Goal: Task Accomplishment & Management: Manage account settings

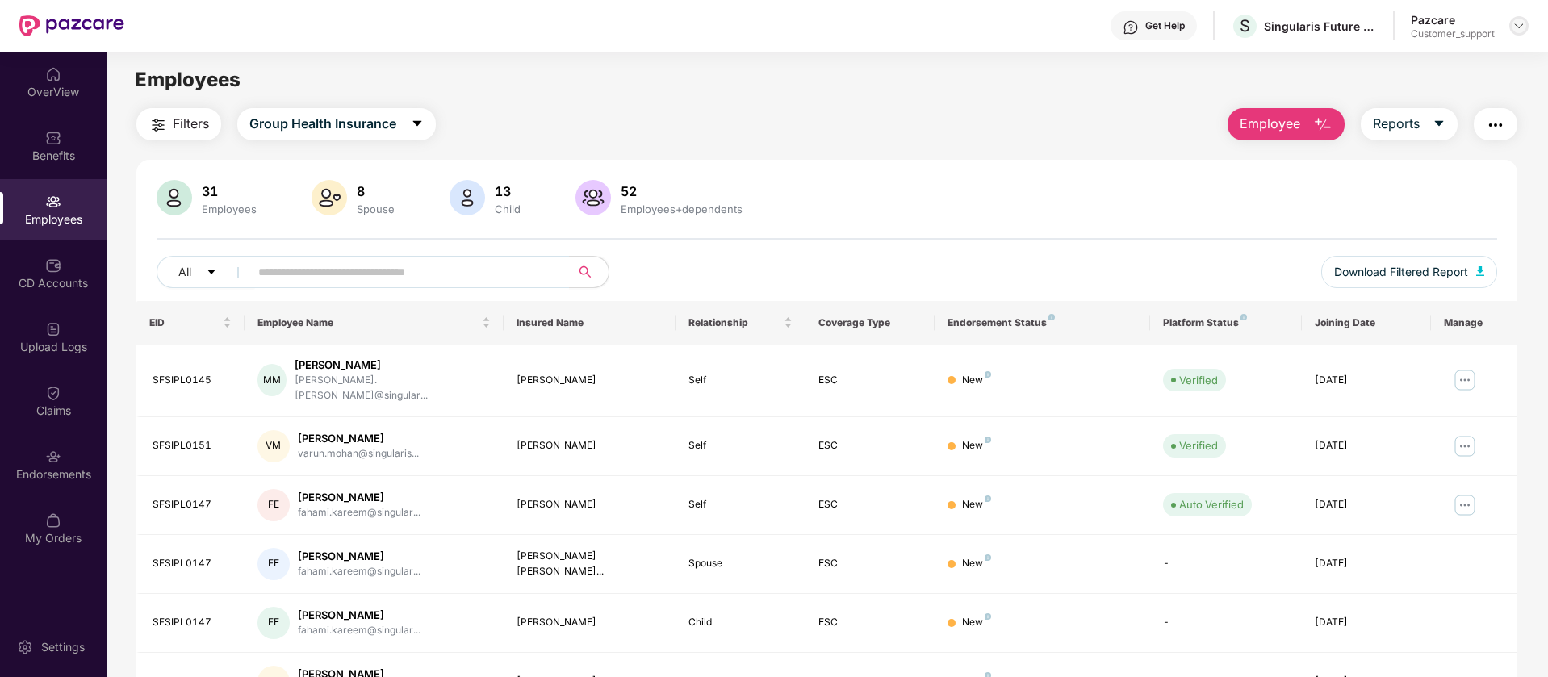
click at [1515, 21] on img at bounding box center [1518, 25] width 13 height 13
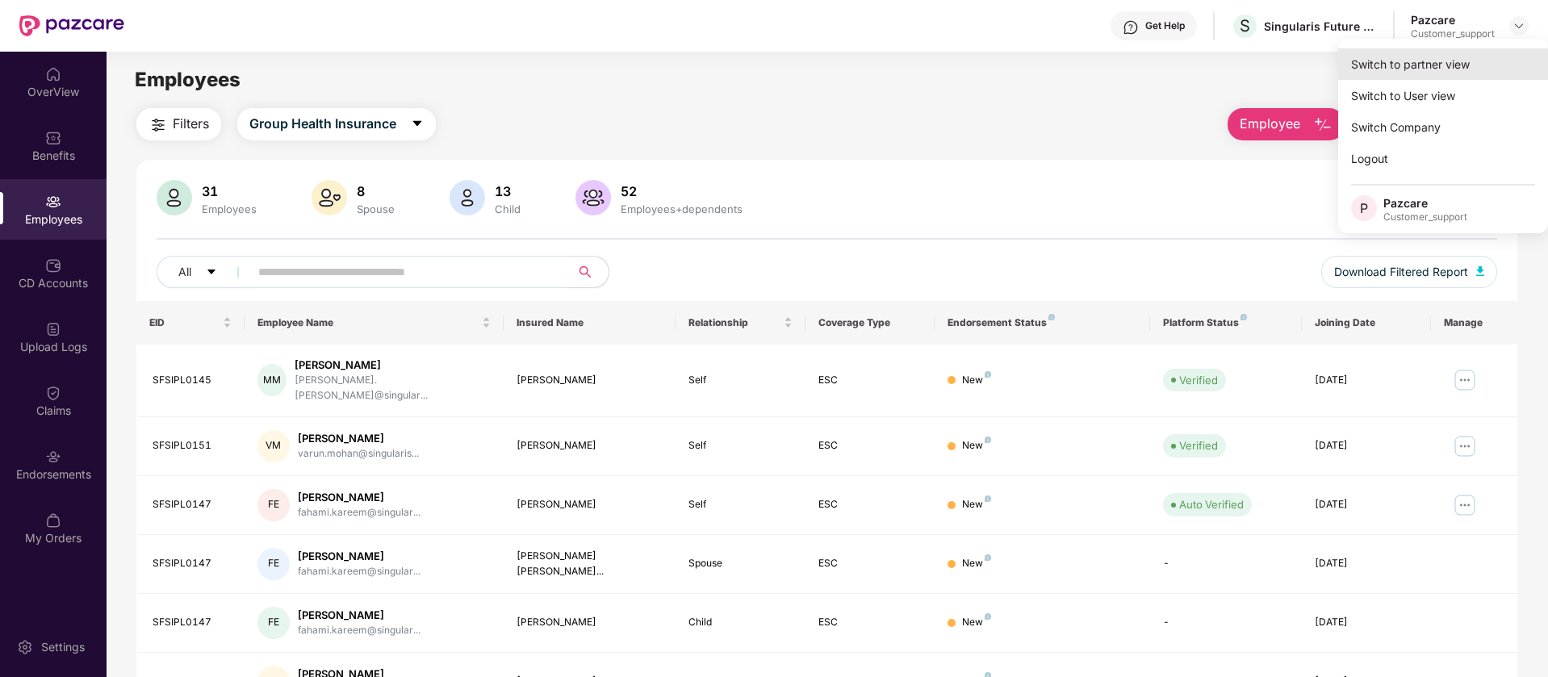
click at [1399, 70] on div "Switch to partner view" at bounding box center [1443, 63] width 210 height 31
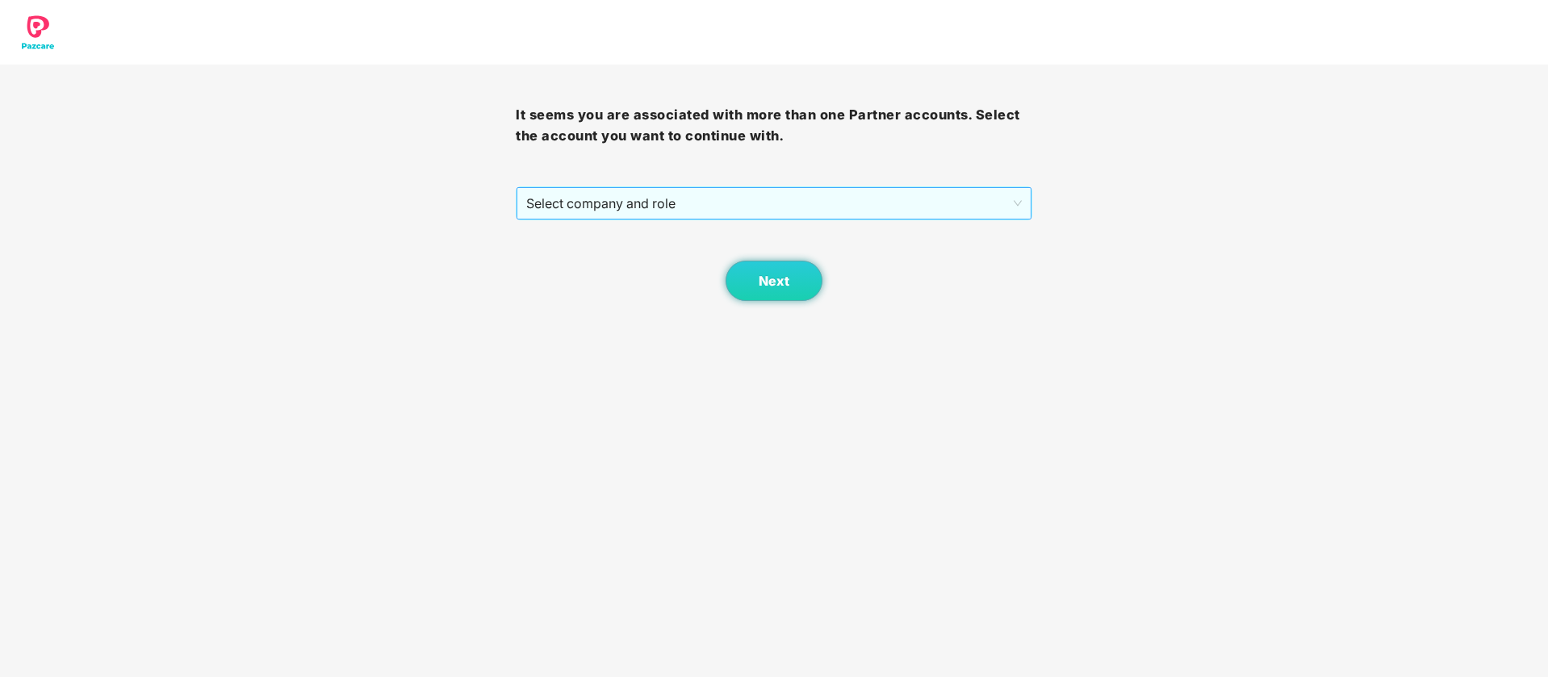
click at [556, 198] on span "Select company and role" at bounding box center [773, 203] width 495 height 31
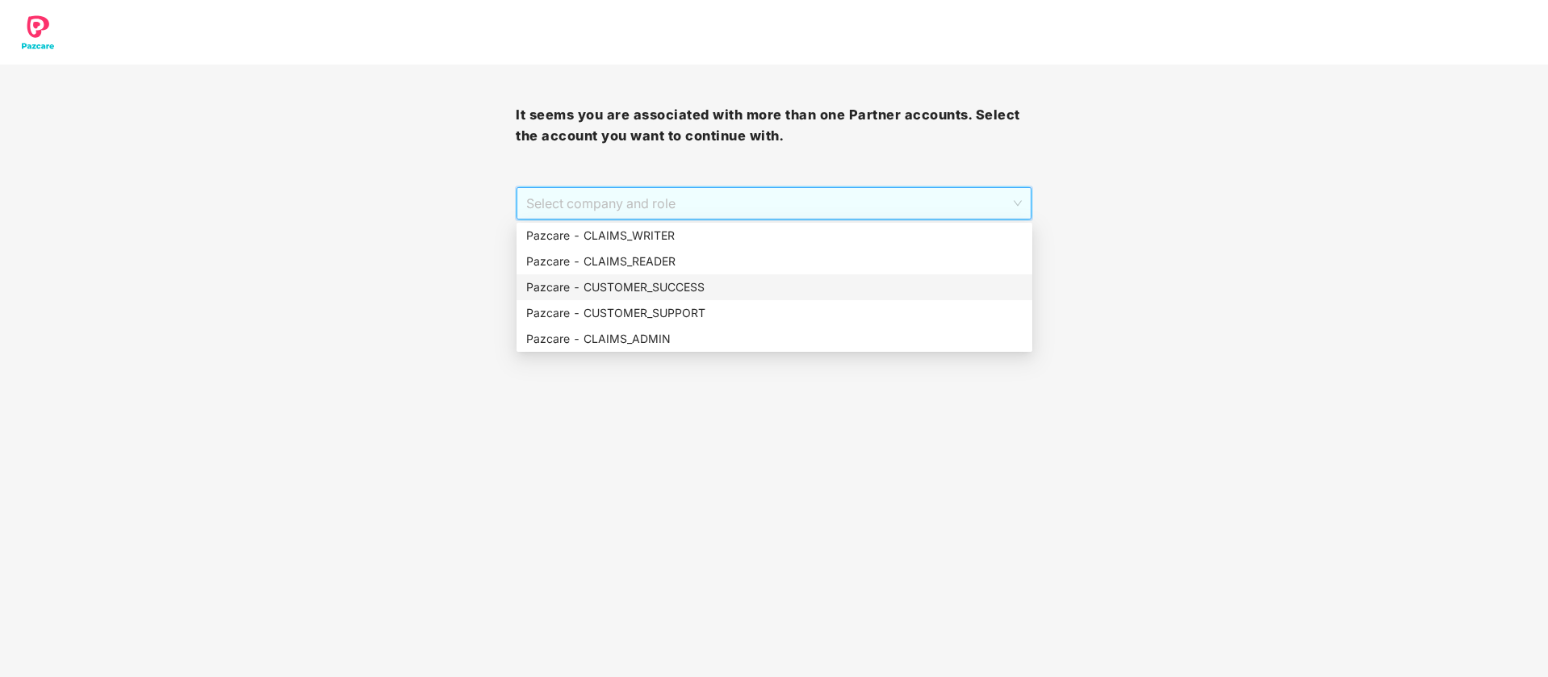
click at [696, 288] on div "Pazcare - CUSTOMER_SUCCESS" at bounding box center [774, 287] width 496 height 18
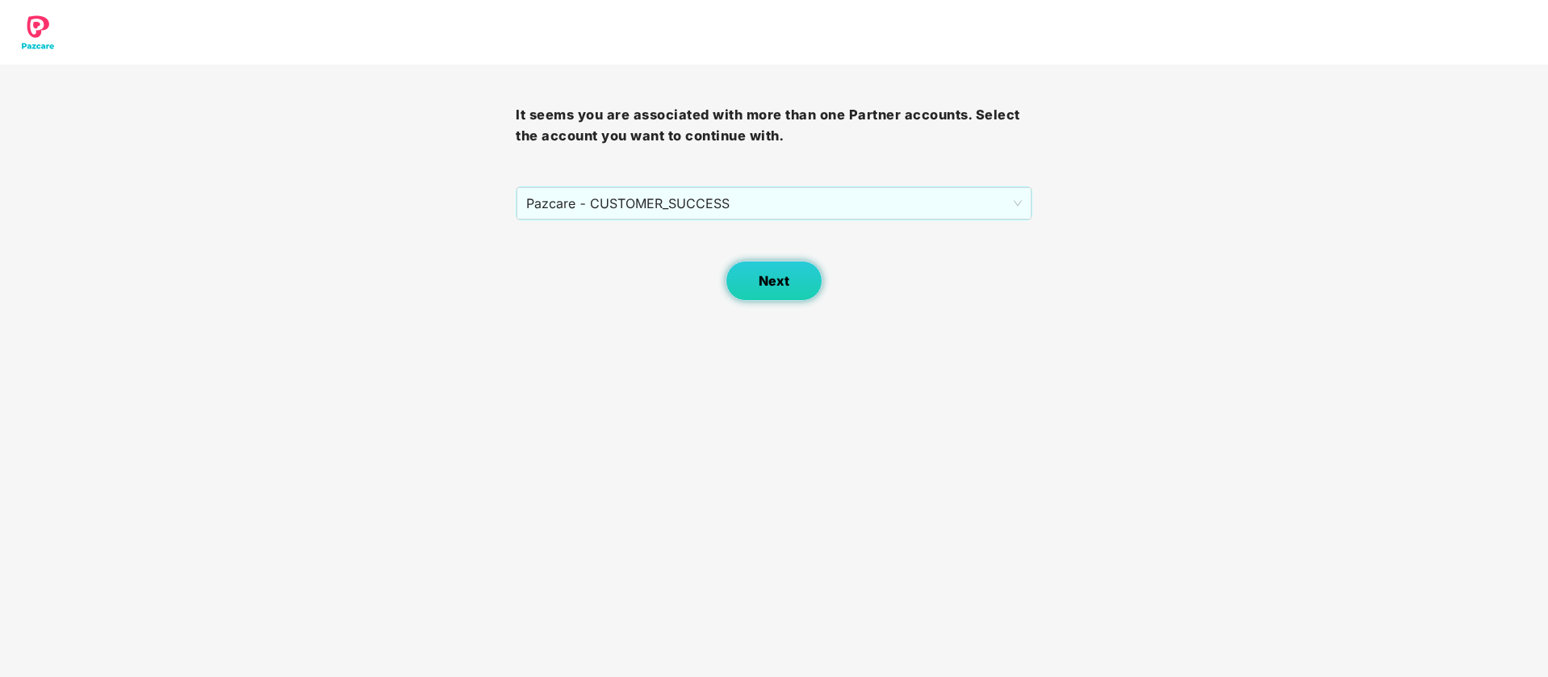
click at [765, 278] on span "Next" at bounding box center [774, 281] width 31 height 15
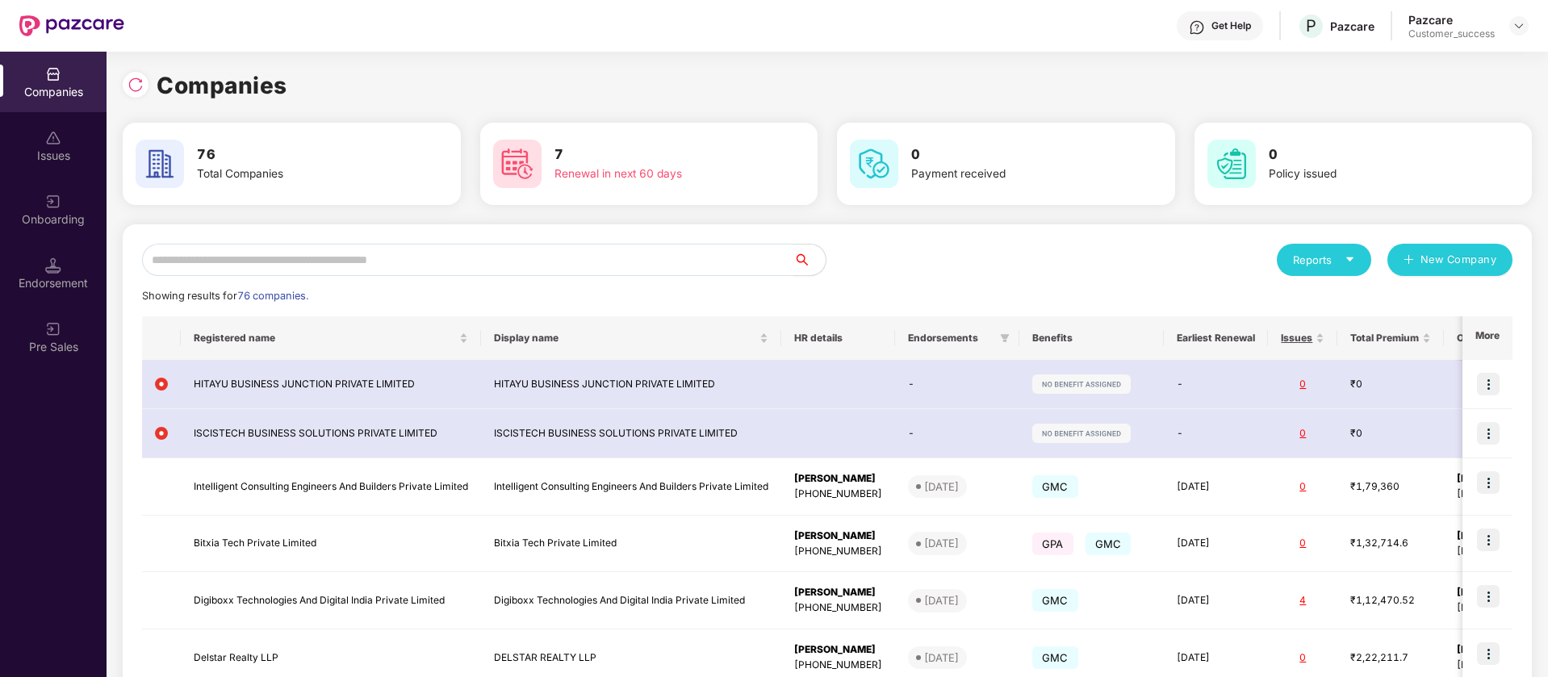
click at [452, 275] on input "text" at bounding box center [467, 260] width 651 height 32
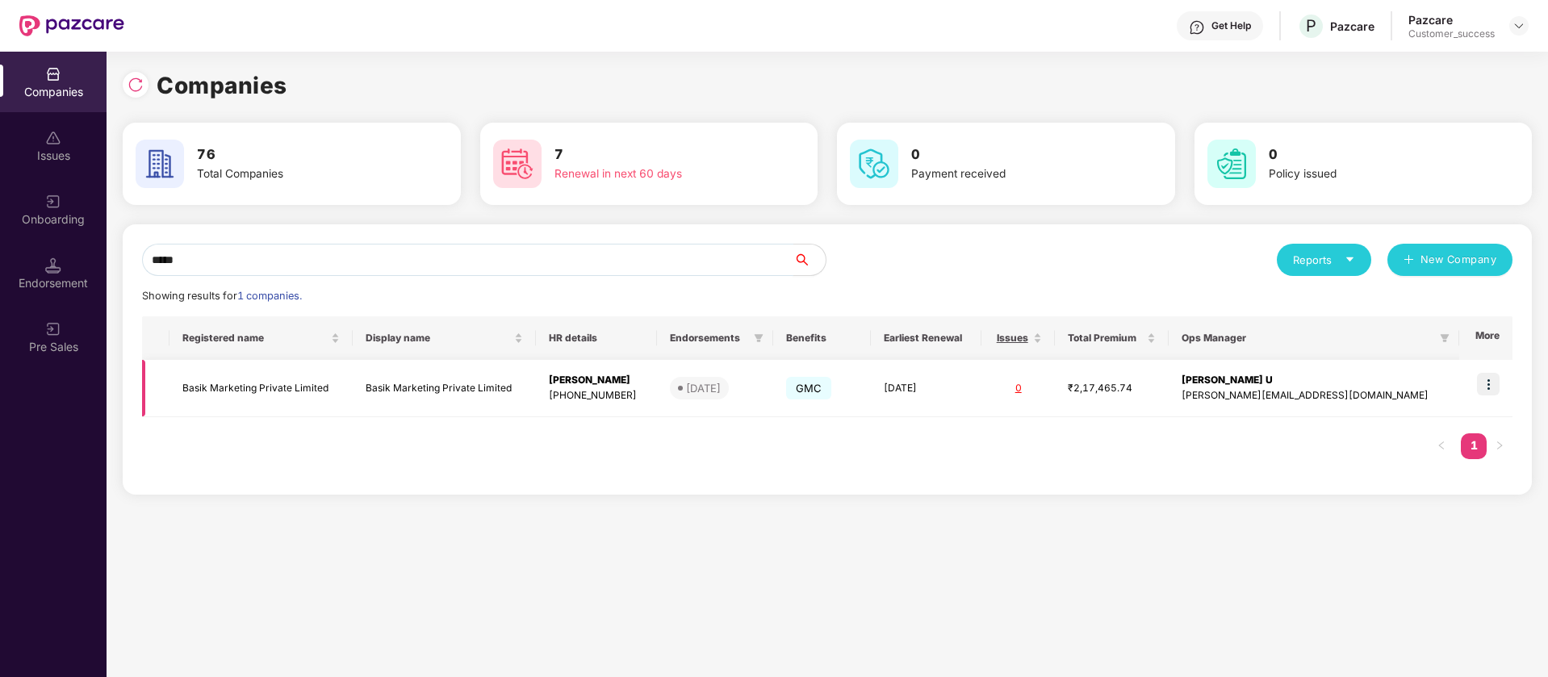
type input "*****"
click at [1490, 383] on img at bounding box center [1488, 384] width 23 height 23
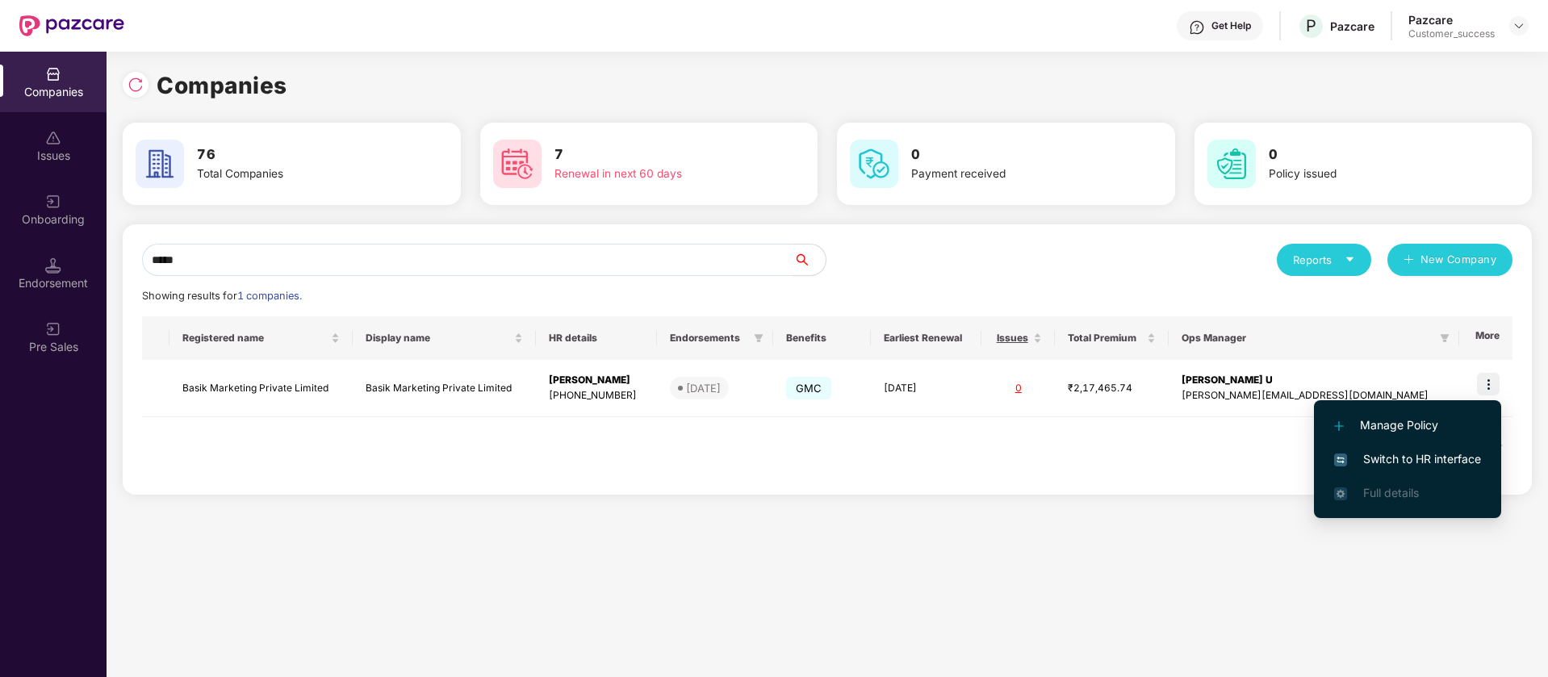
click at [1443, 456] on span "Switch to HR interface" at bounding box center [1407, 459] width 147 height 18
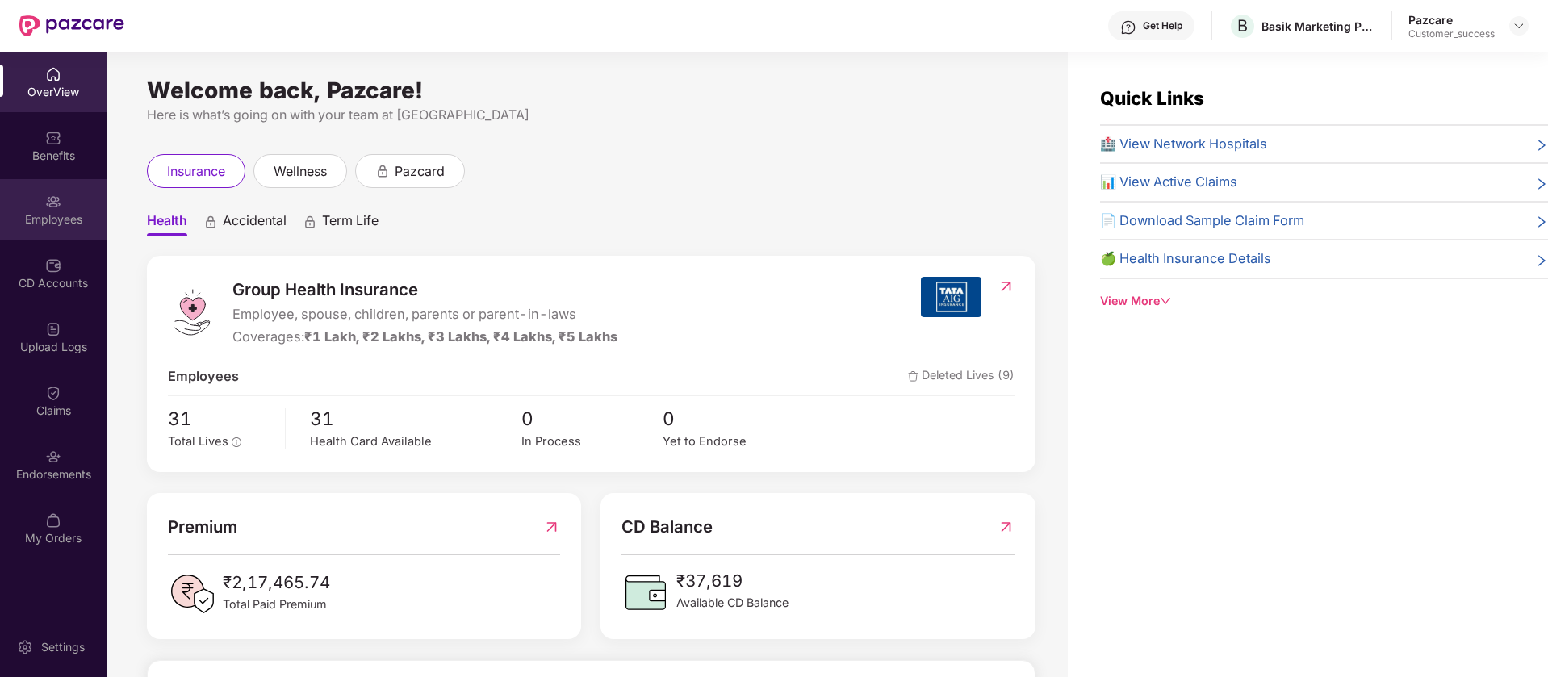
click at [108, 232] on div "Welcome back, Pazcare! Here is what’s going on with your team at Pazcare insura…" at bounding box center [587, 374] width 961 height 645
click at [76, 210] on div "Employees" at bounding box center [53, 209] width 107 height 61
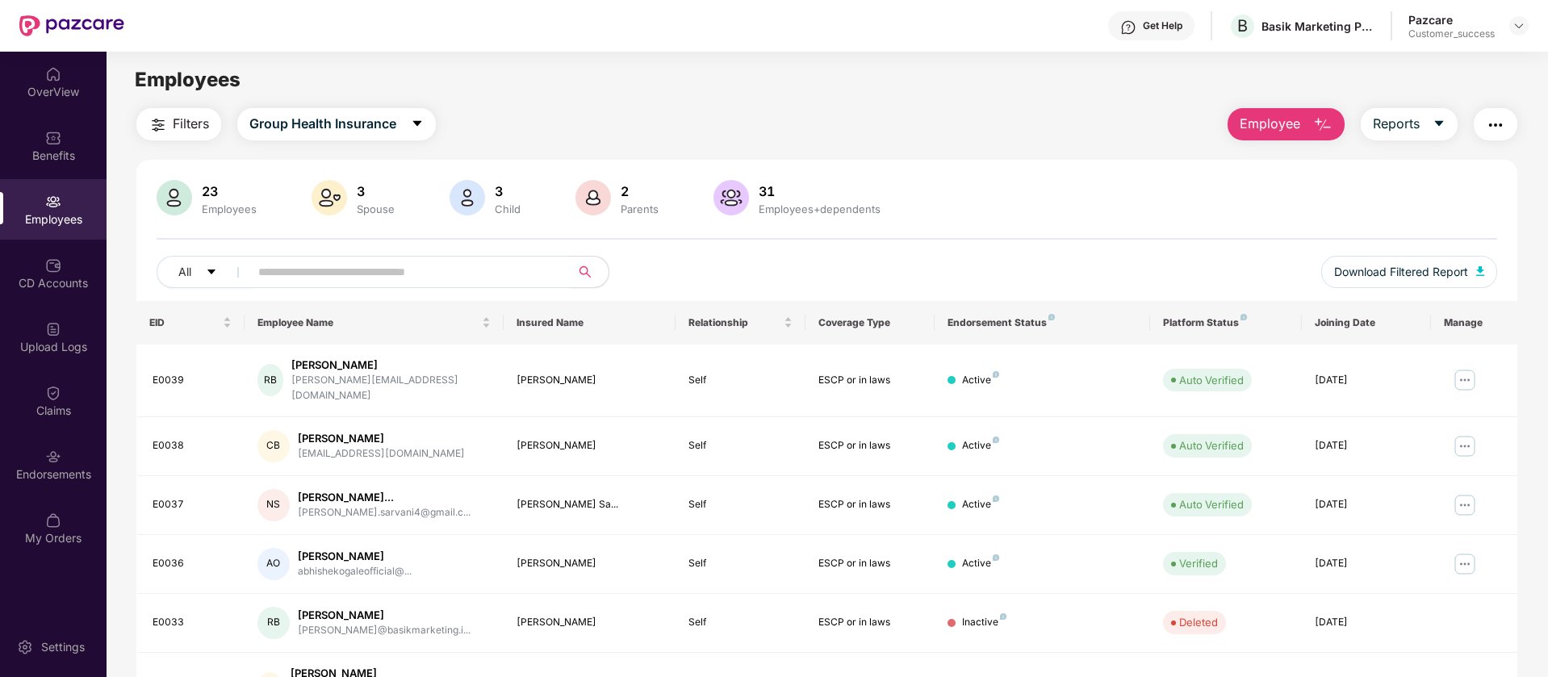
click at [362, 272] on input "text" at bounding box center [403, 272] width 290 height 24
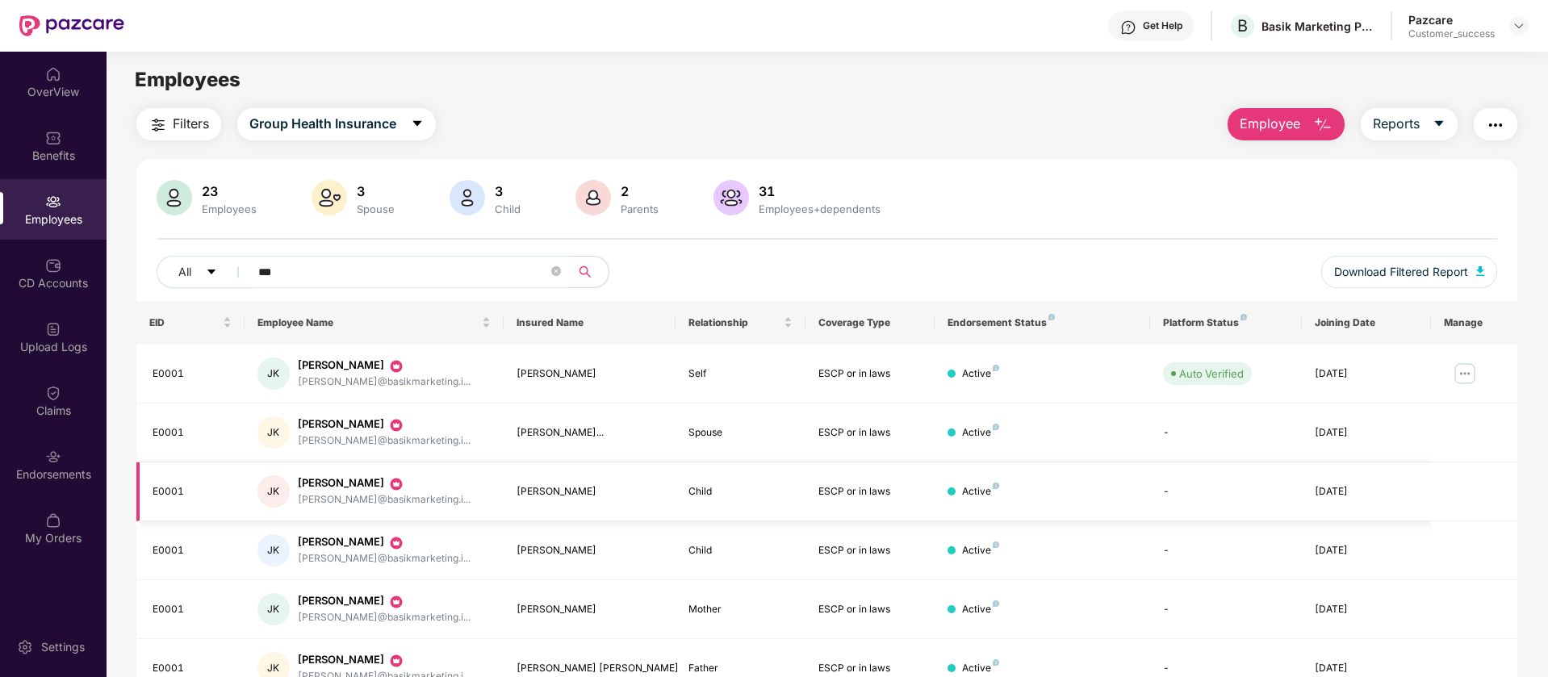
scroll to position [79, 0]
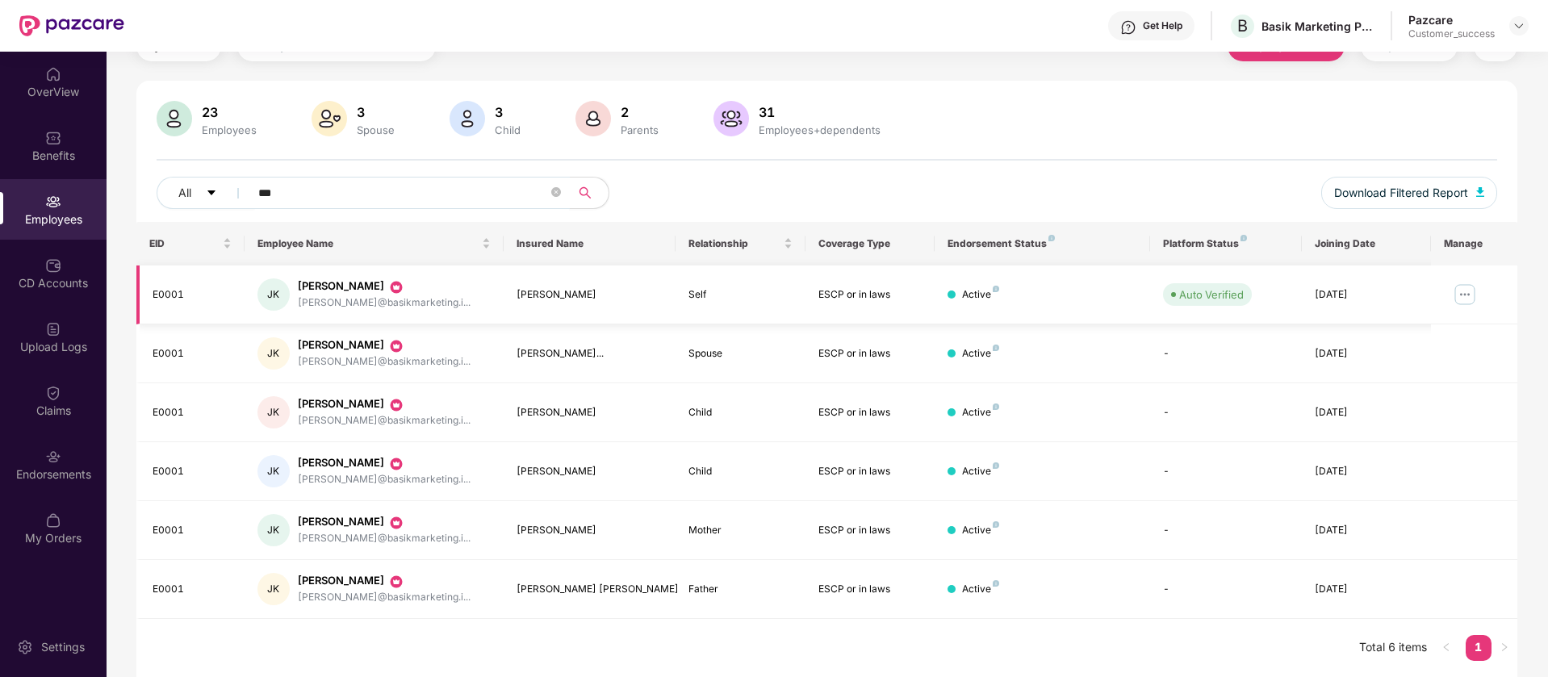
type input "***"
click at [1467, 297] on img at bounding box center [1465, 295] width 26 height 26
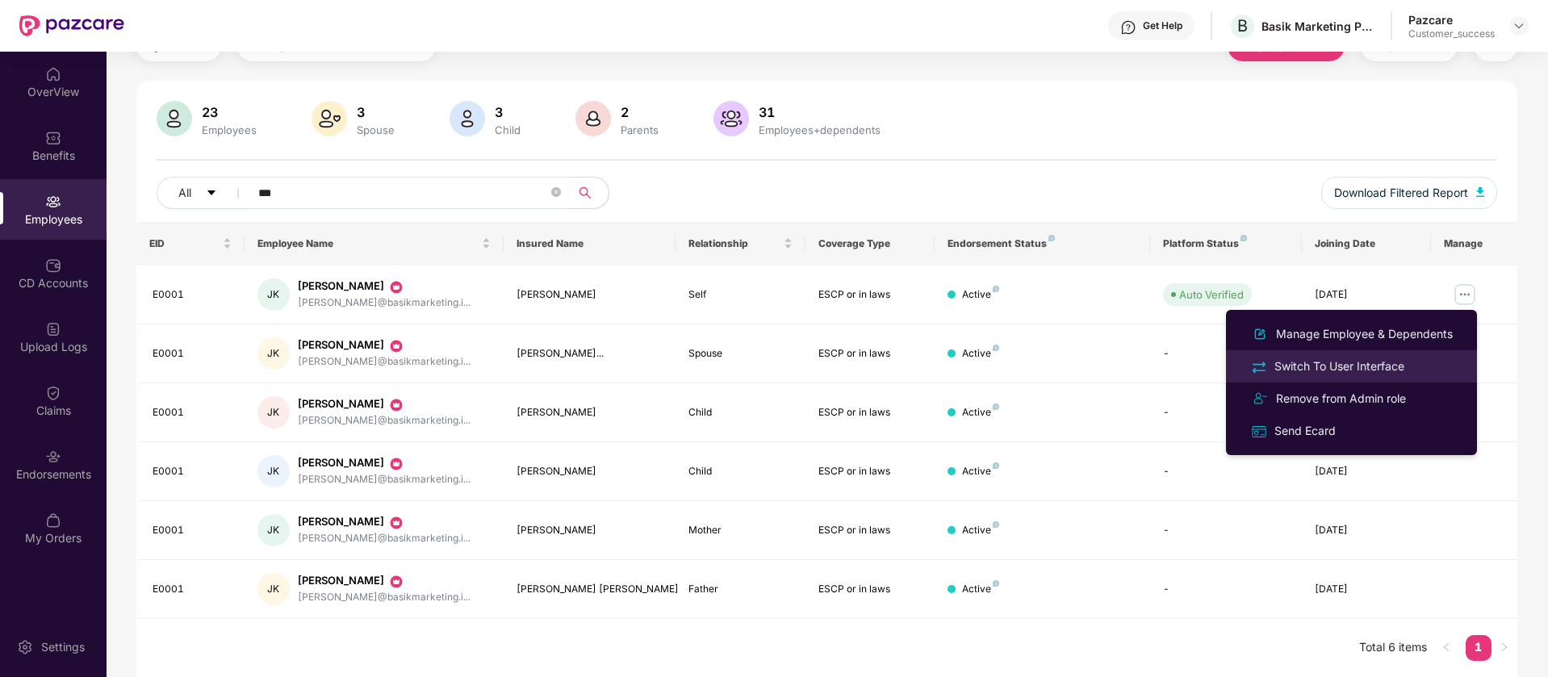
click at [1383, 362] on div "Switch To User Interface" at bounding box center [1339, 367] width 136 height 18
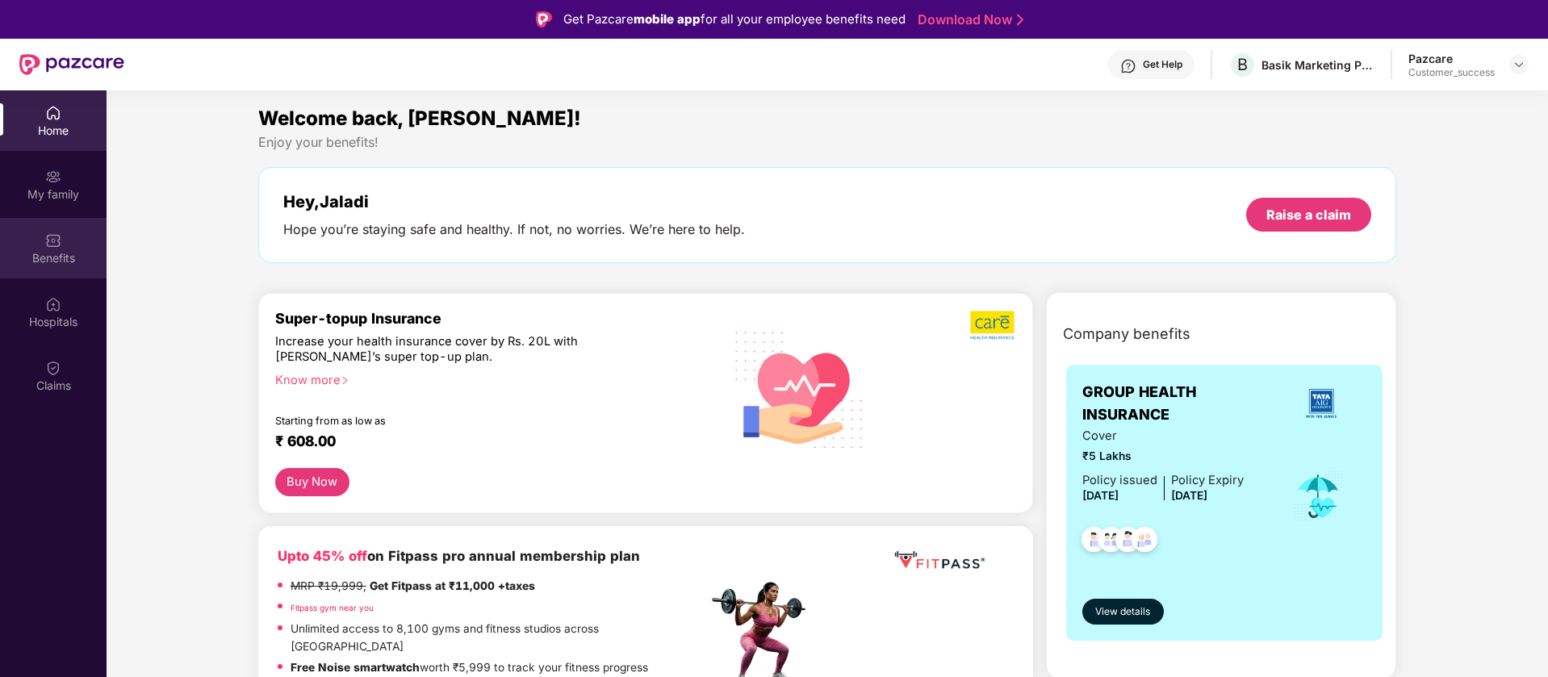
click at [90, 244] on div "Benefits" at bounding box center [53, 248] width 107 height 61
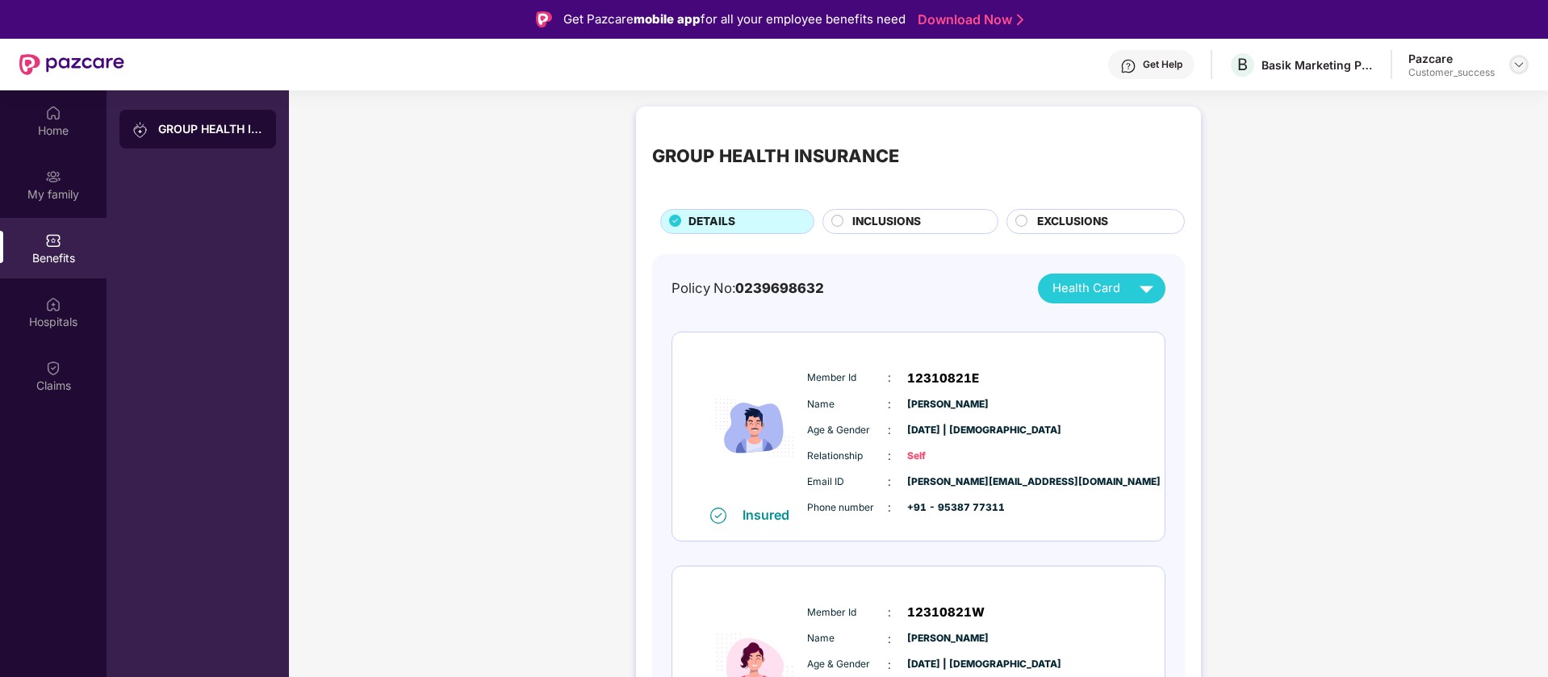
click at [1516, 65] on img at bounding box center [1518, 64] width 13 height 13
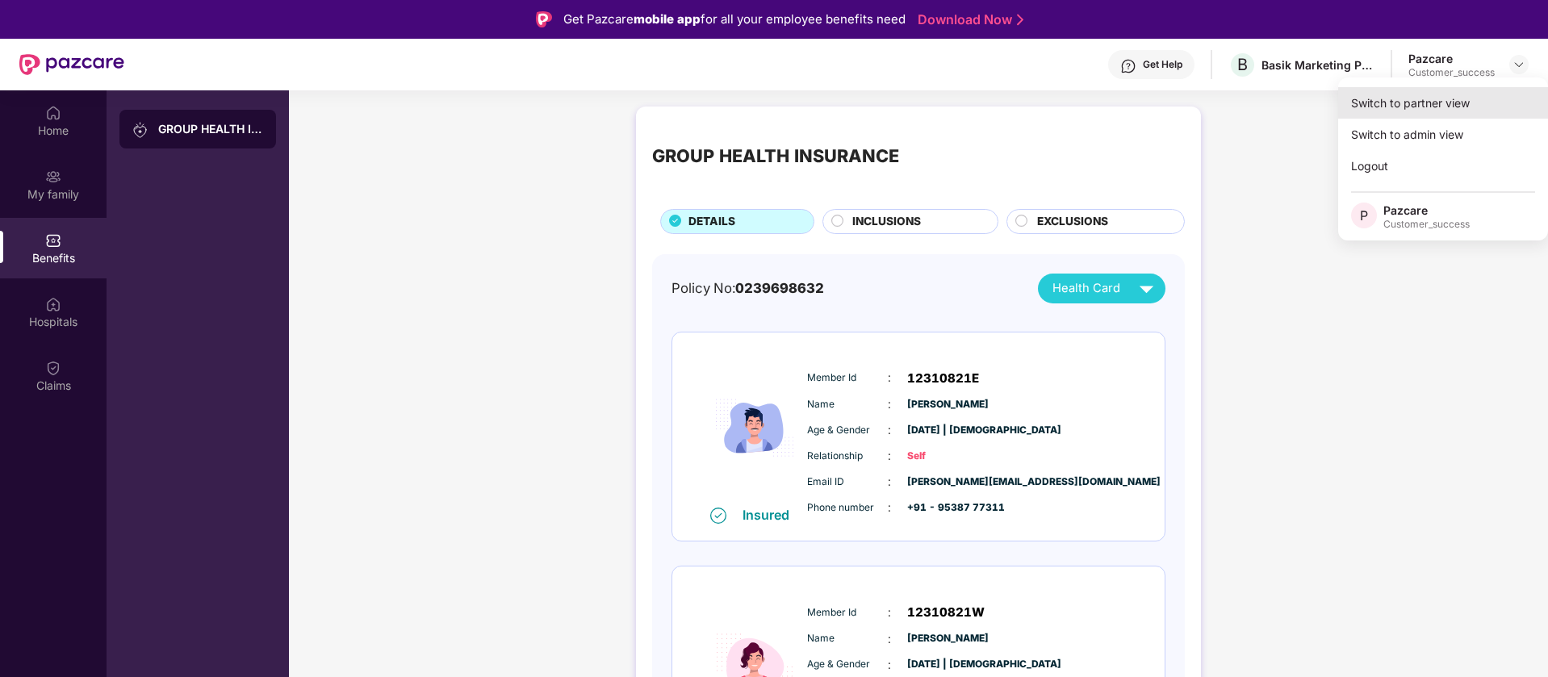
click at [1449, 95] on div "Switch to partner view" at bounding box center [1443, 102] width 210 height 31
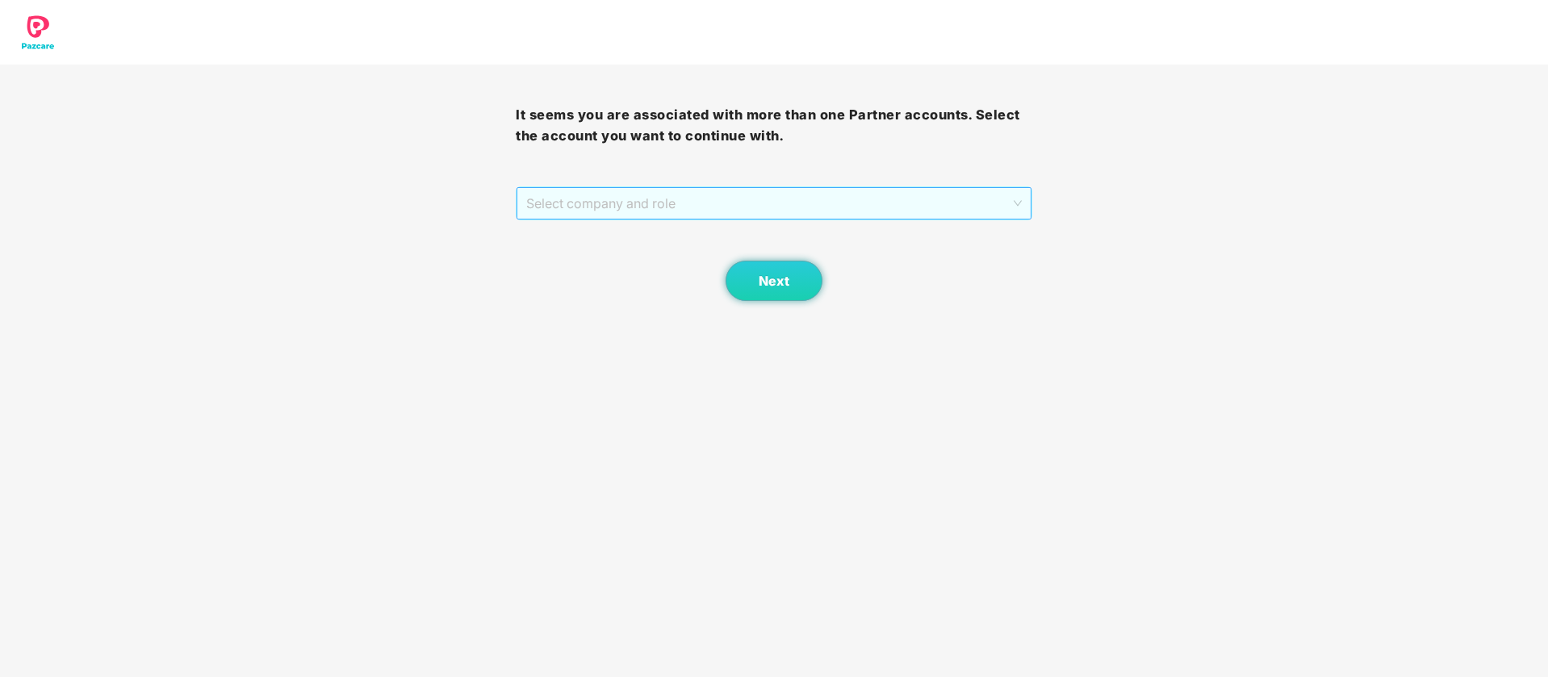
click at [650, 206] on span "Select company and role" at bounding box center [773, 203] width 495 height 31
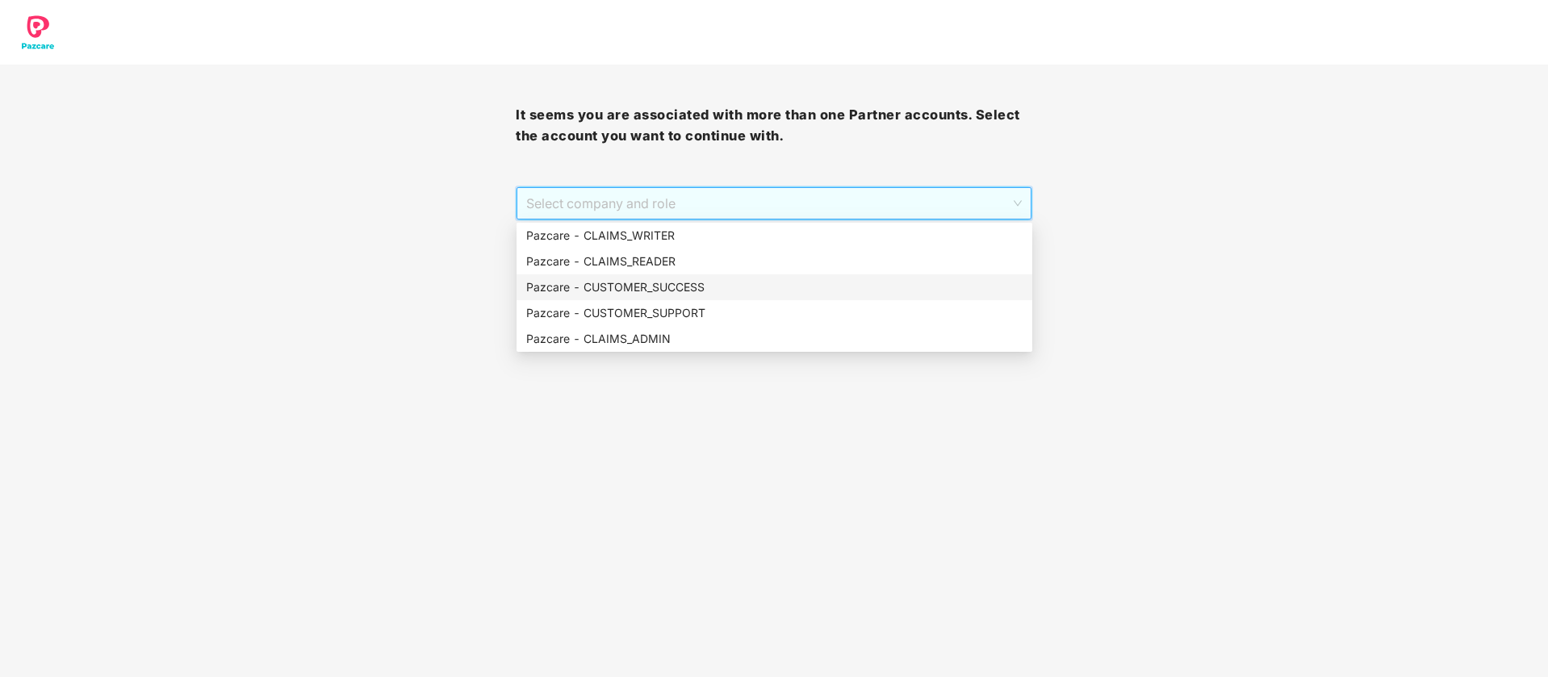
click at [684, 277] on div "Pazcare - CUSTOMER_SUCCESS" at bounding box center [774, 287] width 516 height 26
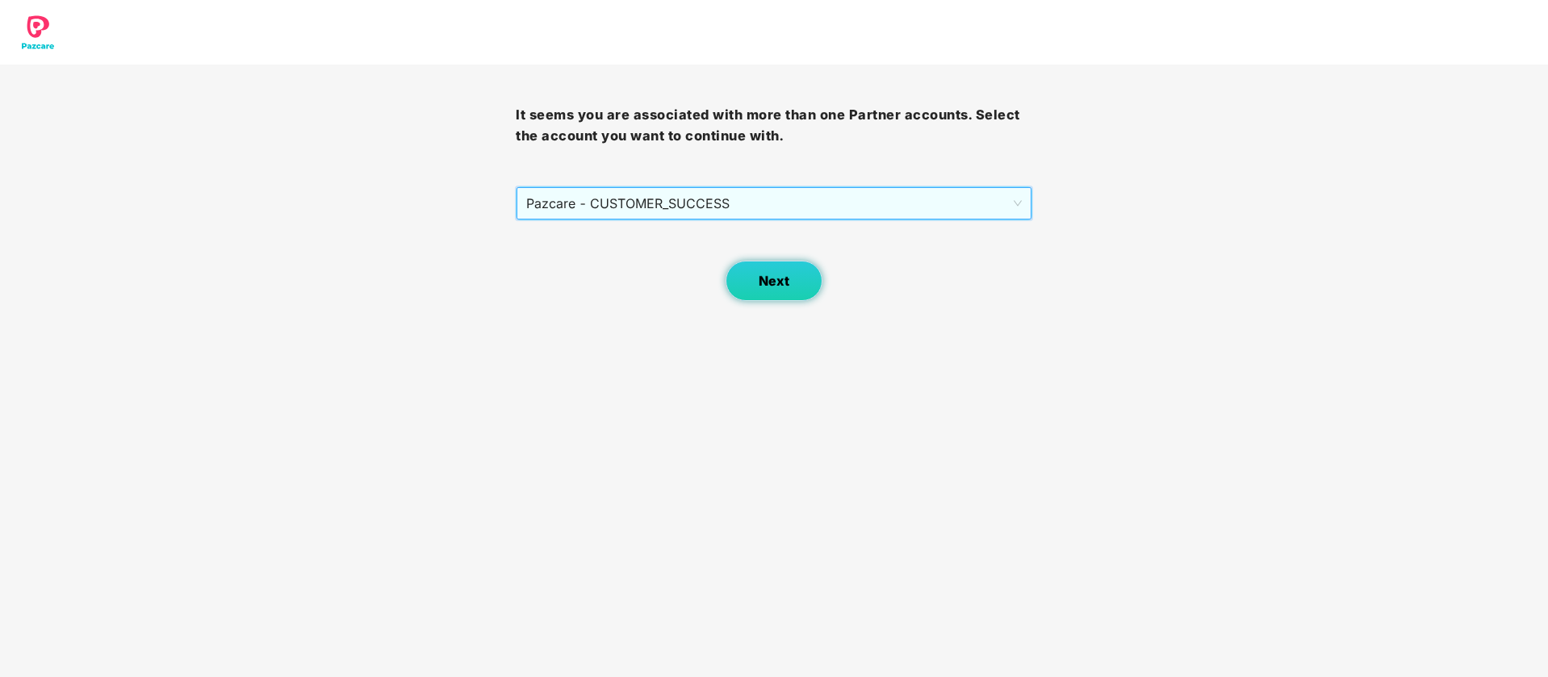
click at [789, 275] on button "Next" at bounding box center [774, 281] width 97 height 40
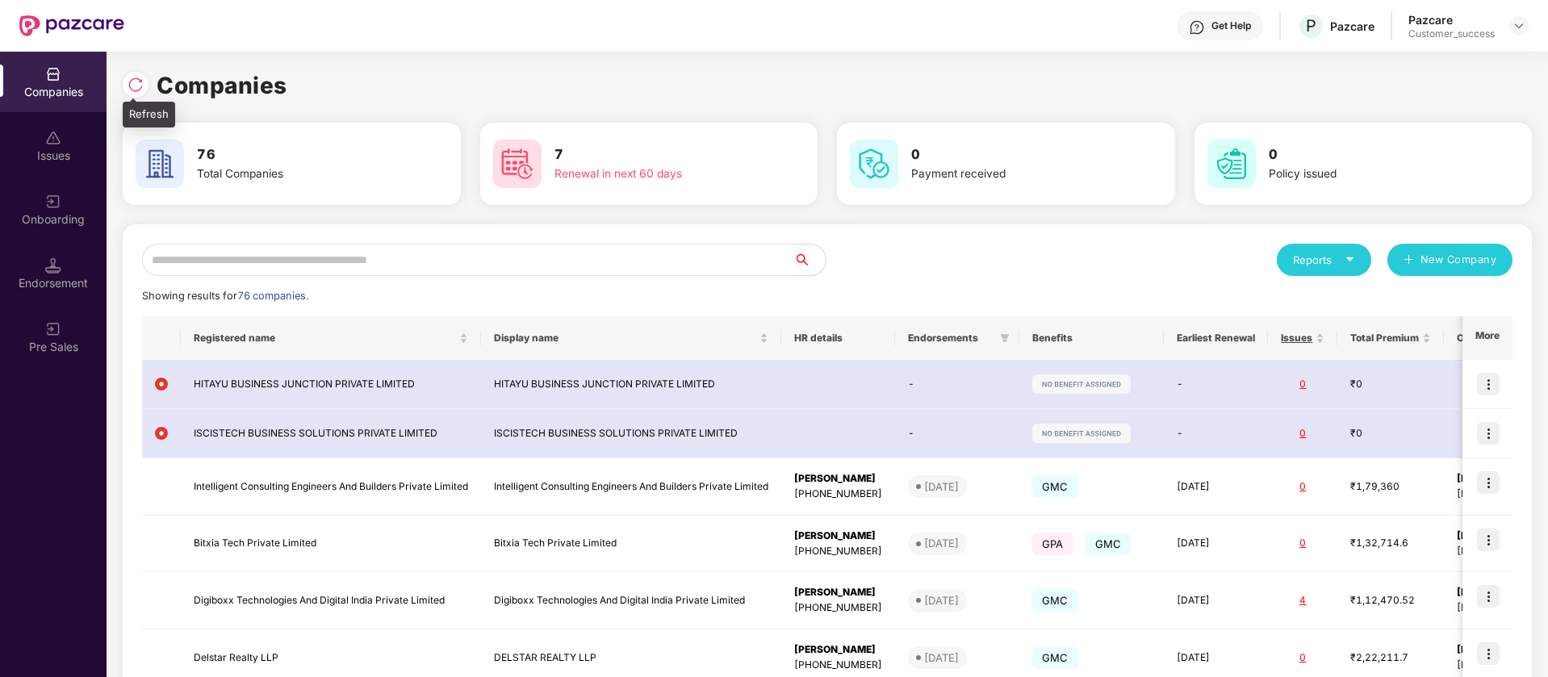
click at [153, 94] on div at bounding box center [140, 83] width 34 height 30
click at [141, 83] on img at bounding box center [136, 85] width 16 height 16
click at [685, 250] on input "text" at bounding box center [467, 260] width 651 height 32
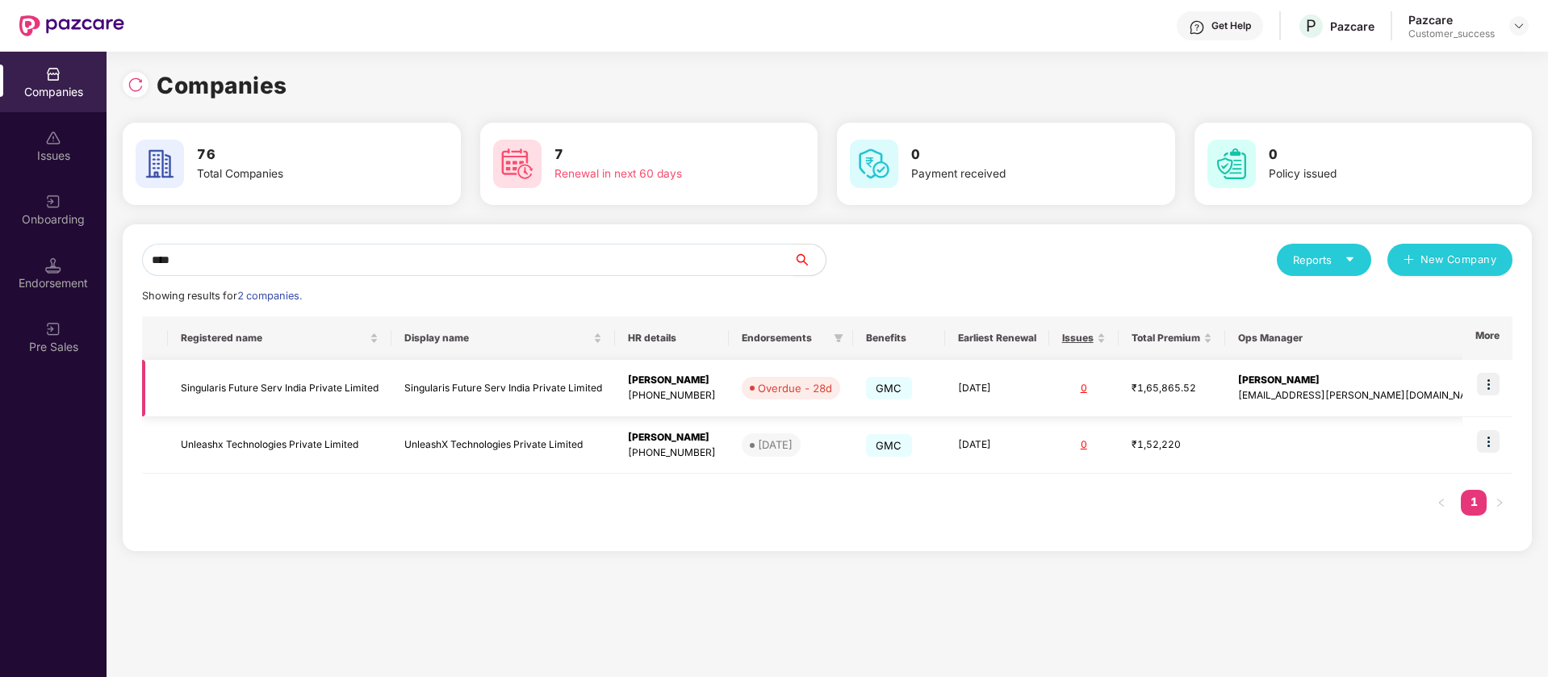
type input "****"
click at [1490, 381] on img at bounding box center [1488, 384] width 23 height 23
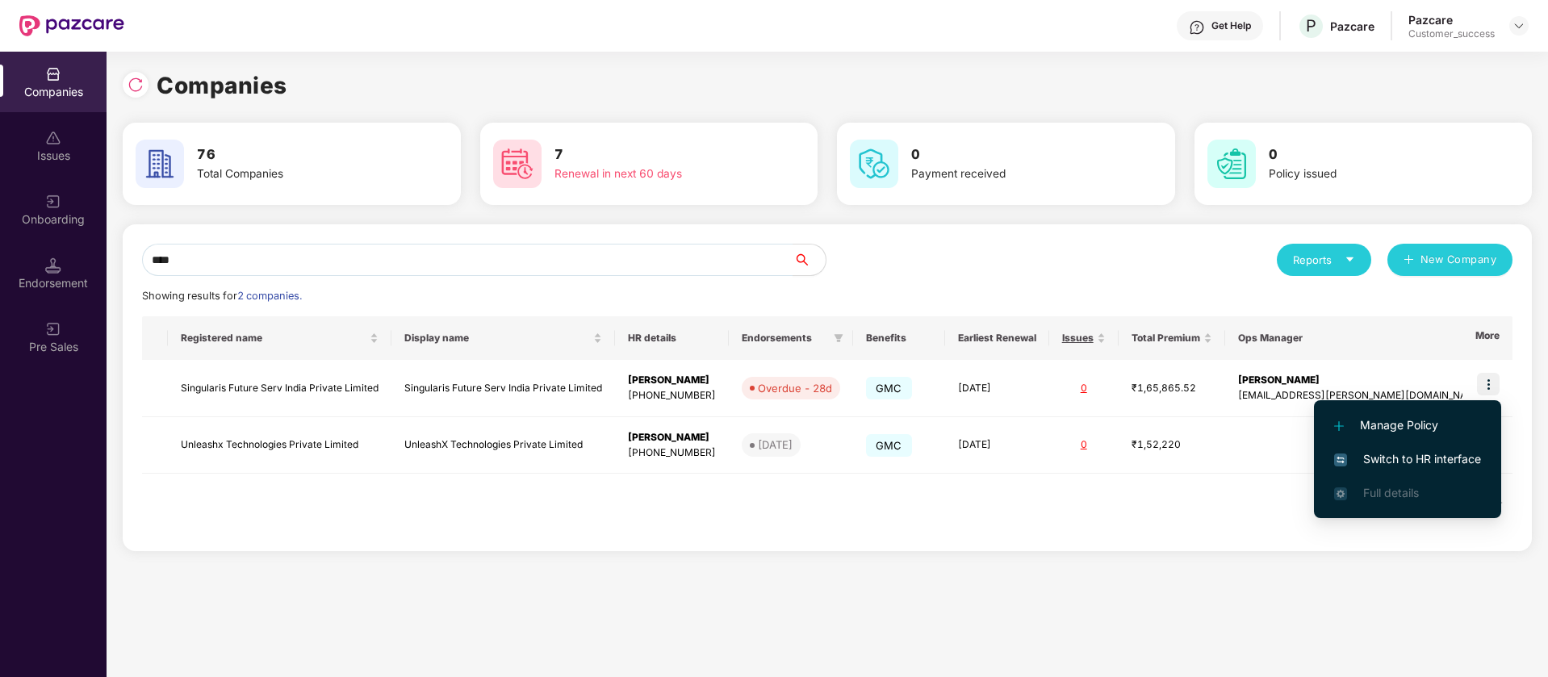
click at [1428, 455] on span "Switch to HR interface" at bounding box center [1407, 459] width 147 height 18
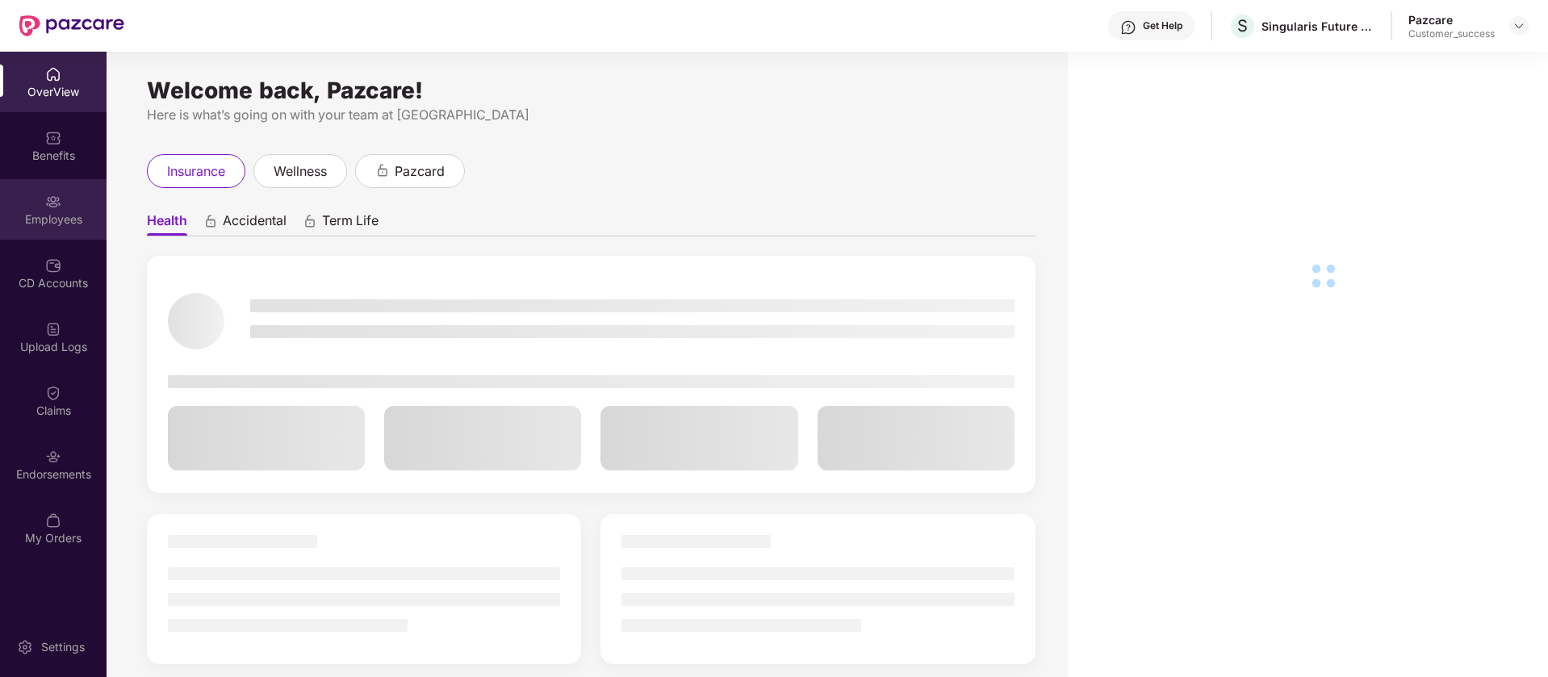
click at [56, 203] on img at bounding box center [53, 202] width 16 height 16
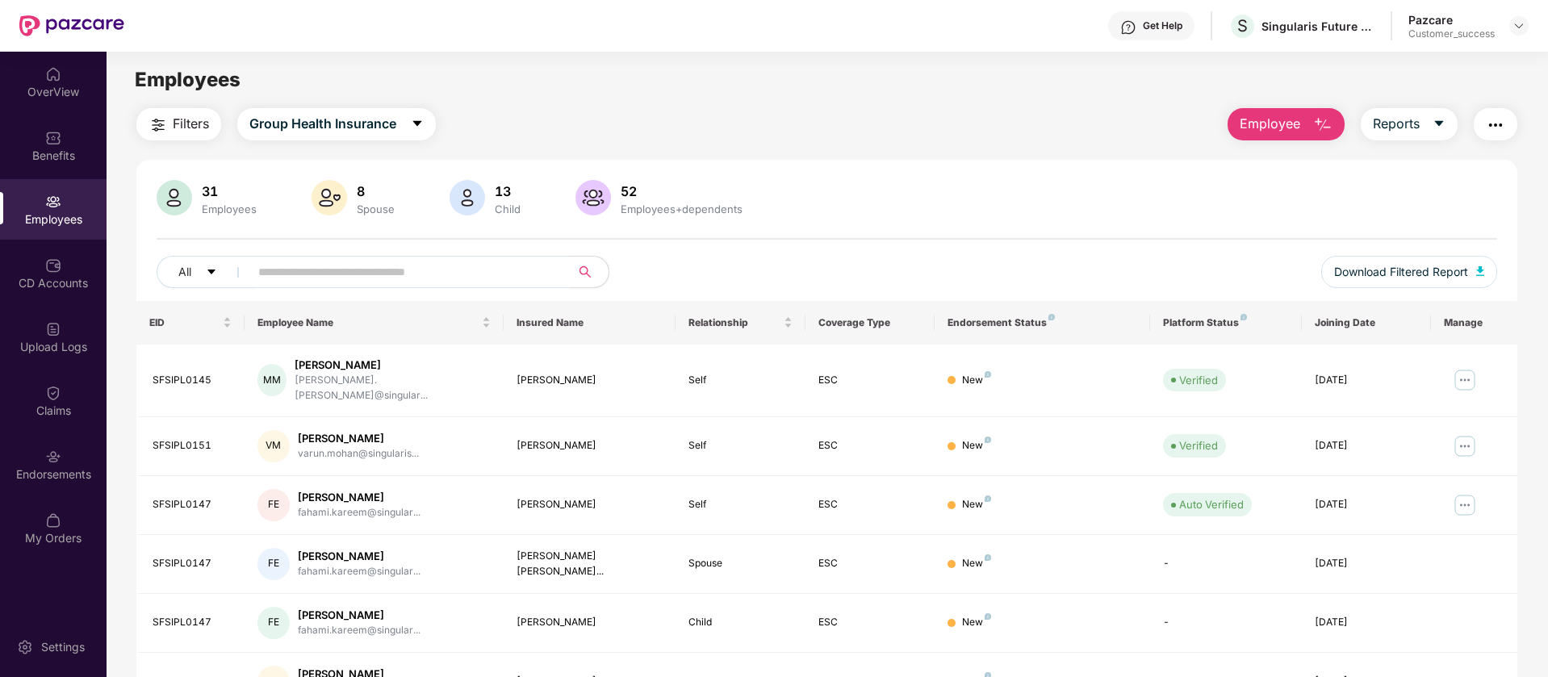
click at [331, 270] on input "text" at bounding box center [403, 272] width 290 height 24
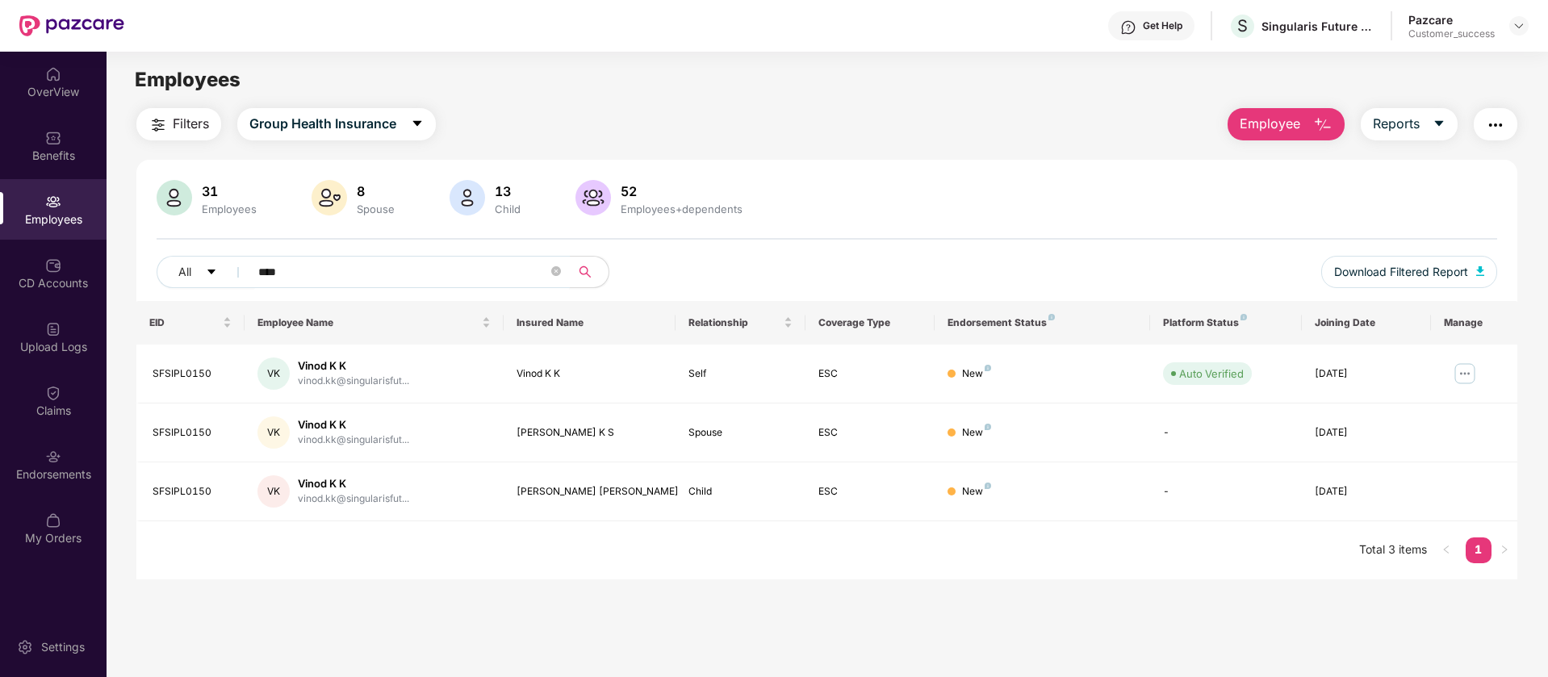
type input "****"
click at [1464, 372] on img at bounding box center [1465, 374] width 26 height 26
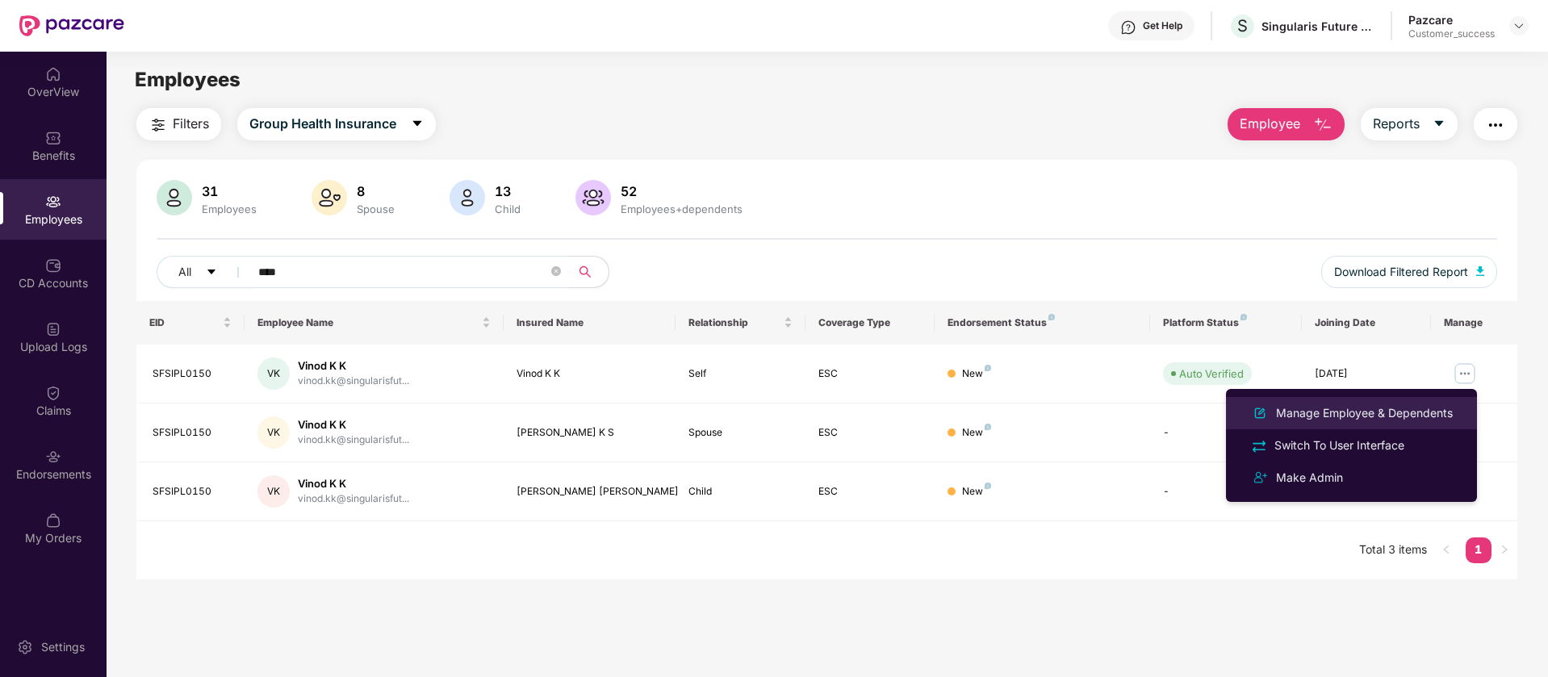
click at [1408, 414] on div "Manage Employee & Dependents" at bounding box center [1364, 413] width 183 height 18
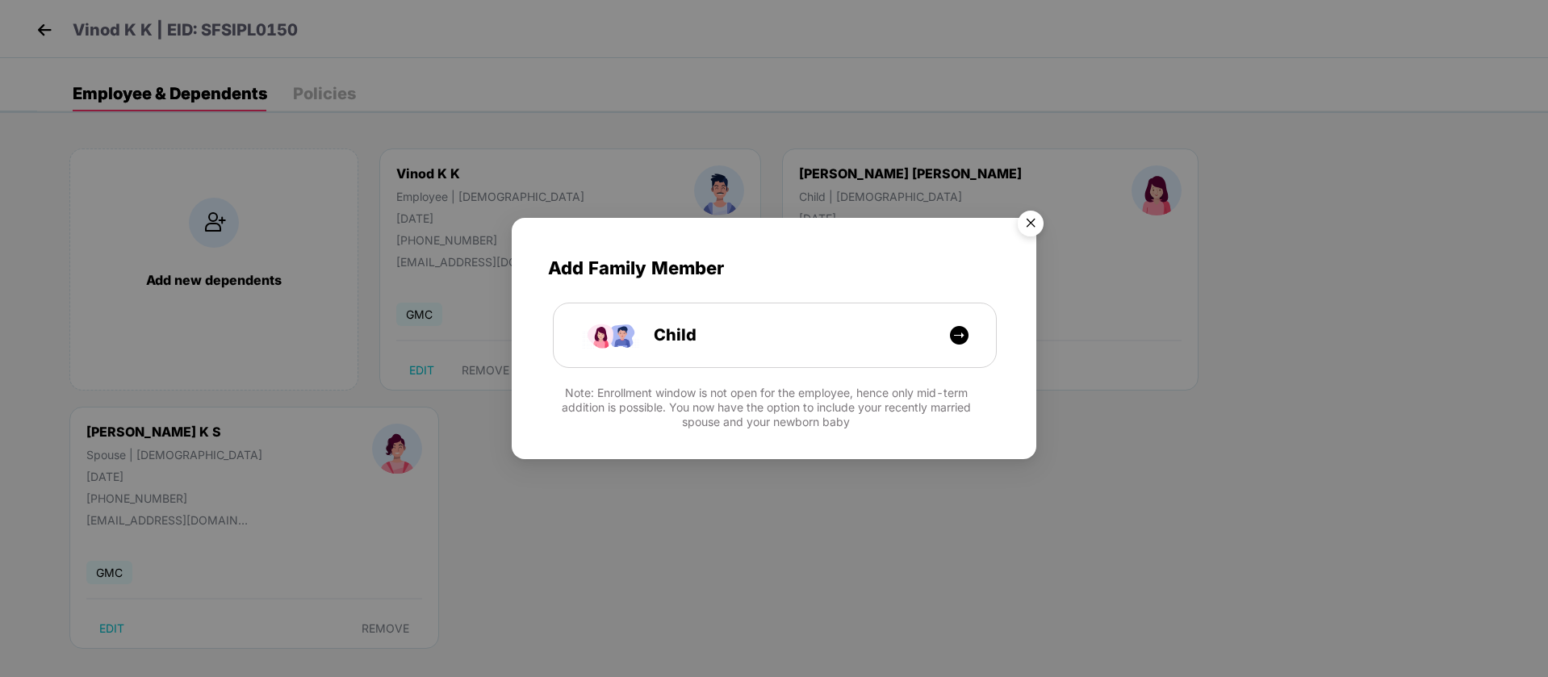
click at [1027, 232] on img "Close" at bounding box center [1030, 225] width 45 height 45
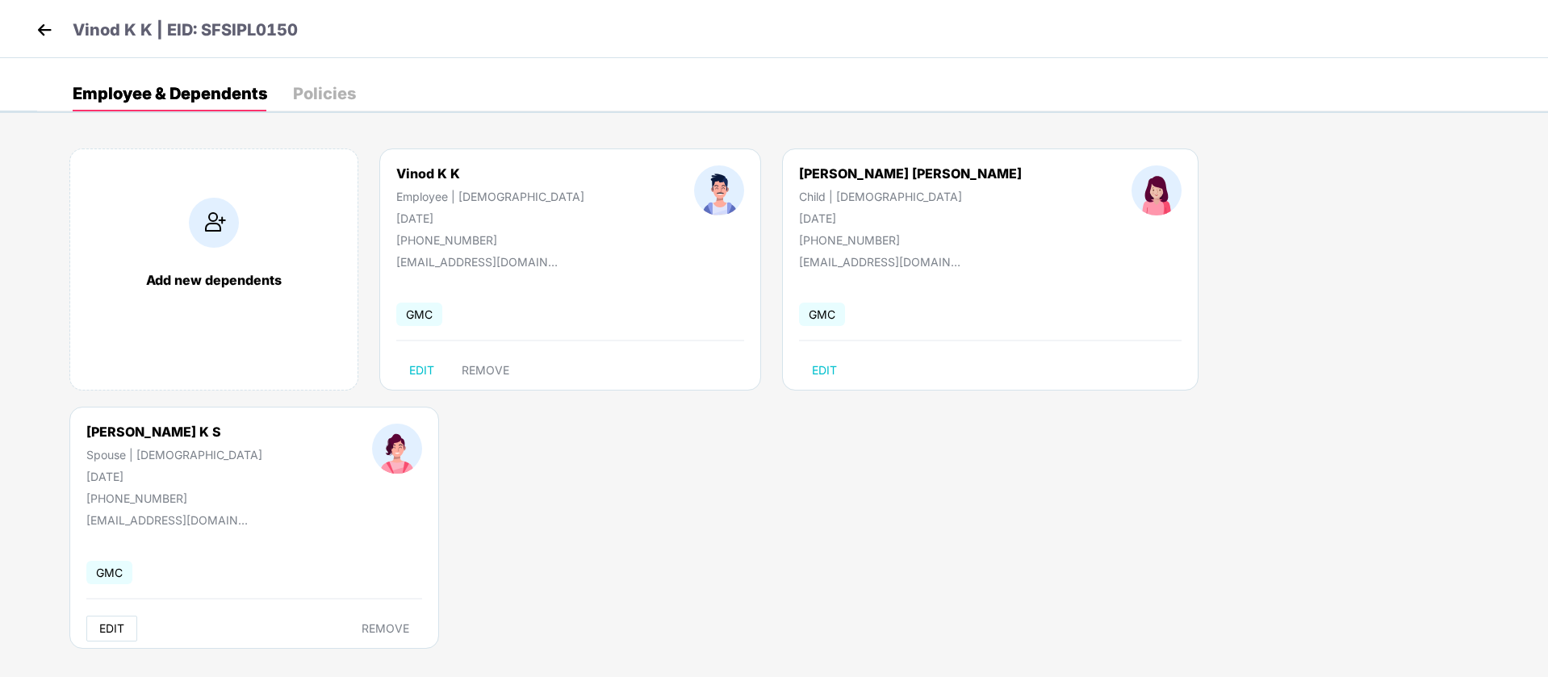
click at [124, 622] on span "EDIT" at bounding box center [111, 628] width 25 height 13
select select "******"
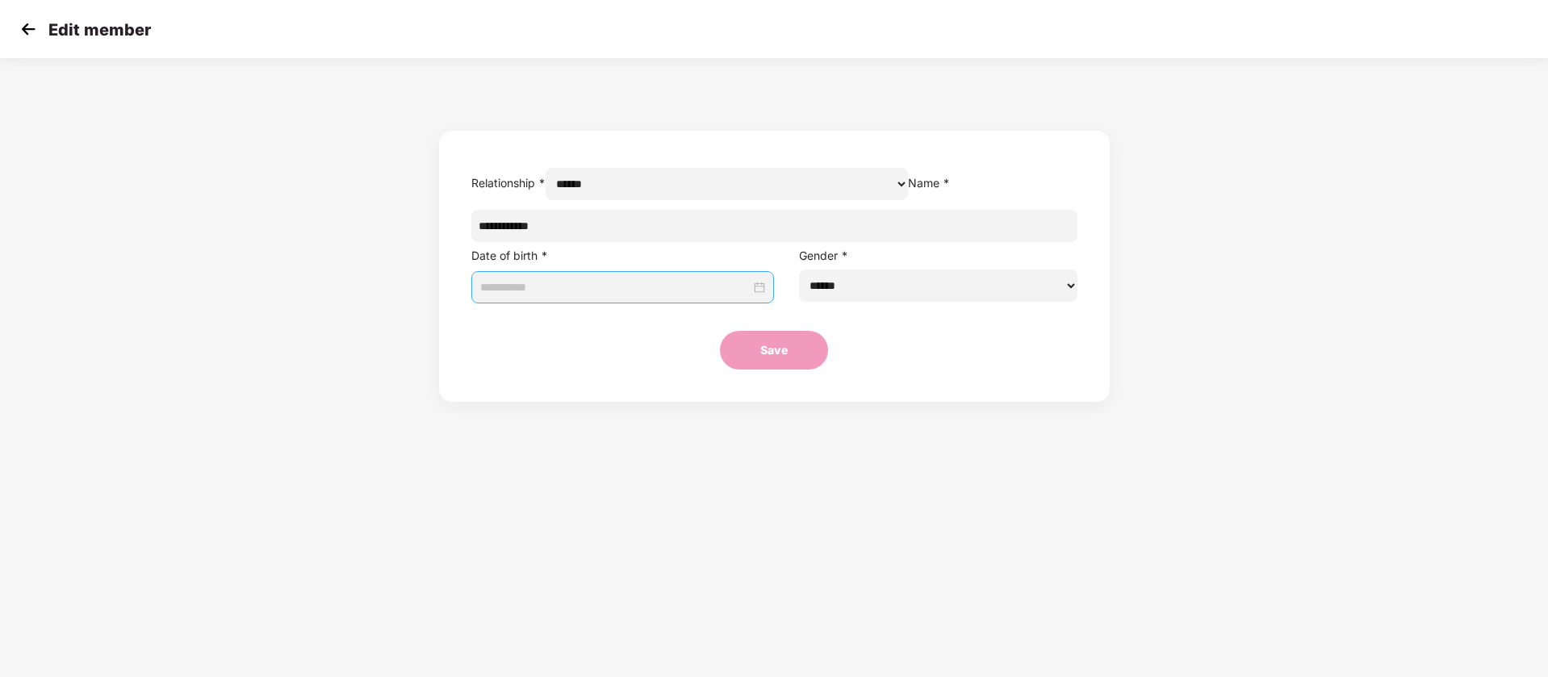
click at [665, 296] on input at bounding box center [615, 287] width 271 height 18
click at [621, 359] on button "button" at bounding box center [626, 357] width 18 height 32
click at [717, 353] on button "2007" at bounding box center [719, 357] width 28 height 32
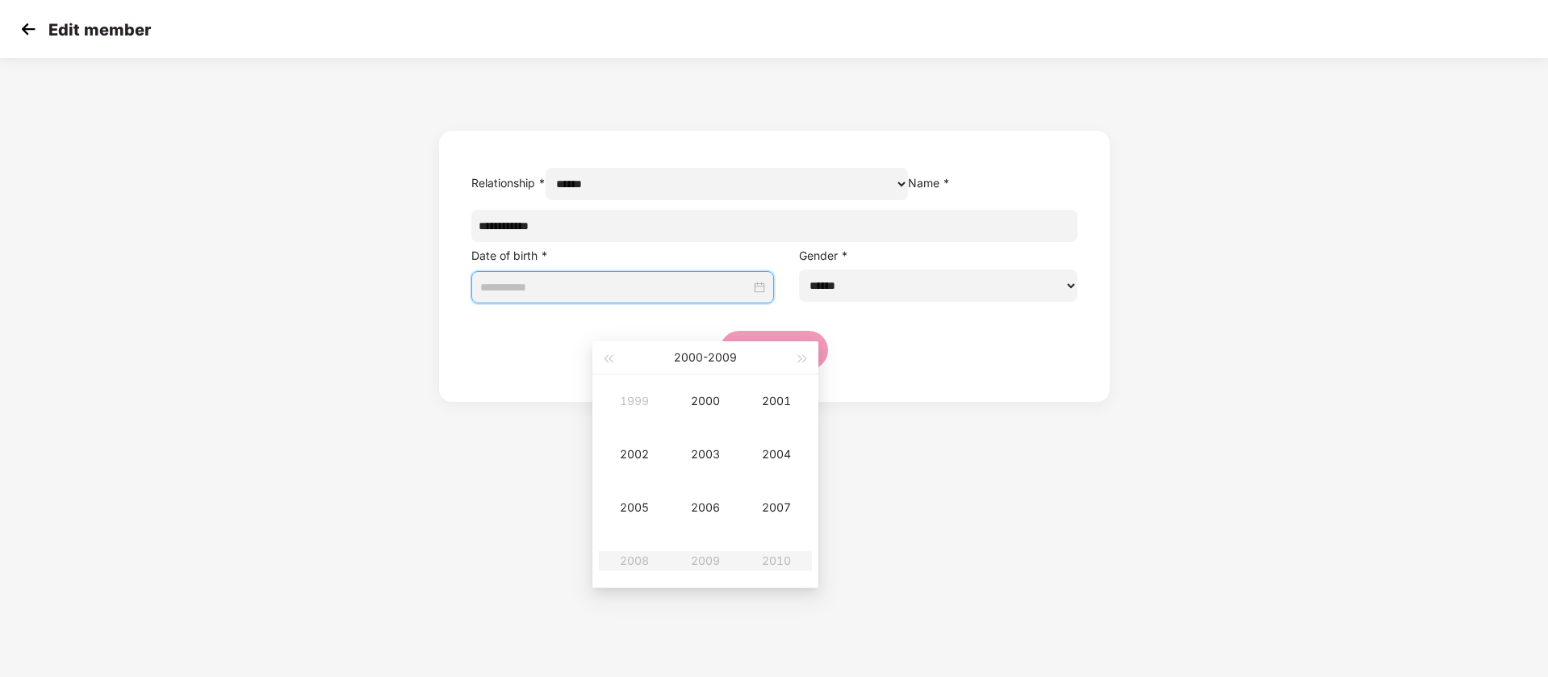
type input "**********"
click at [610, 358] on span "button" at bounding box center [608, 359] width 8 height 8
type input "**********"
click at [777, 403] on div "1991" at bounding box center [776, 400] width 48 height 19
type input "**********"
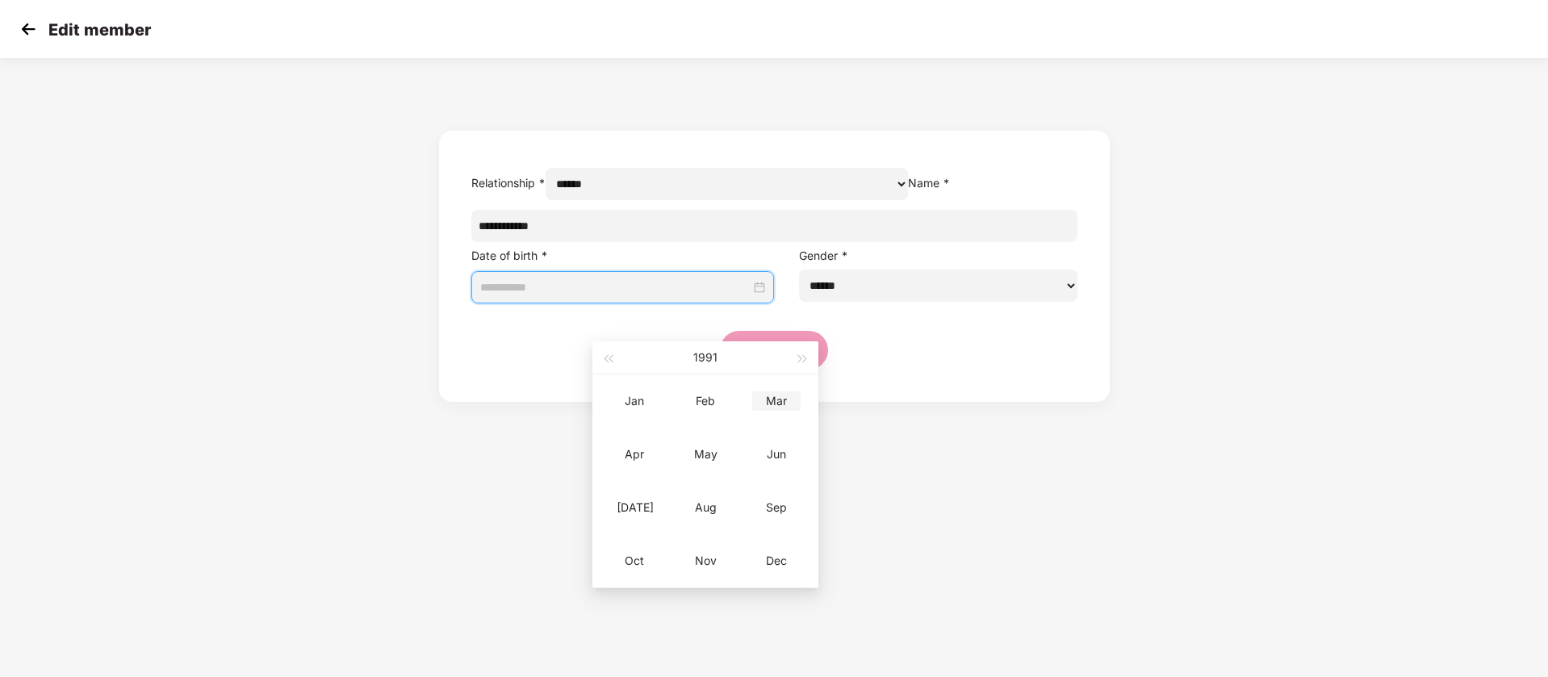
type input "**********"
click at [785, 399] on div "Mar" at bounding box center [776, 400] width 48 height 19
type input "**********"
click at [612, 496] on div "17" at bounding box center [616, 491] width 19 height 19
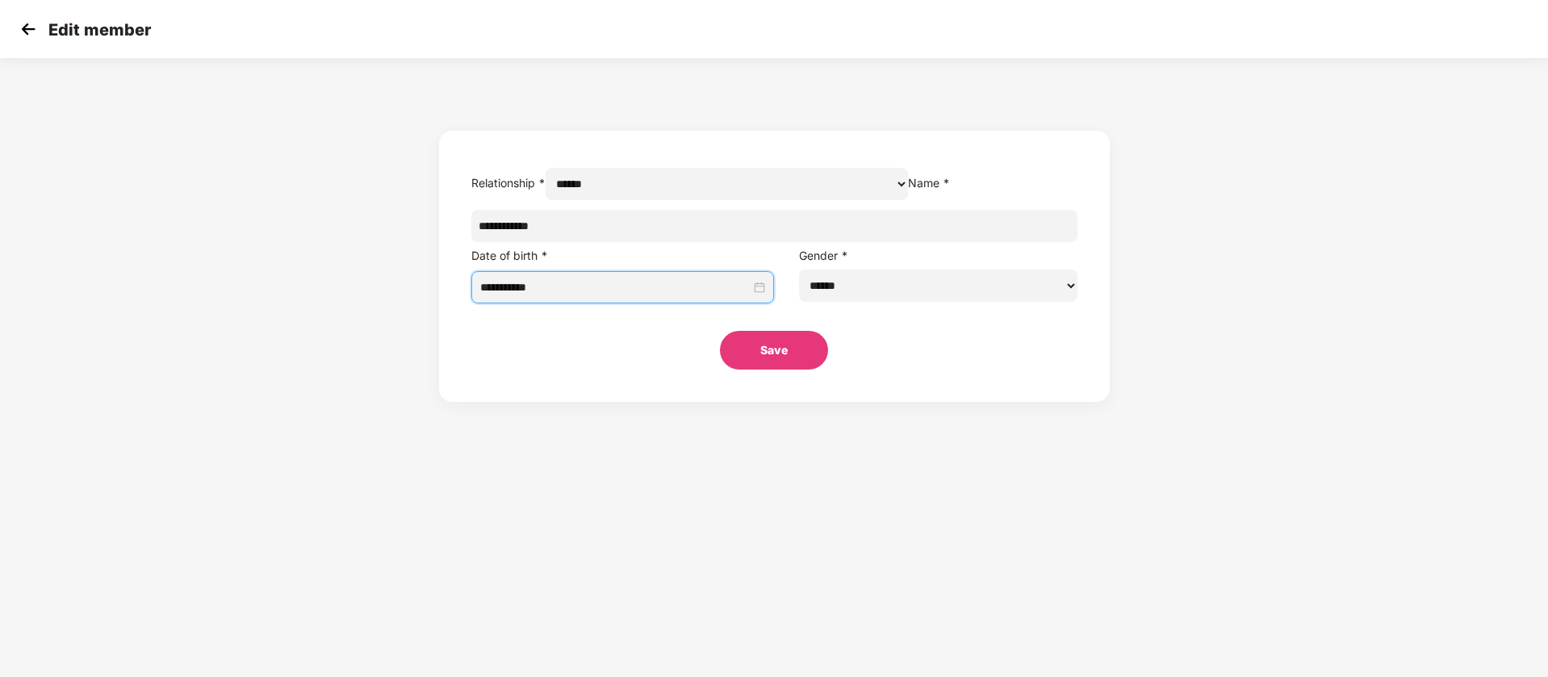
click at [777, 370] on button "Save" at bounding box center [774, 350] width 108 height 39
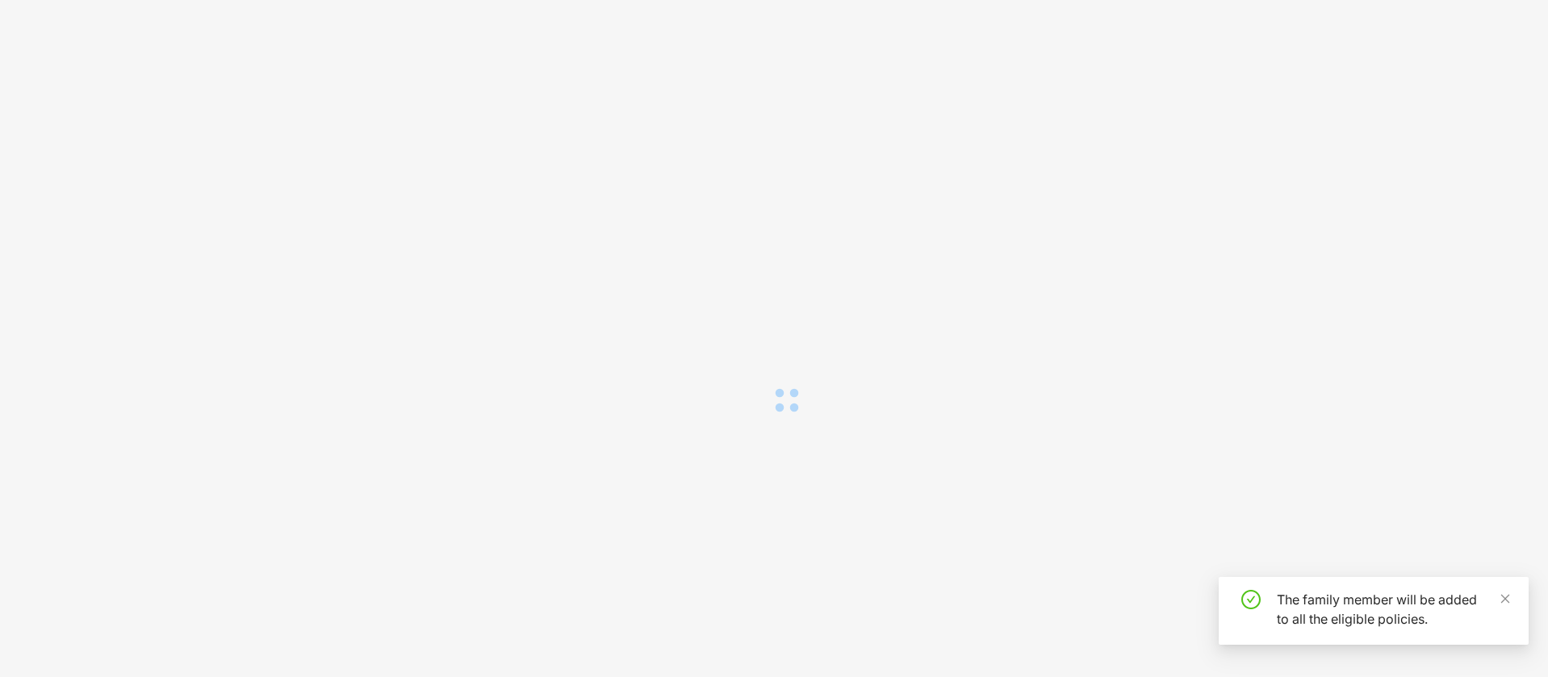
click at [1427, 600] on div "The family member will be added to all the eligible policies." at bounding box center [1393, 609] width 232 height 39
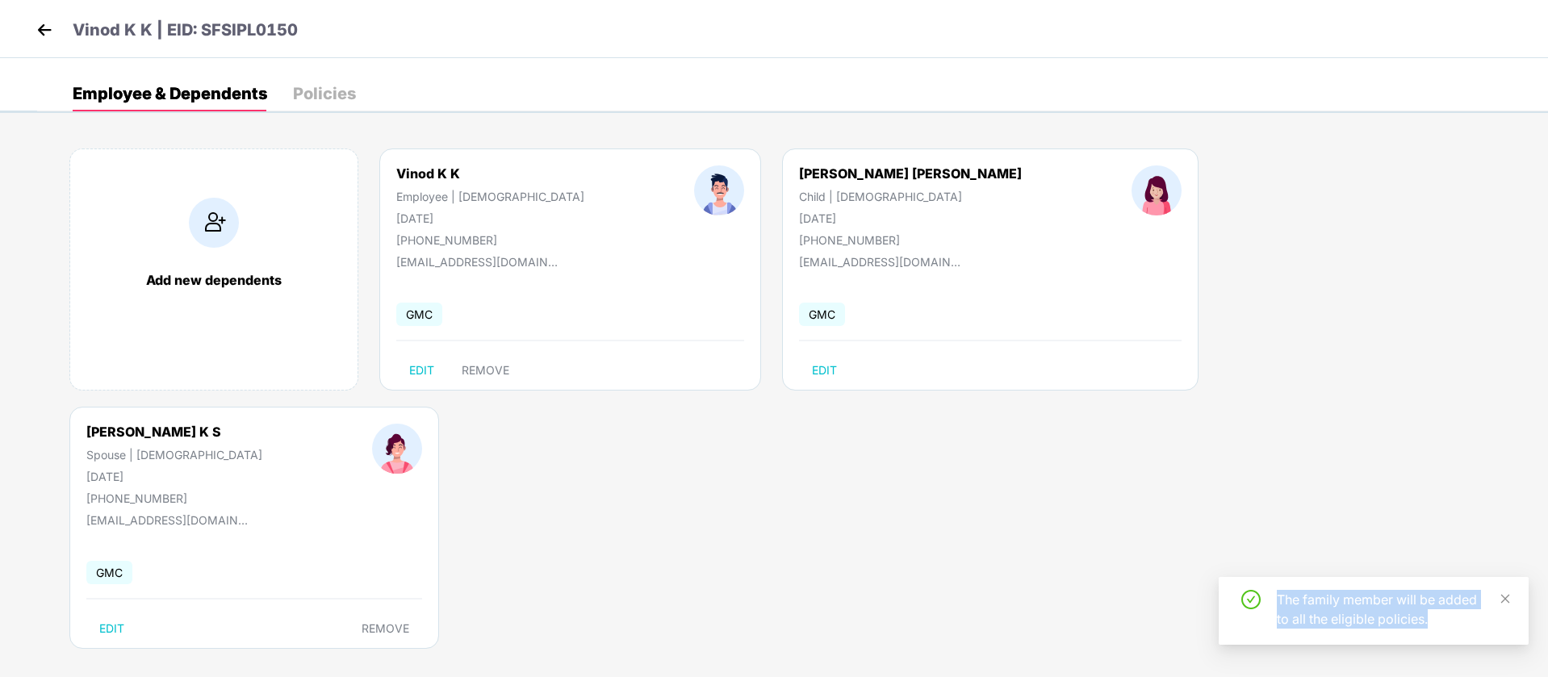
copy div "The family member will be added to all the eligible policies."
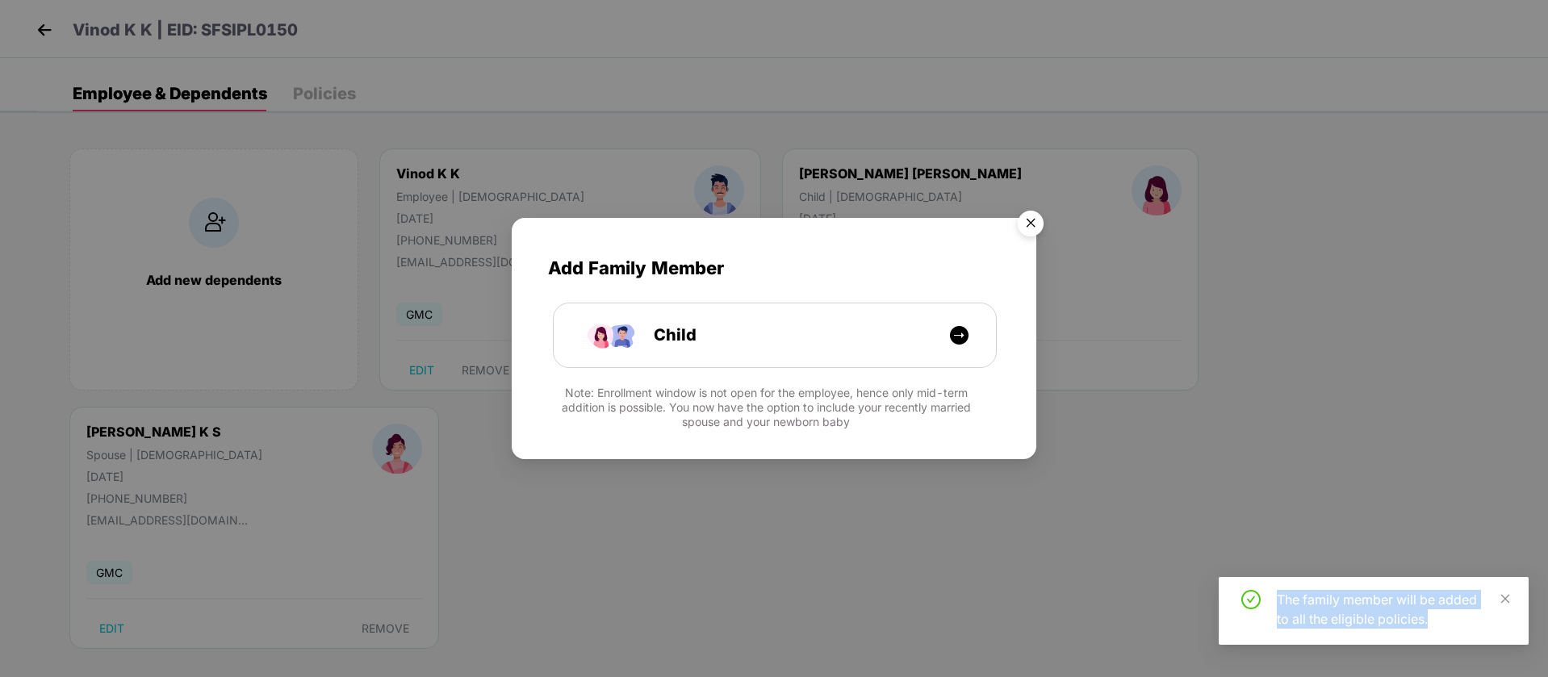
click at [1025, 226] on img "Close" at bounding box center [1030, 225] width 45 height 45
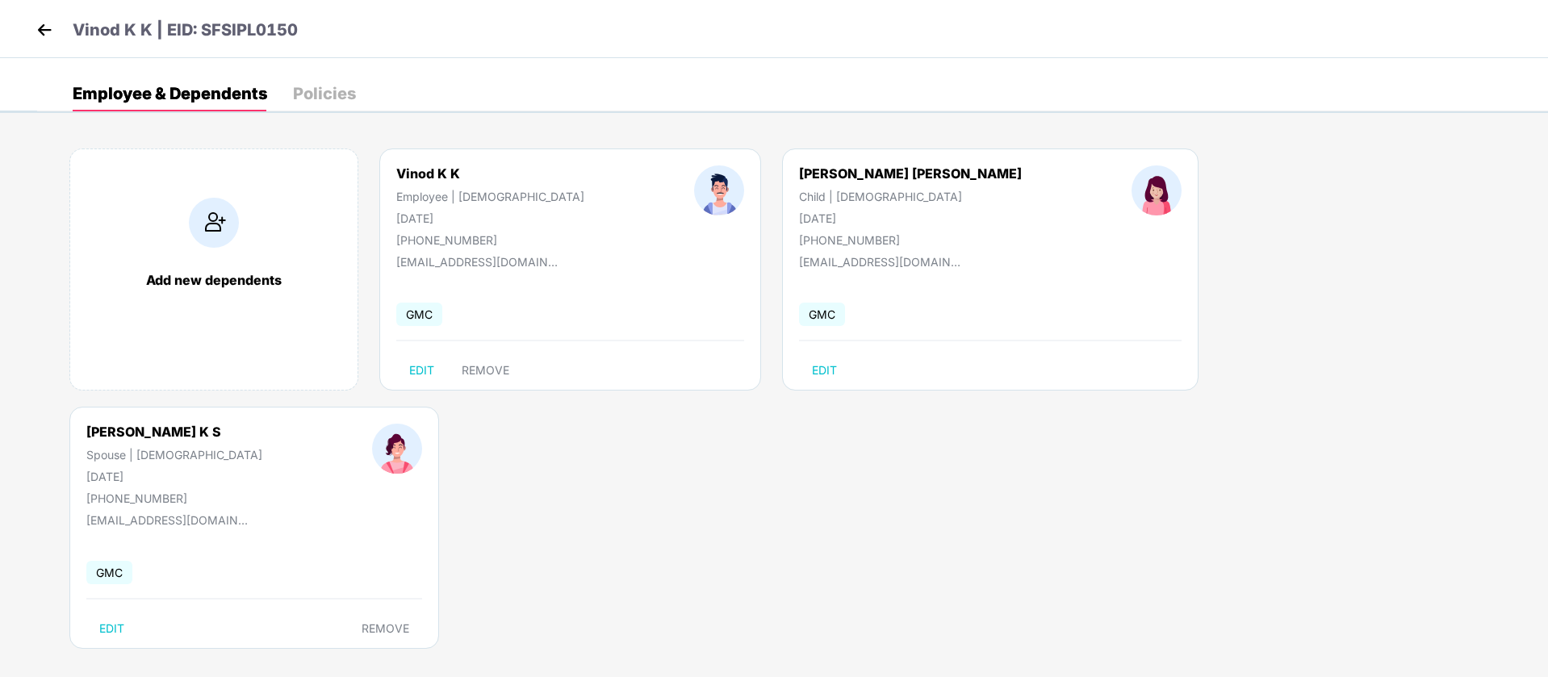
click at [40, 27] on img at bounding box center [44, 30] width 24 height 24
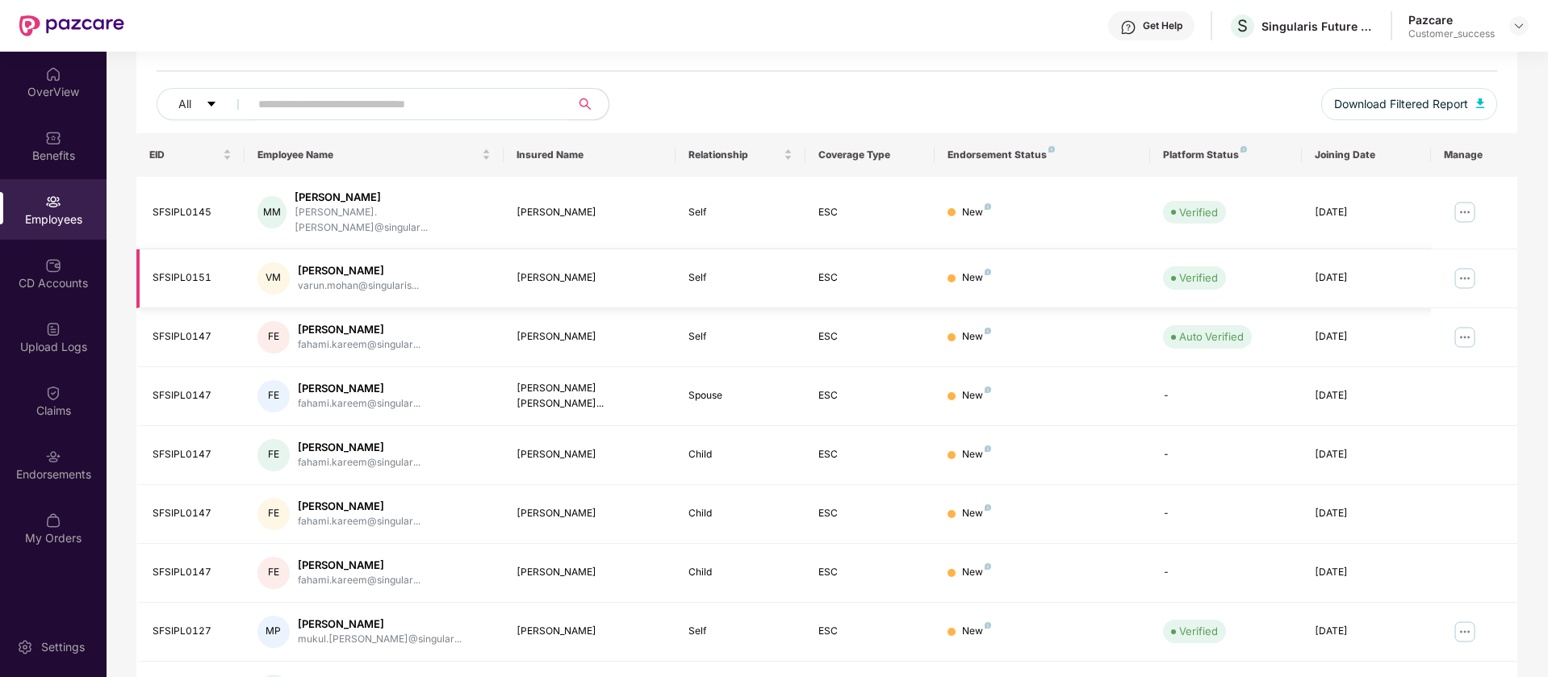
scroll to position [202, 0]
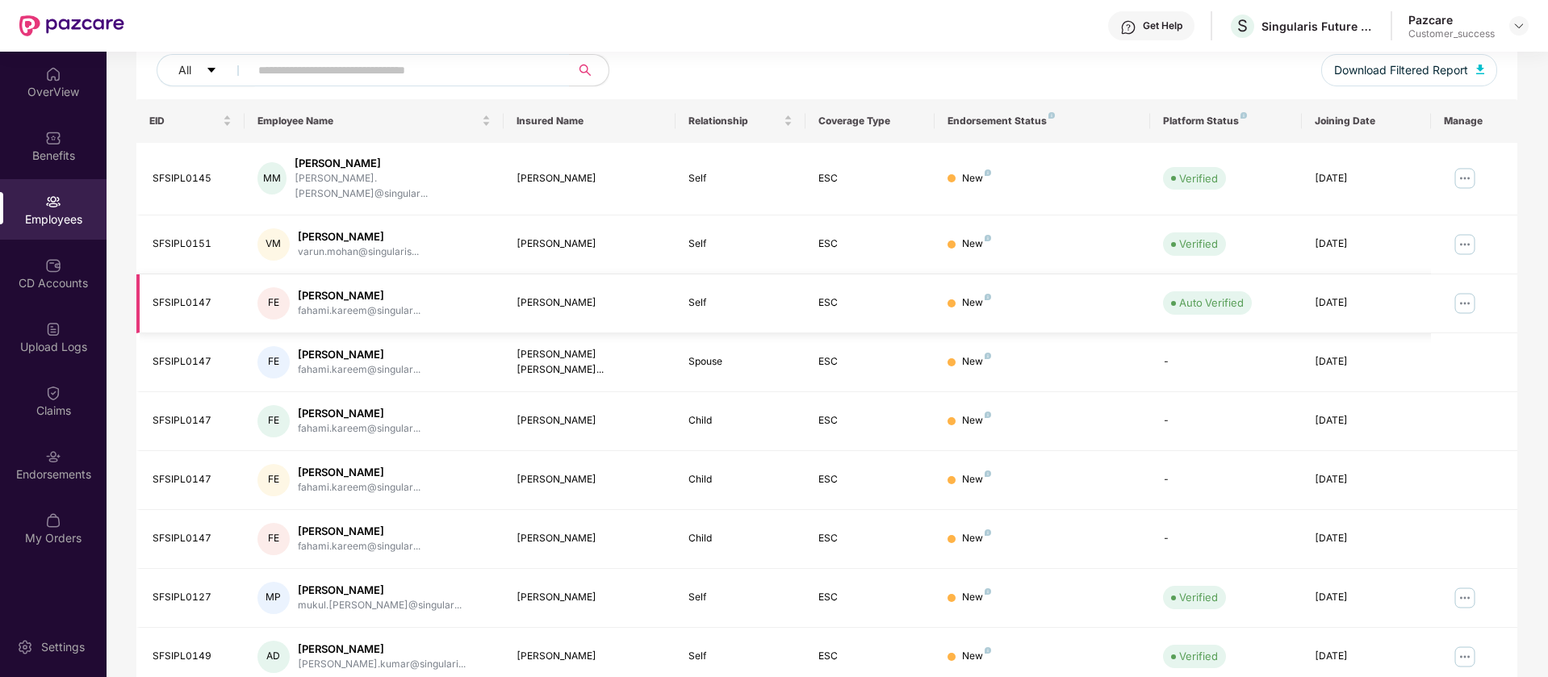
click at [1469, 291] on img at bounding box center [1465, 304] width 26 height 26
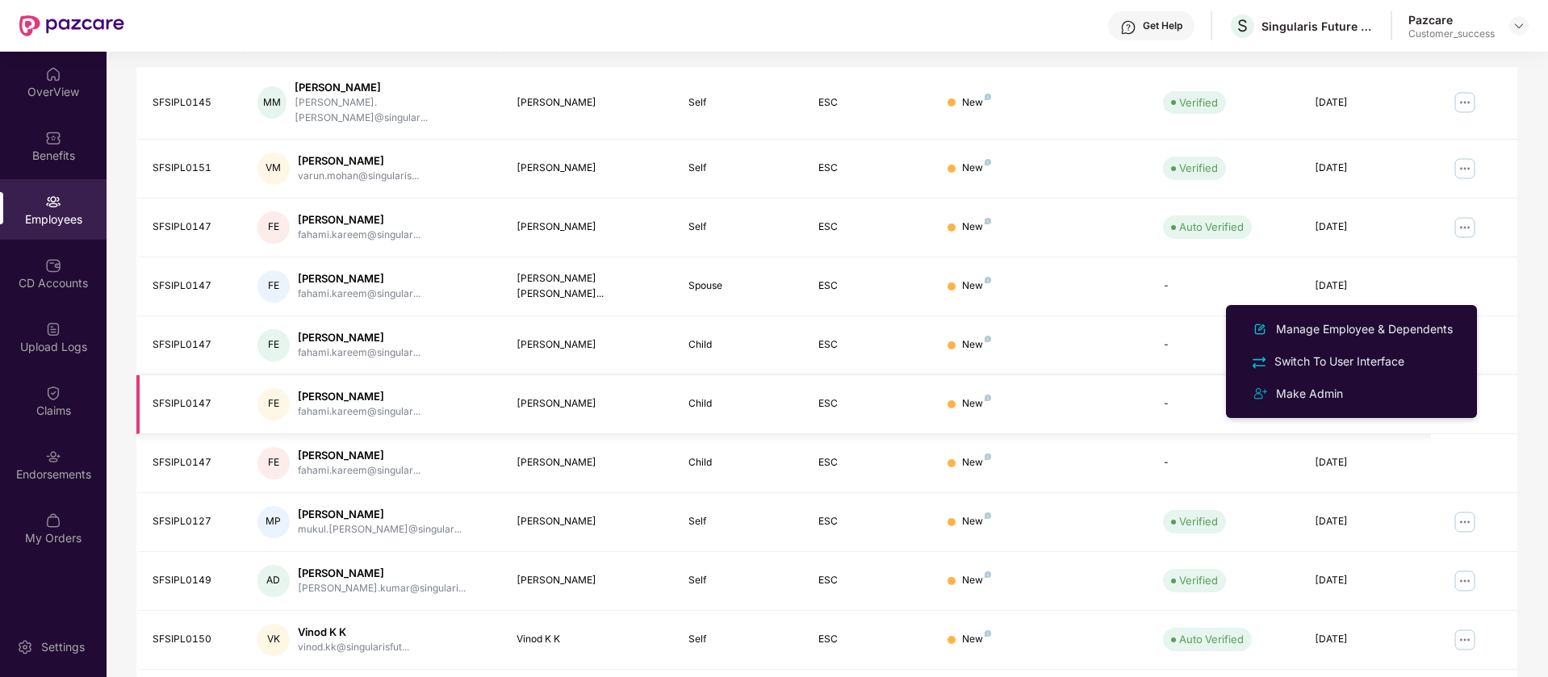
scroll to position [315, 0]
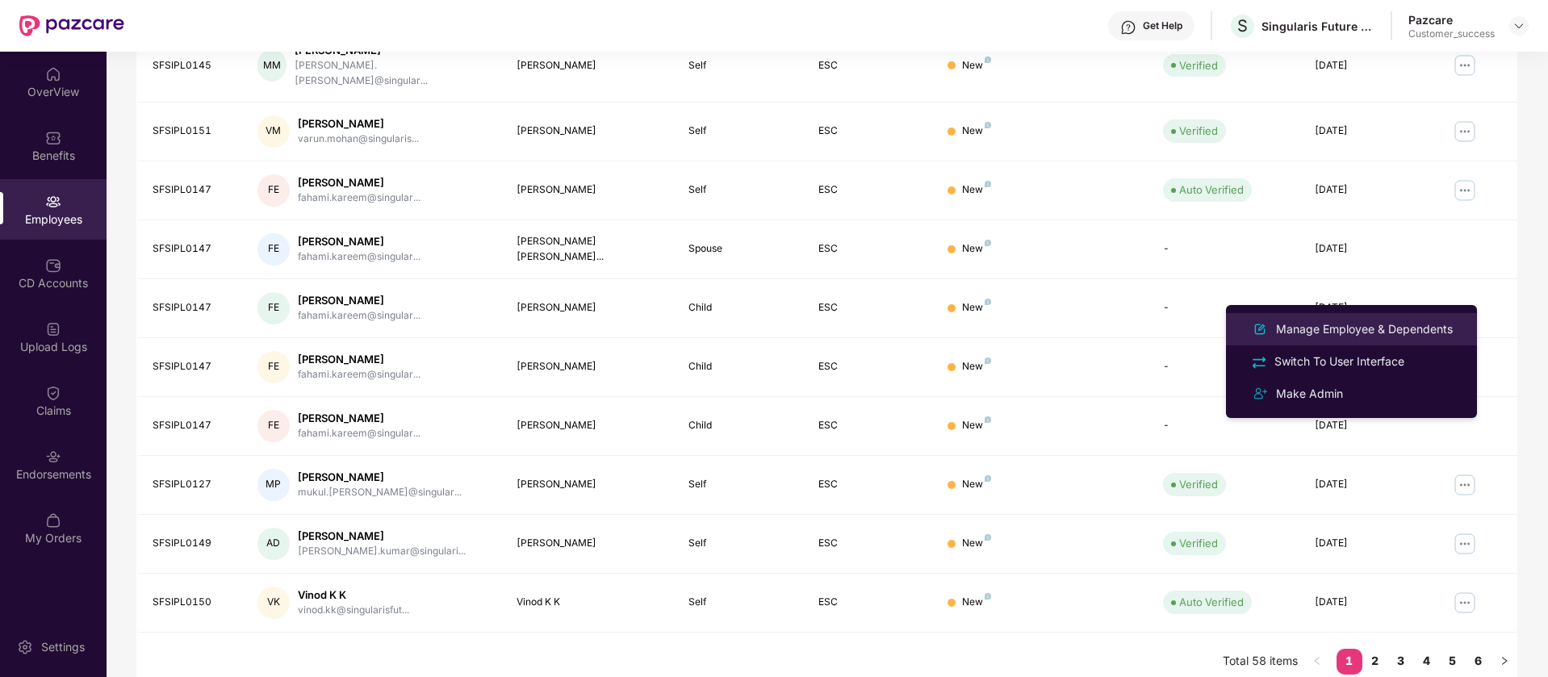
click at [1371, 334] on div "Manage Employee & Dependents" at bounding box center [1364, 329] width 183 height 18
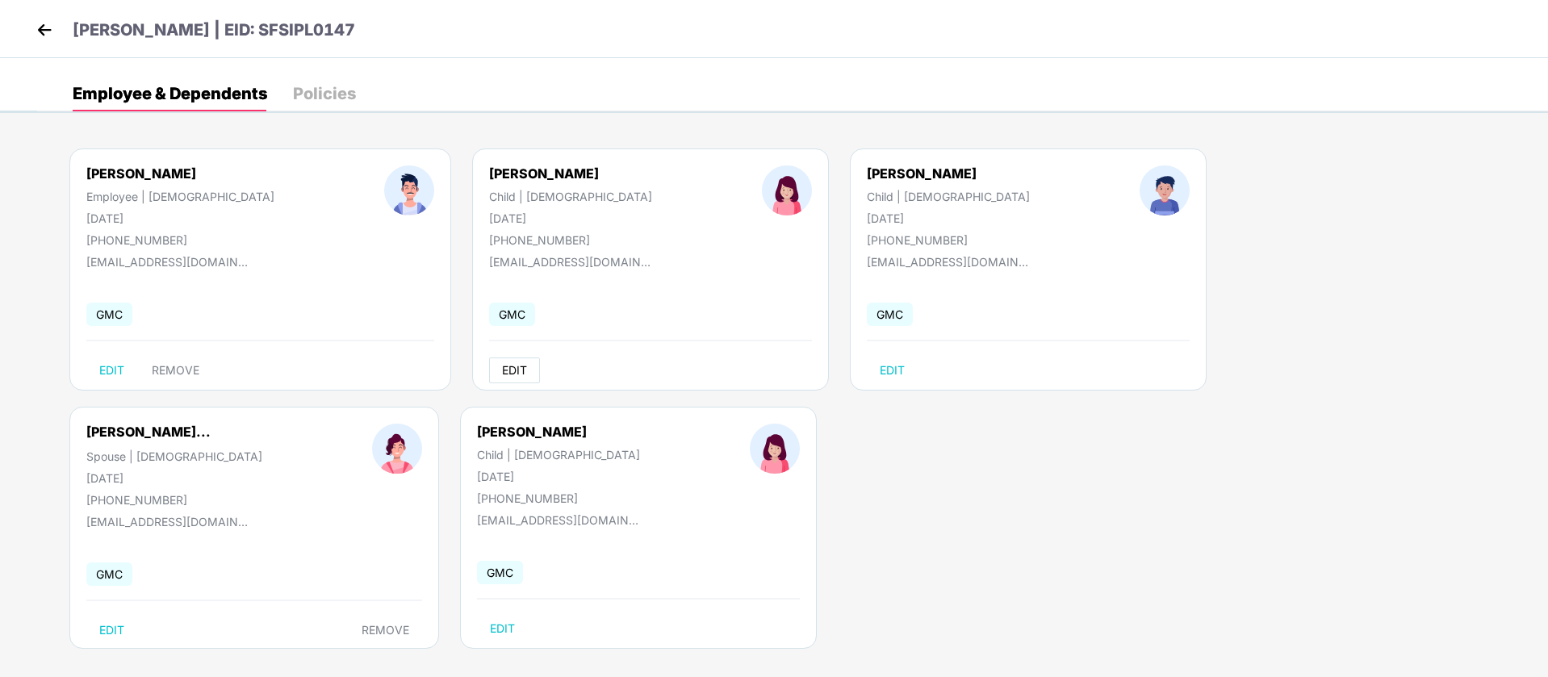
click at [489, 369] on button "EDIT" at bounding box center [514, 371] width 51 height 26
select select "*****"
select select "******"
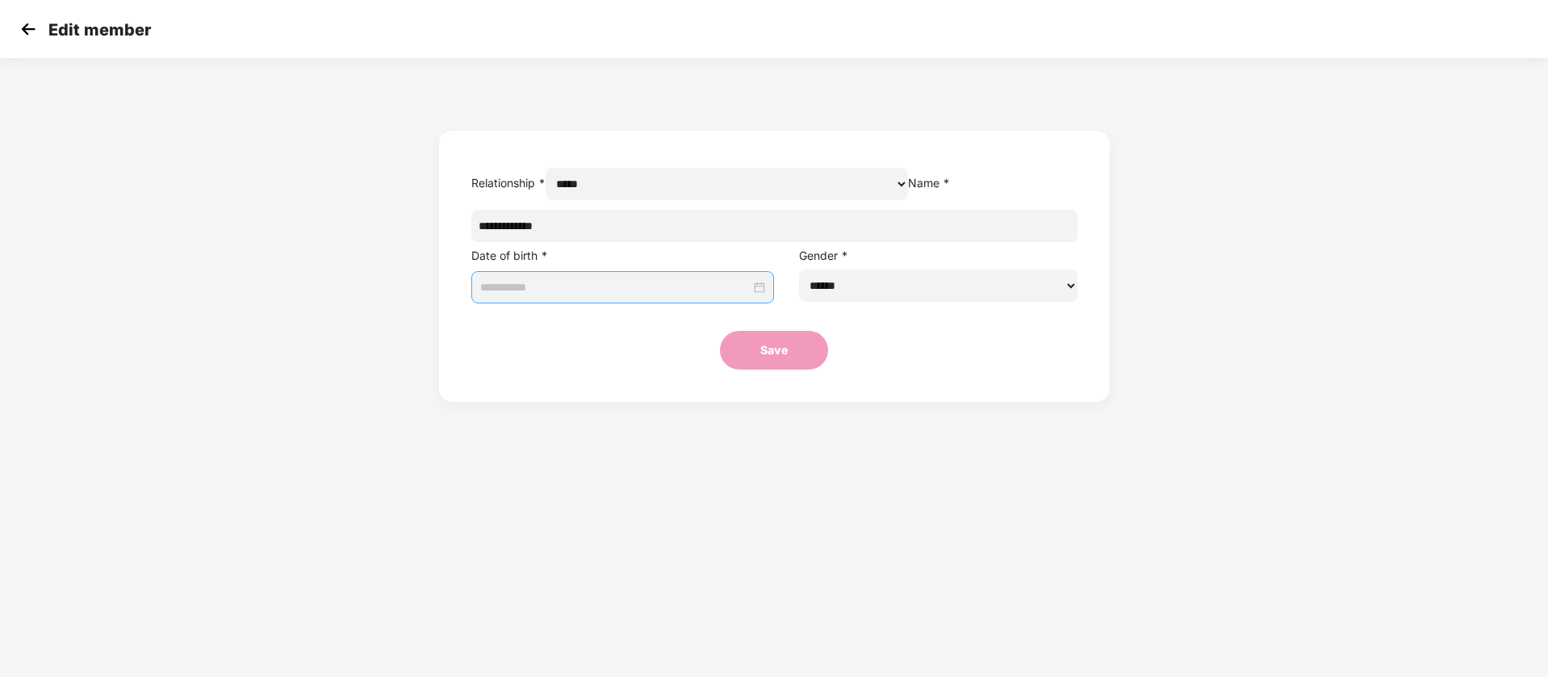
click at [760, 301] on div at bounding box center [623, 287] width 286 height 27
click at [719, 361] on button "2025" at bounding box center [719, 357] width 28 height 32
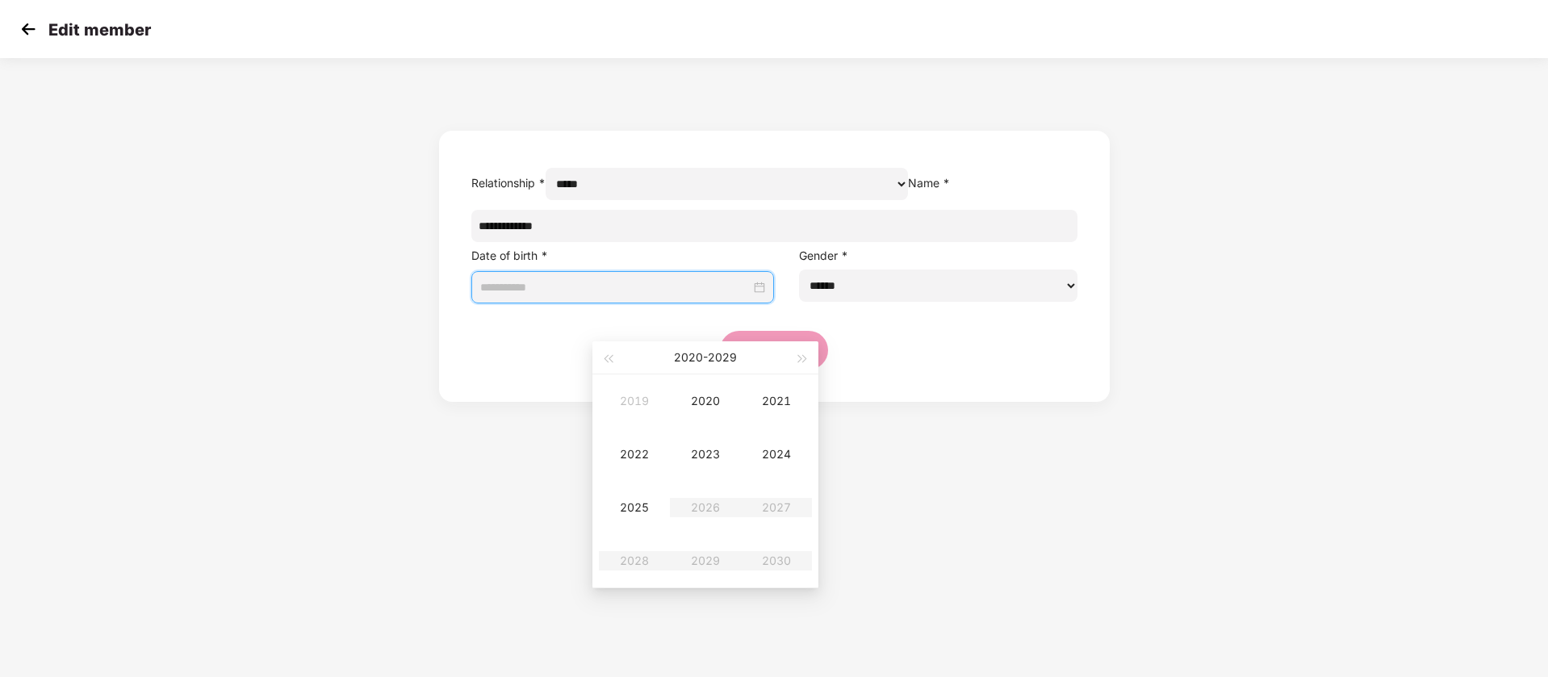
type input "**********"
click at [604, 353] on button "button" at bounding box center [608, 357] width 18 height 32
type input "**********"
click at [635, 556] on div "2018" at bounding box center [634, 560] width 48 height 19
type input "**********"
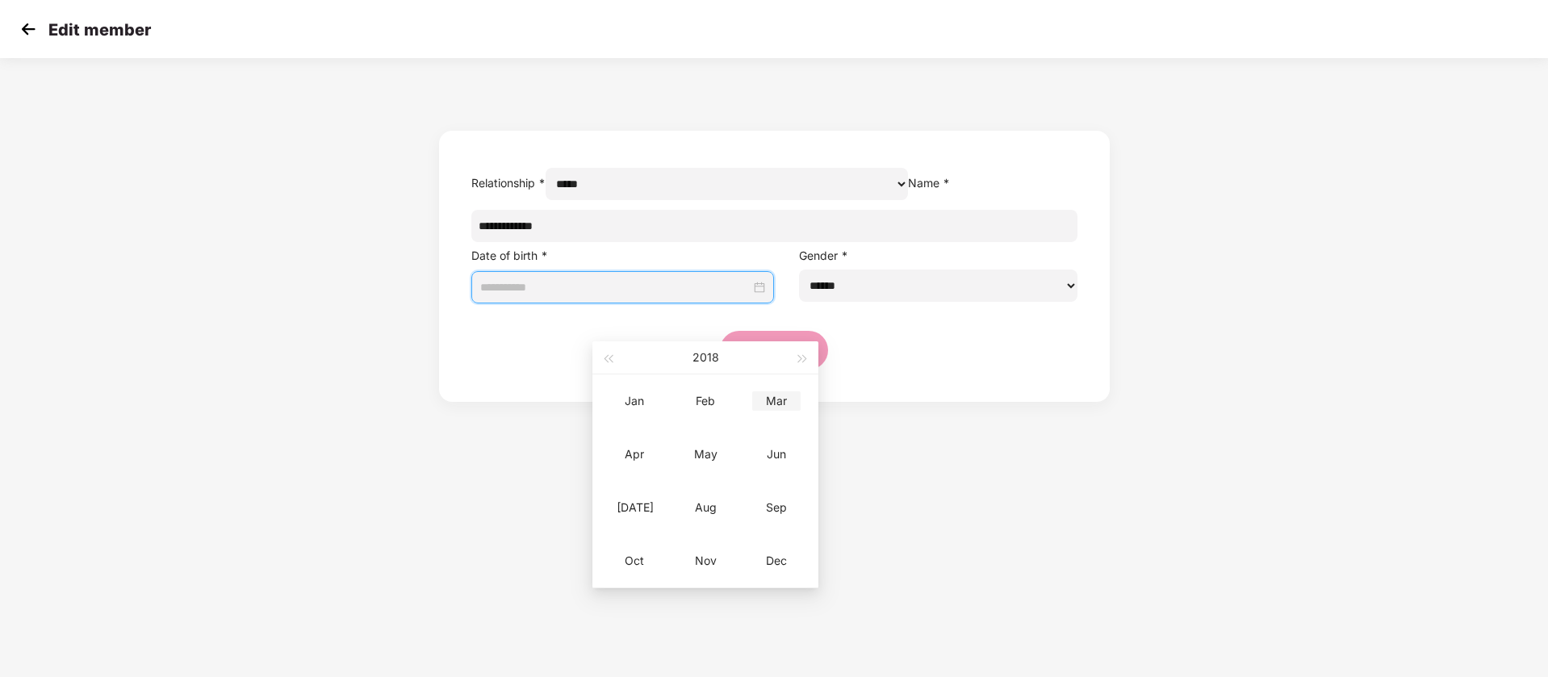
type input "**********"
click at [771, 409] on div "Mar" at bounding box center [776, 400] width 48 height 19
type input "**********"
click at [791, 423] on div "3" at bounding box center [790, 418] width 19 height 19
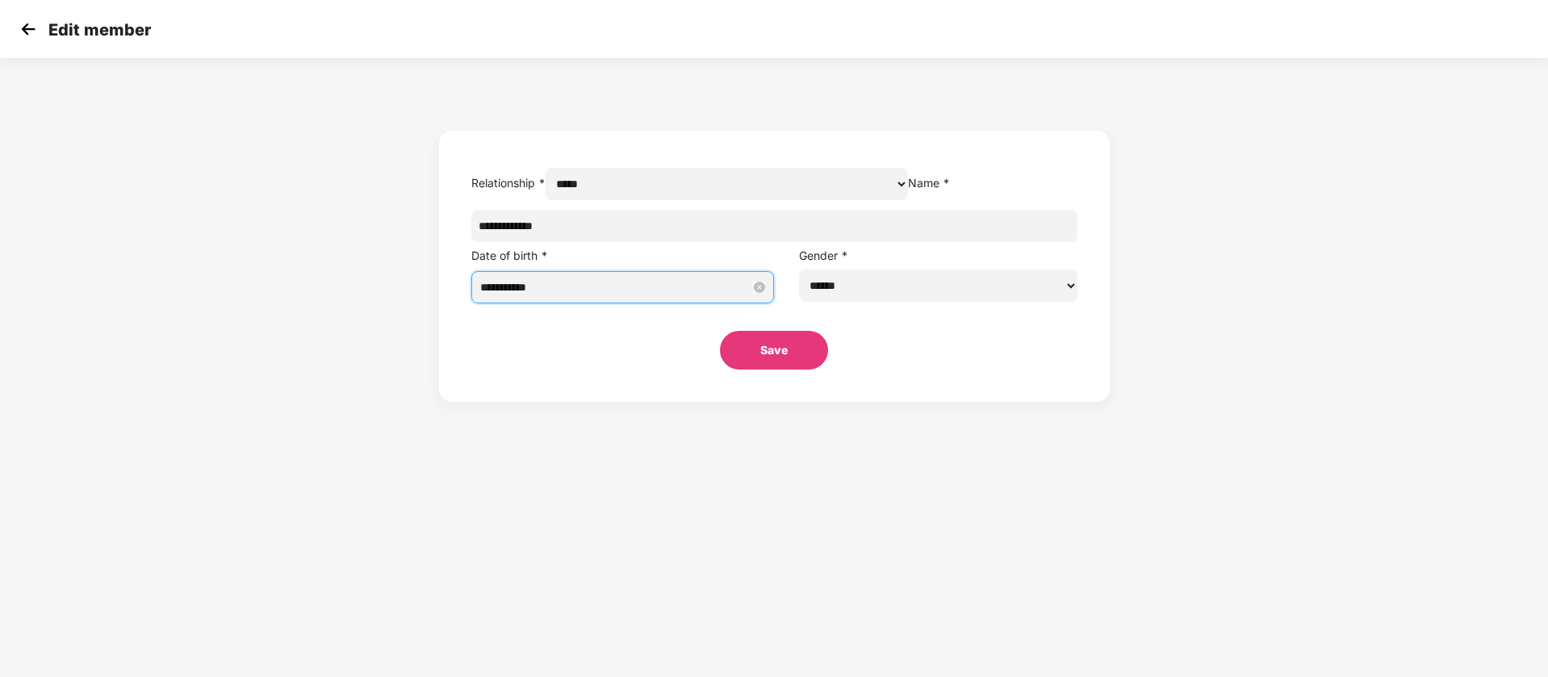
click at [803, 370] on button "Save" at bounding box center [774, 350] width 108 height 39
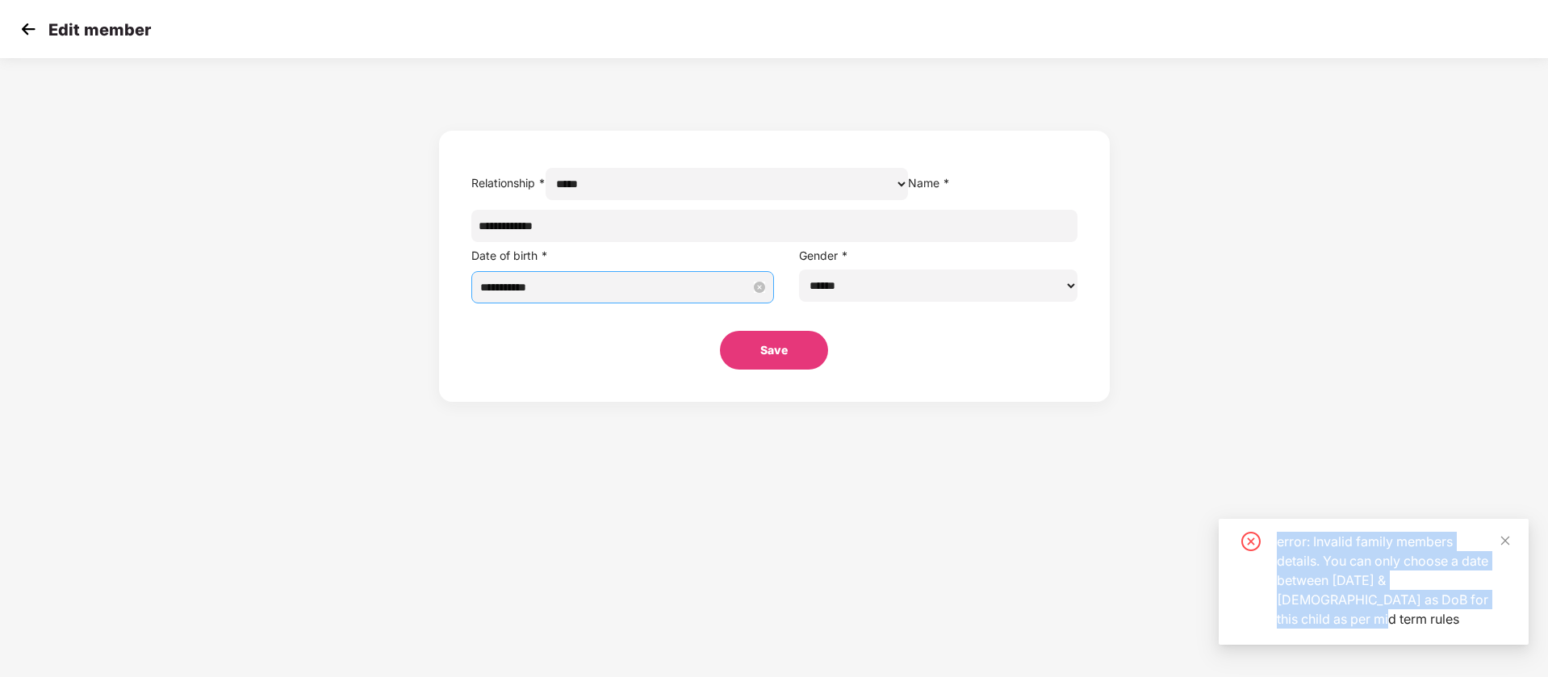
drag, startPoint x: 1322, startPoint y: 622, endPoint x: 1272, endPoint y: 539, distance: 97.0
click at [1272, 539] on div "error: Invalid family members details. You can only choose a date between Jul 1…" at bounding box center [1373, 580] width 271 height 97
copy div "error: Invalid family members details. You can only choose a date between Jul 1…"
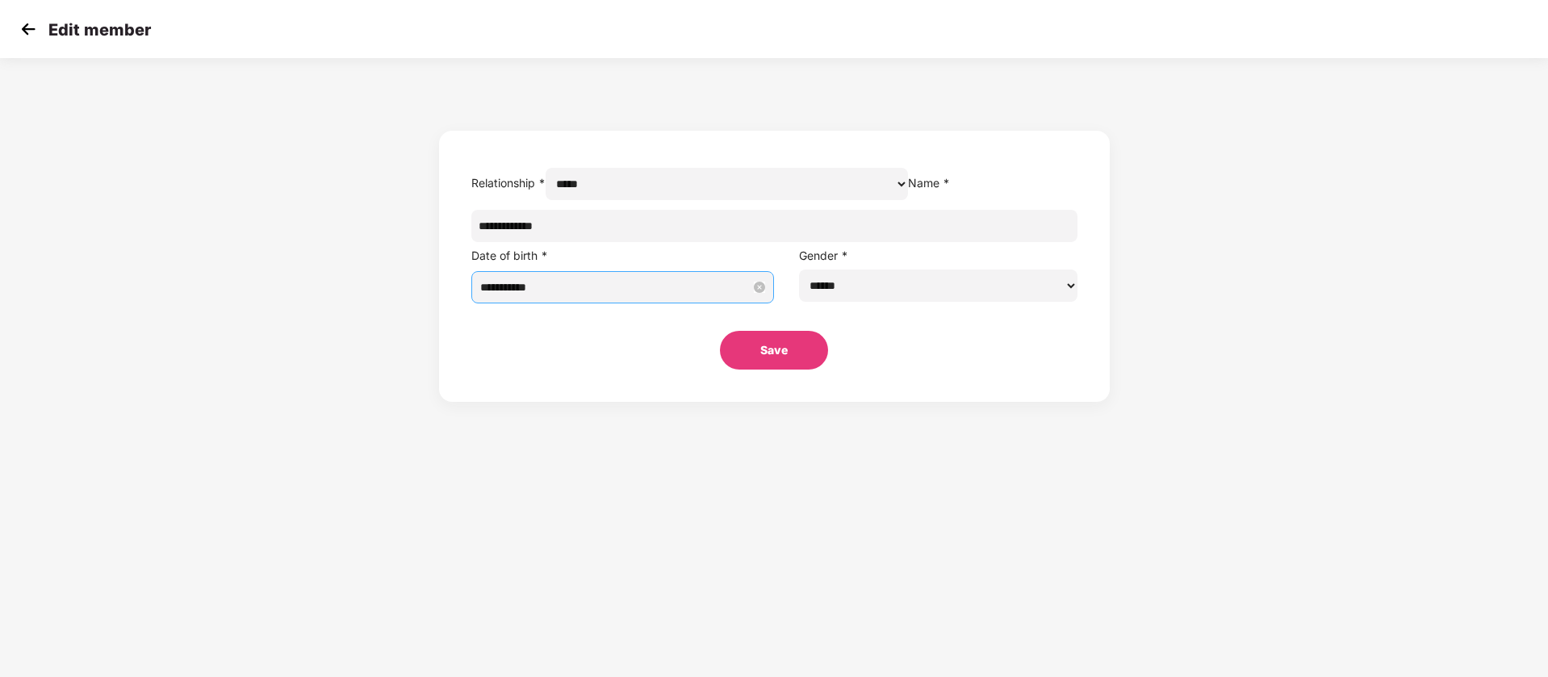
click at [27, 30] on img at bounding box center [28, 29] width 24 height 24
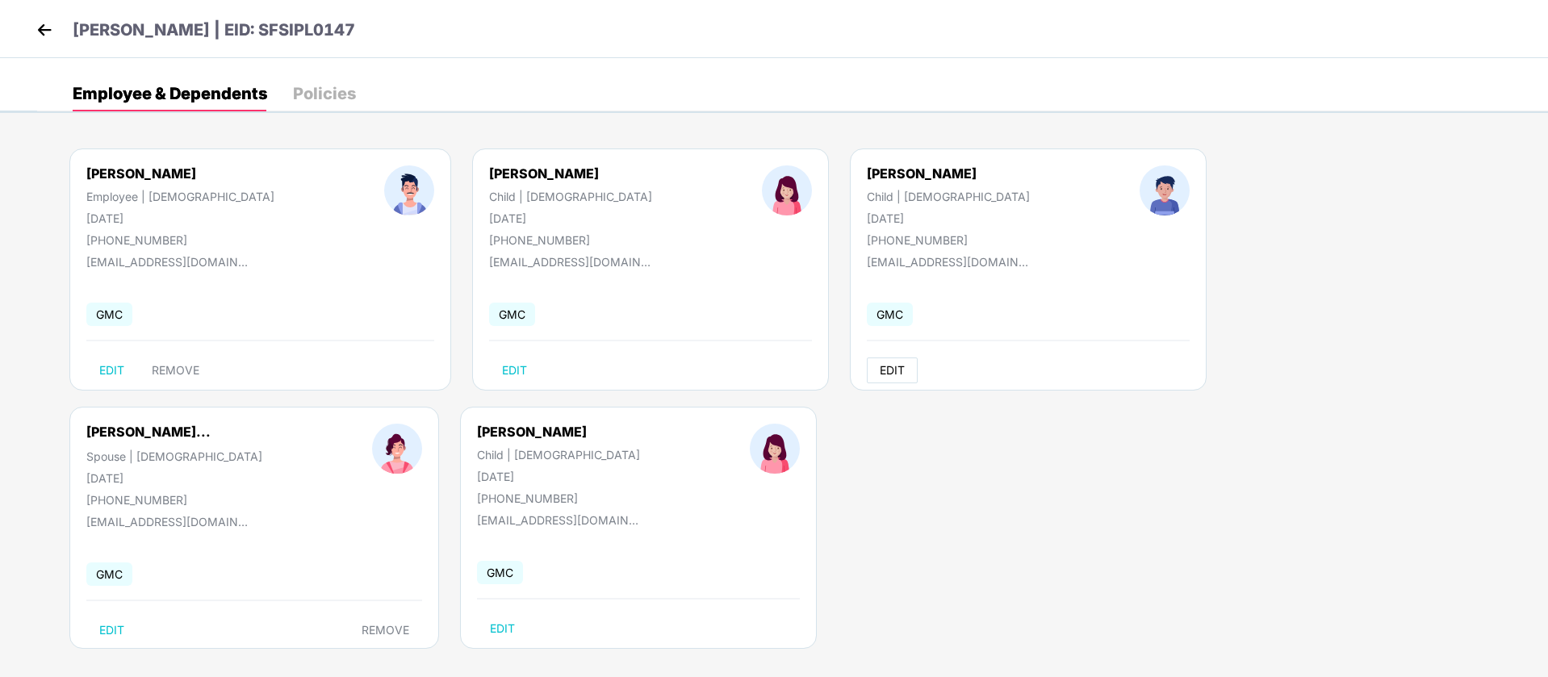
click at [880, 368] on span "EDIT" at bounding box center [892, 370] width 25 height 13
select select "*****"
select select "****"
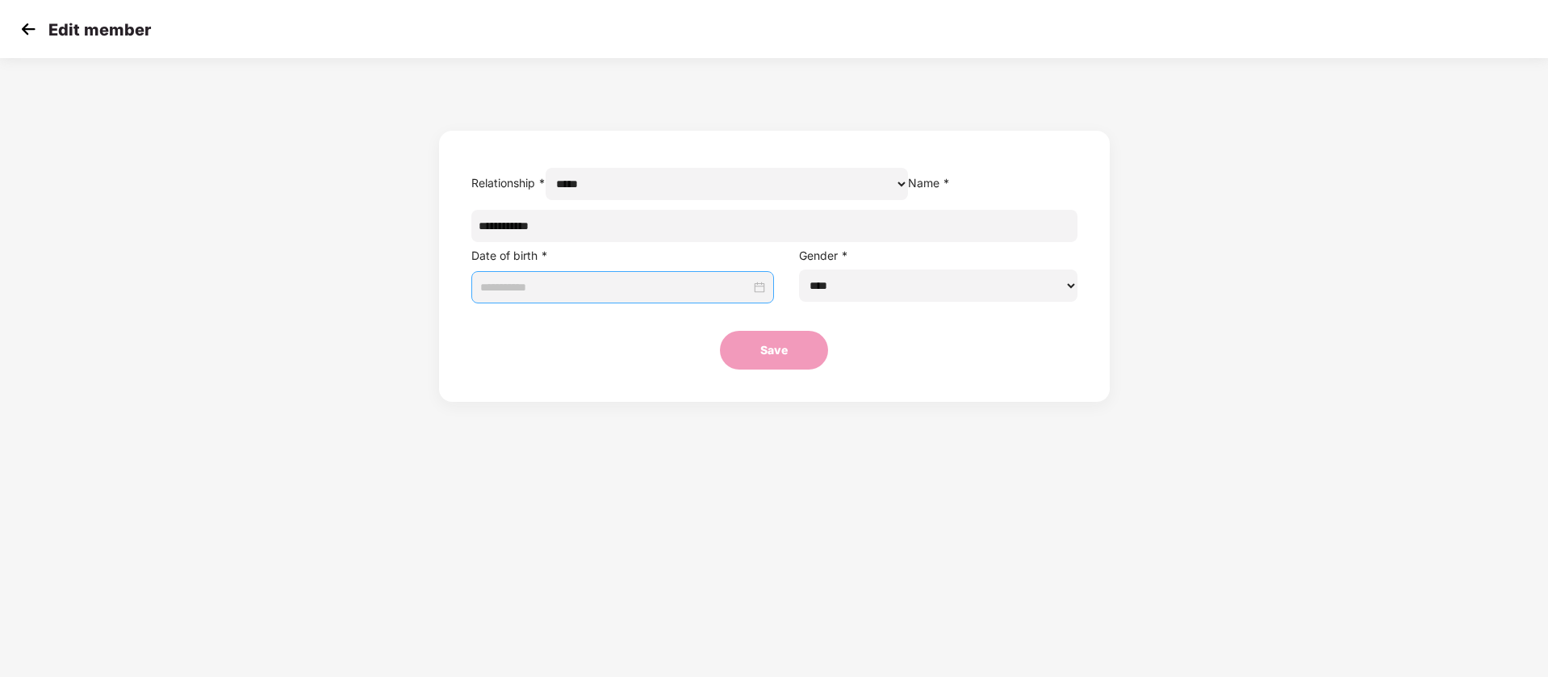
click at [727, 296] on input at bounding box center [615, 287] width 271 height 18
type input "**********"
click at [705, 353] on button "2025" at bounding box center [719, 357] width 28 height 32
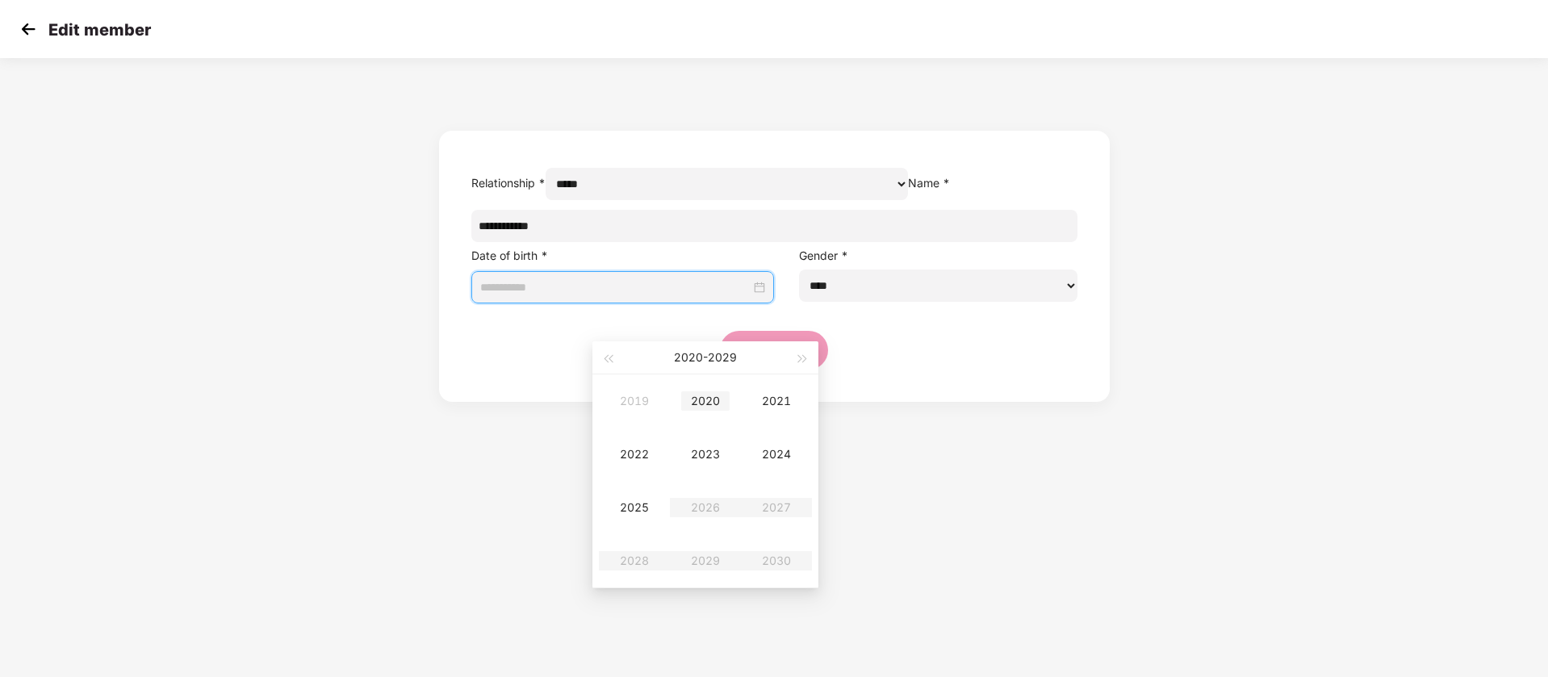
type input "**********"
click at [713, 404] on div "2020" at bounding box center [705, 400] width 48 height 19
type input "**********"
click at [619, 358] on button "button" at bounding box center [626, 357] width 18 height 32
click at [622, 358] on span "button" at bounding box center [626, 359] width 8 height 8
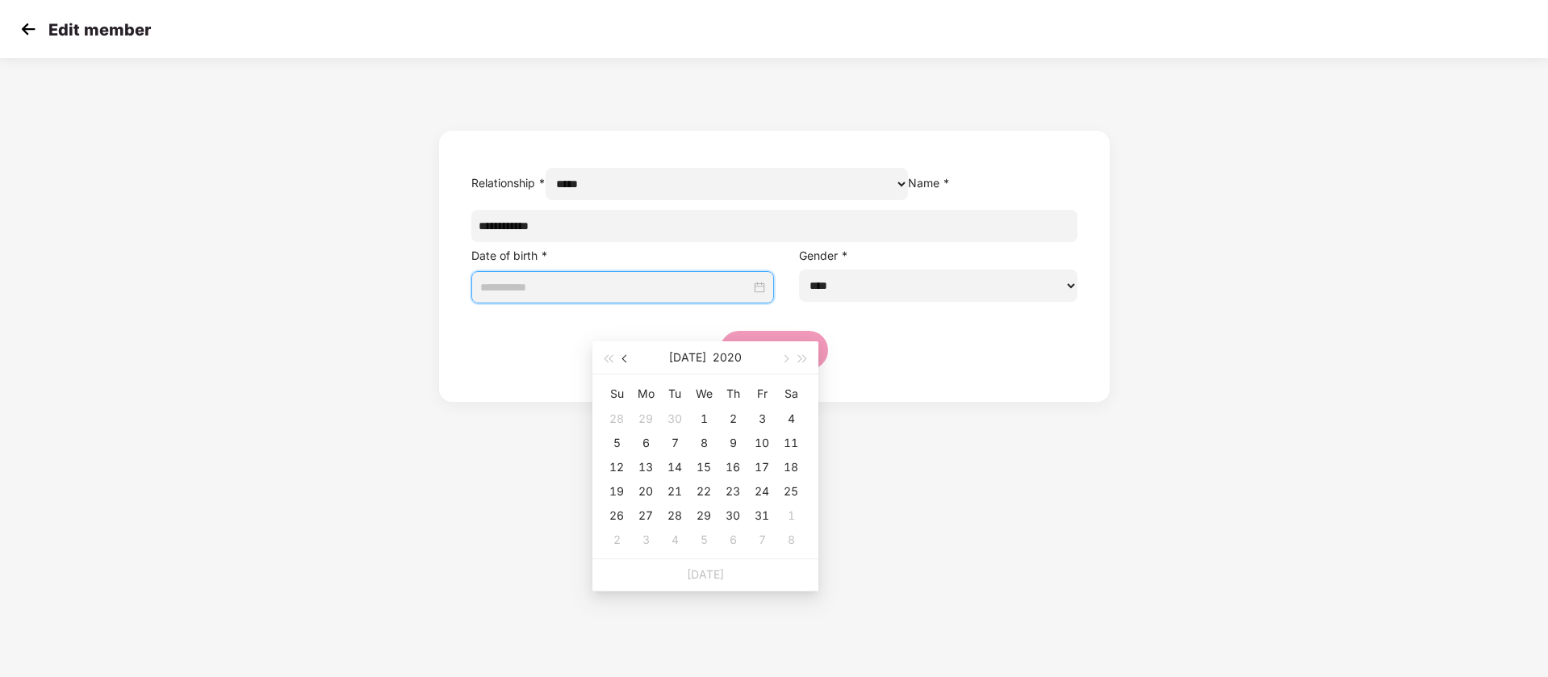
click at [622, 358] on span "button" at bounding box center [626, 359] width 8 height 8
click at [622, 362] on button "button" at bounding box center [626, 357] width 18 height 32
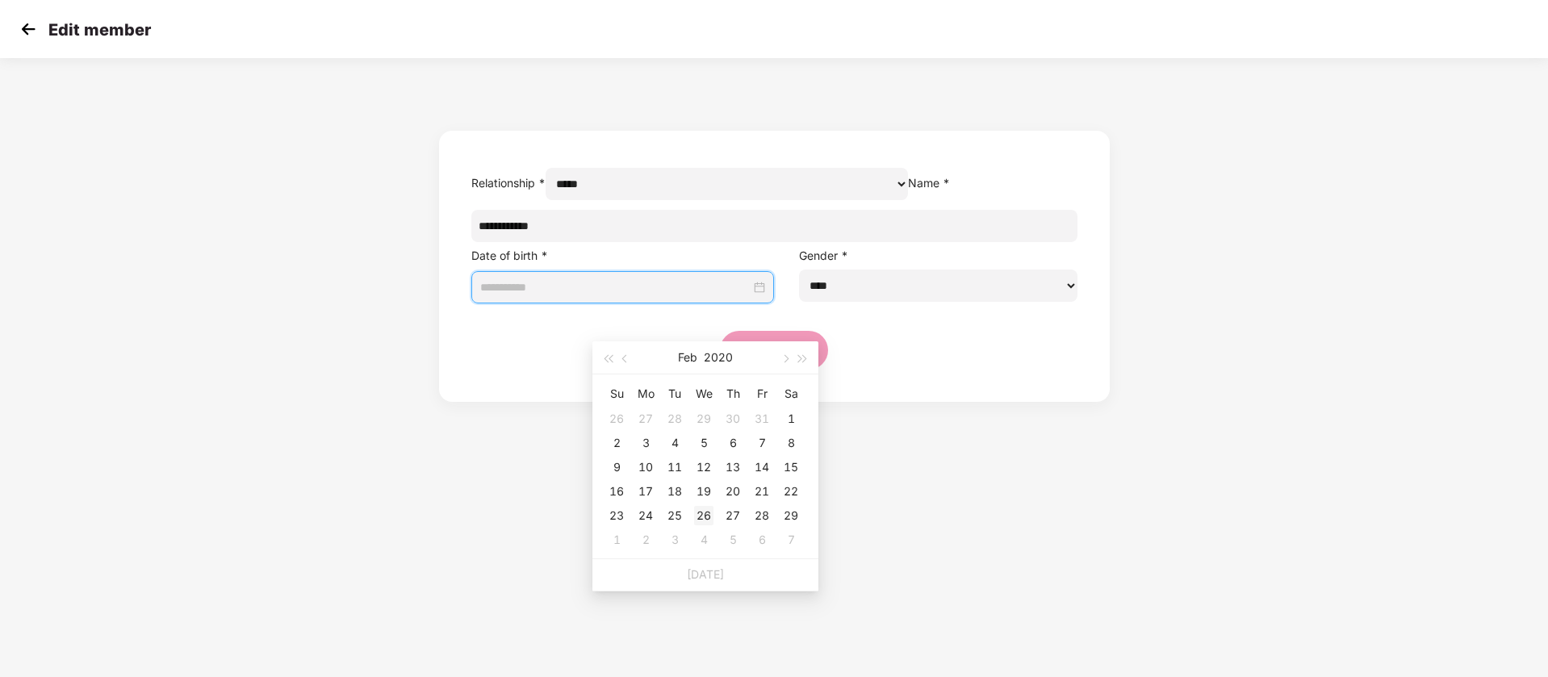
type input "**********"
click at [708, 519] on div "26" at bounding box center [703, 515] width 19 height 19
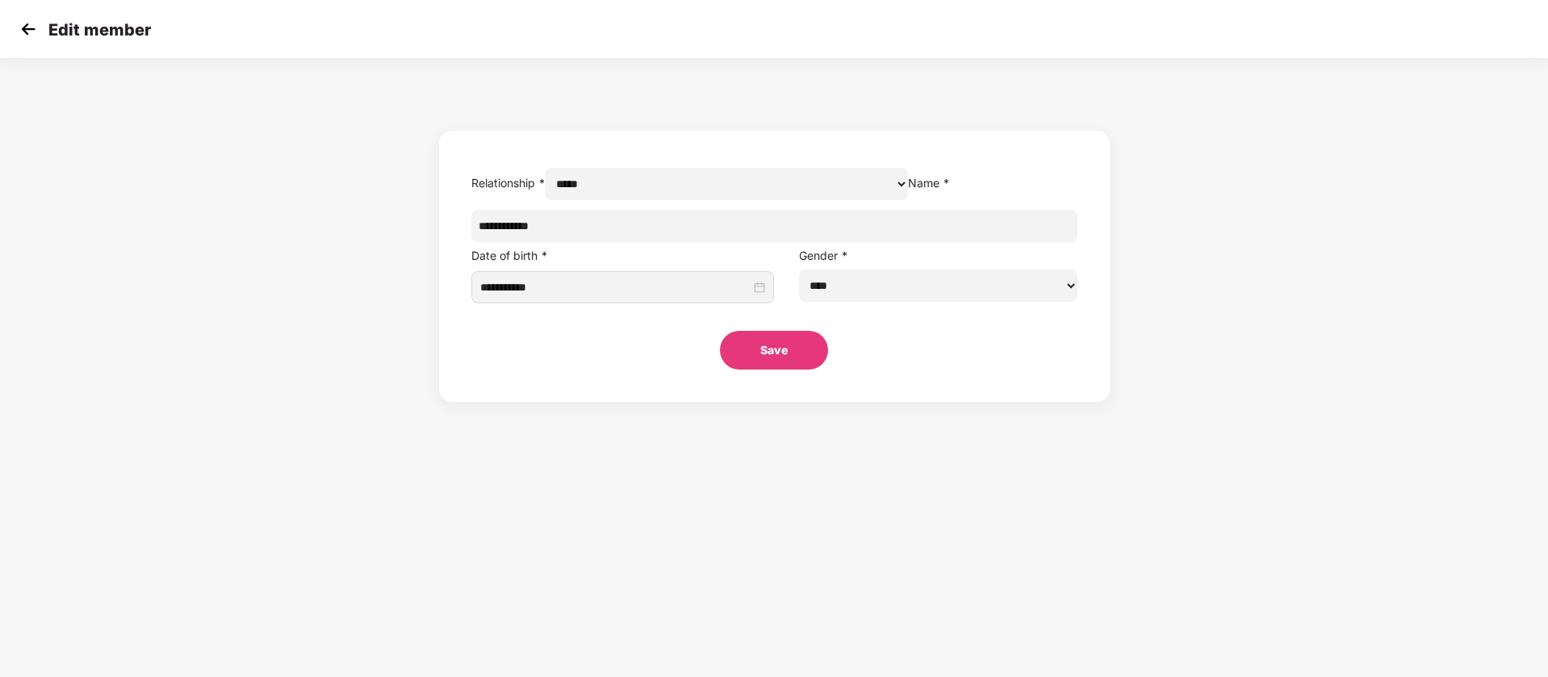
click at [763, 370] on button "Save" at bounding box center [774, 350] width 108 height 39
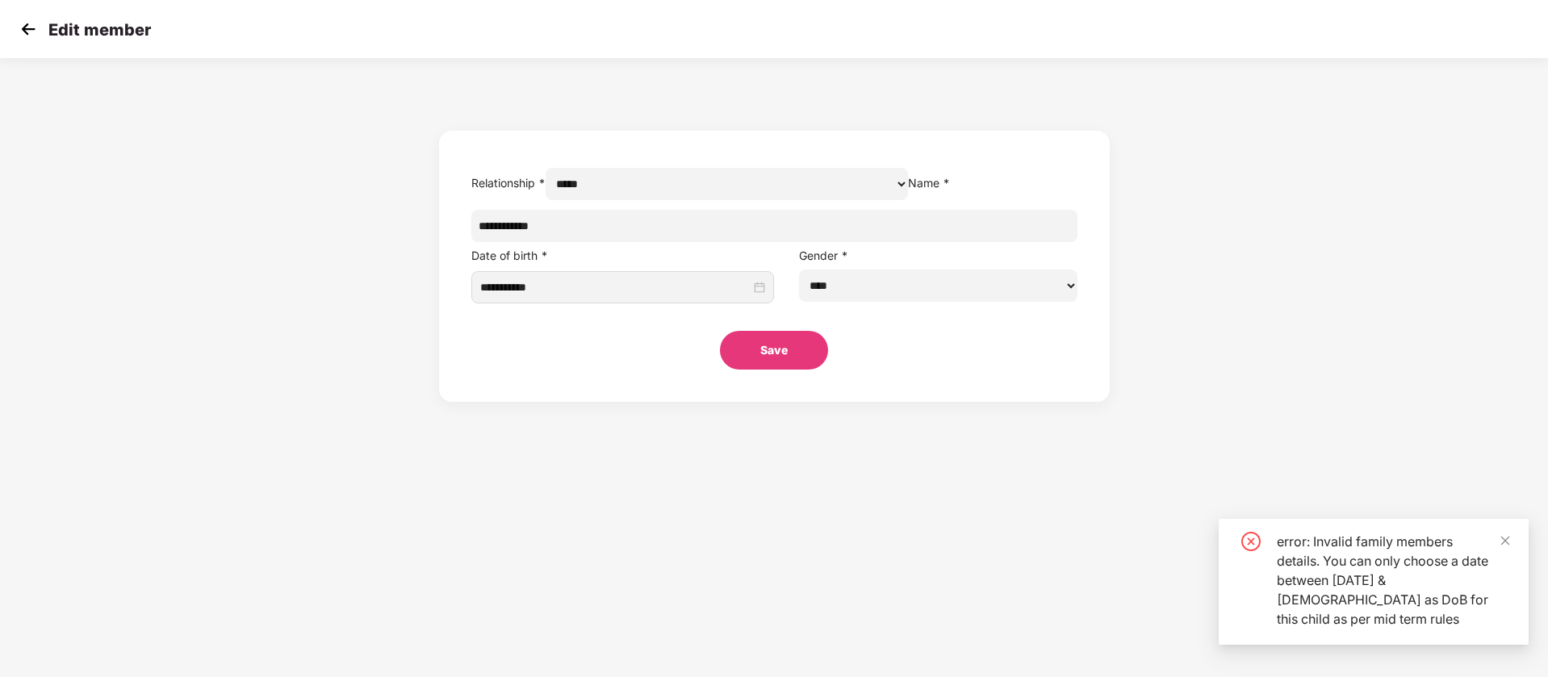
click at [1456, 563] on div "error: Invalid family members details. You can only choose a date between Jul 1…" at bounding box center [1393, 580] width 232 height 97
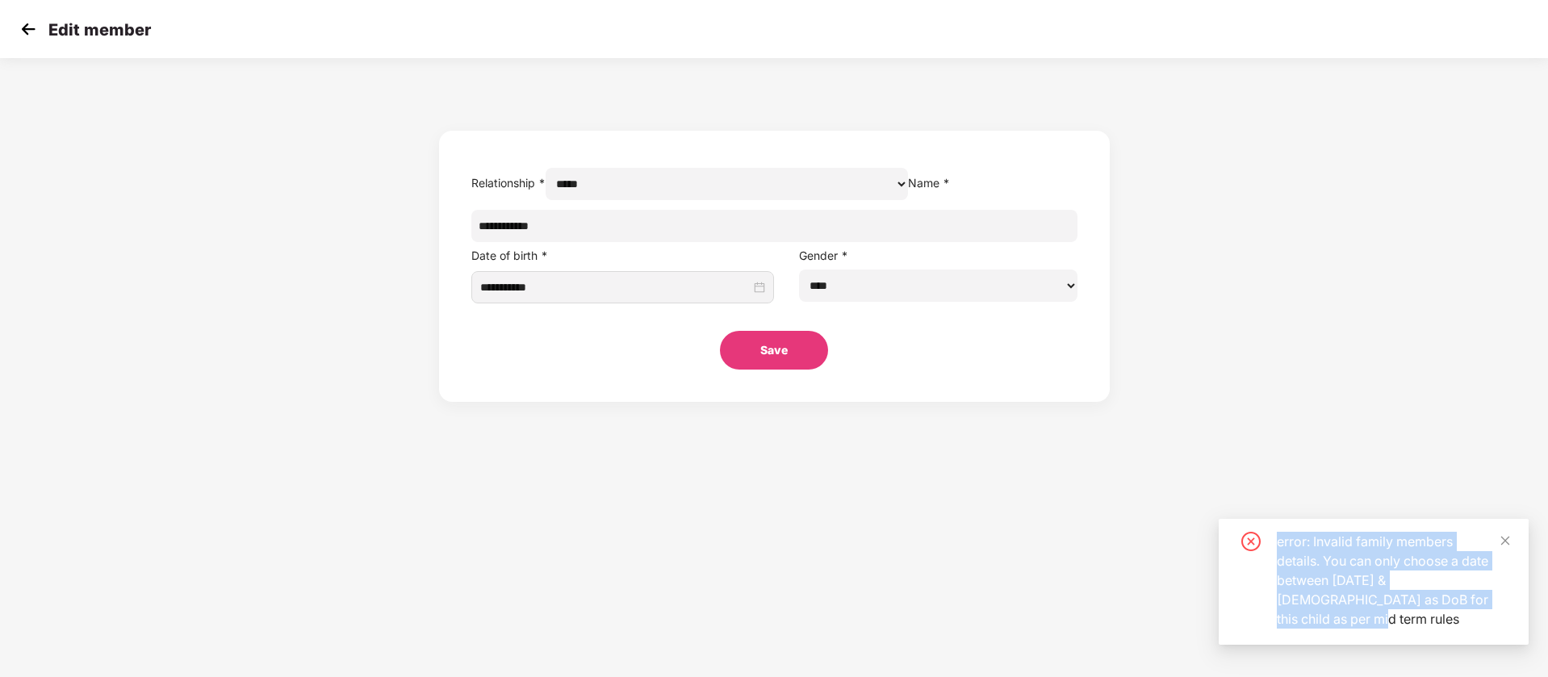
click at [1456, 563] on div "error: Invalid family members details. You can only choose a date between Jul 1…" at bounding box center [1393, 580] width 232 height 97
copy div "error: Invalid family members details. You can only choose a date between Jul 1…"
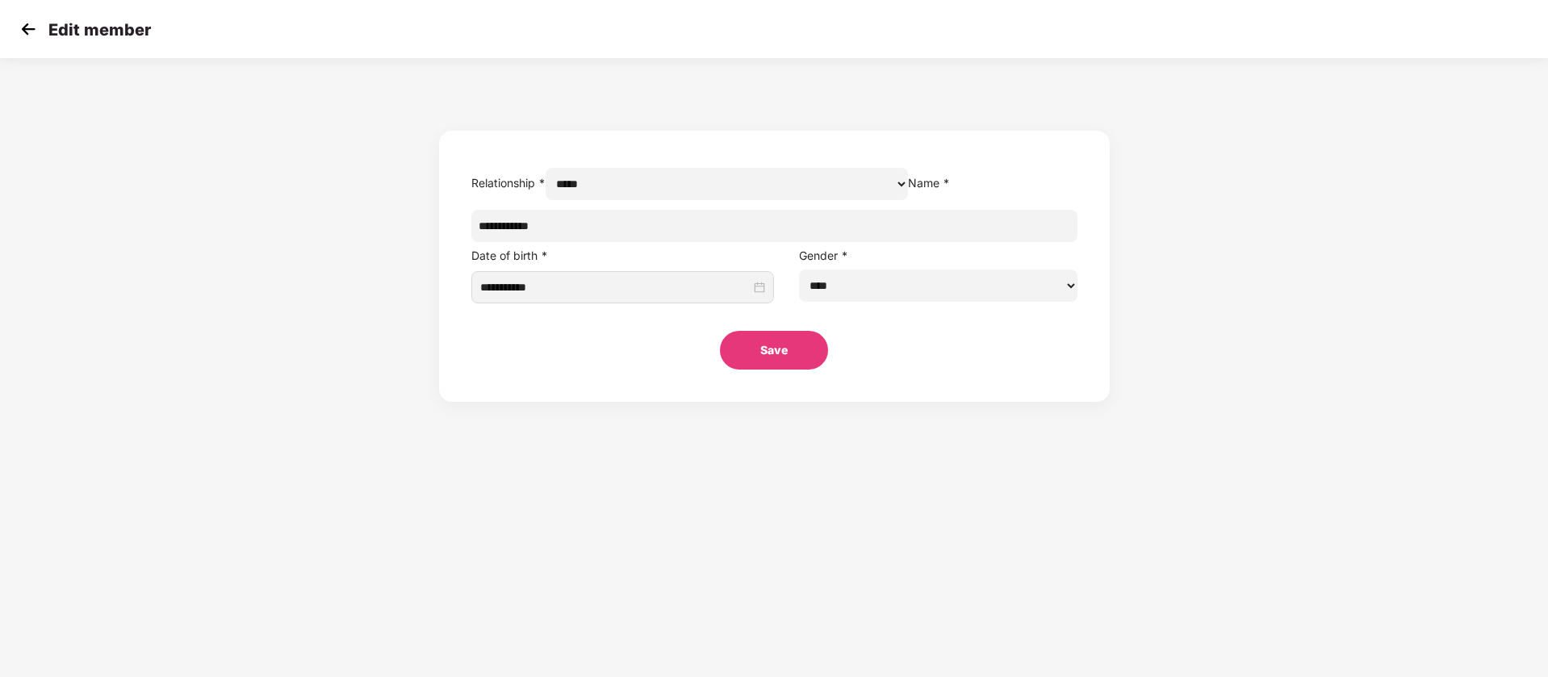
click at [31, 28] on img at bounding box center [28, 29] width 24 height 24
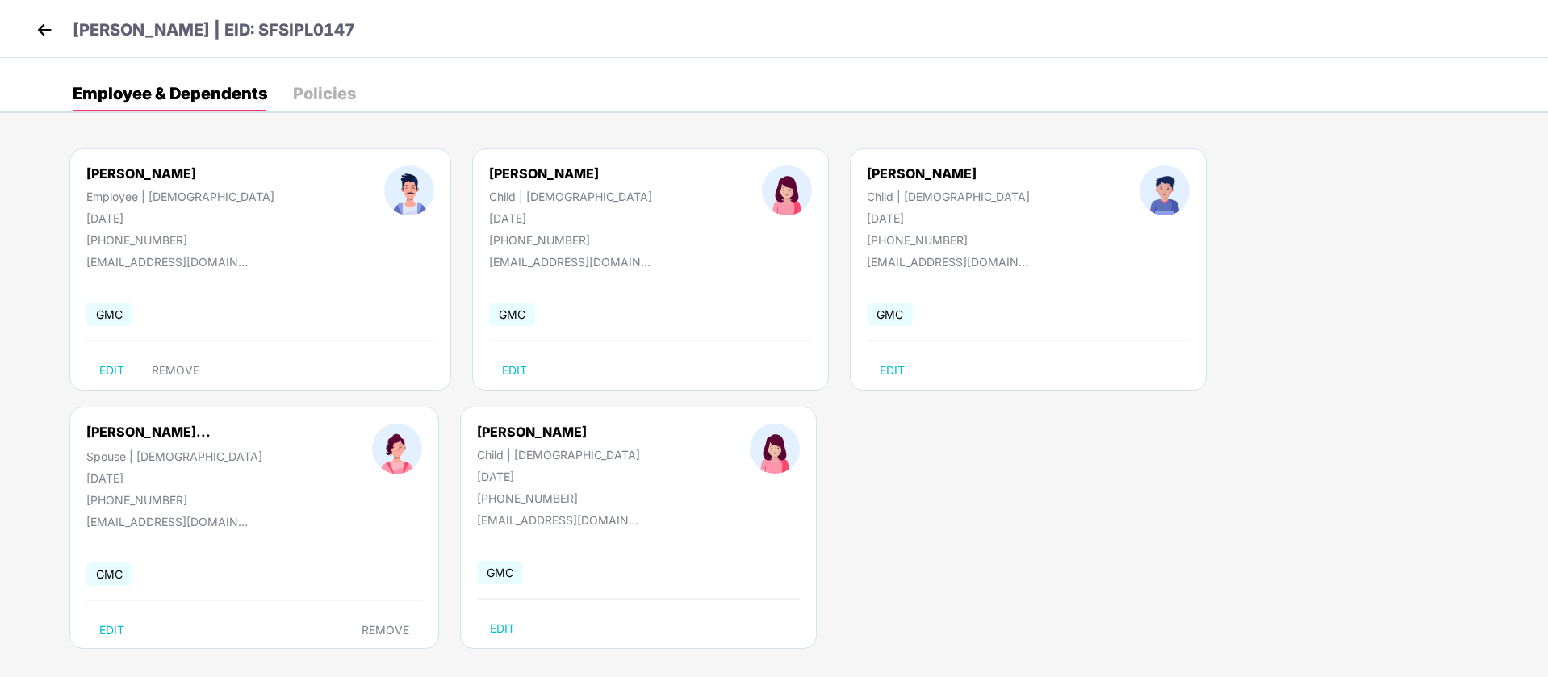
click at [42, 33] on img at bounding box center [44, 30] width 24 height 24
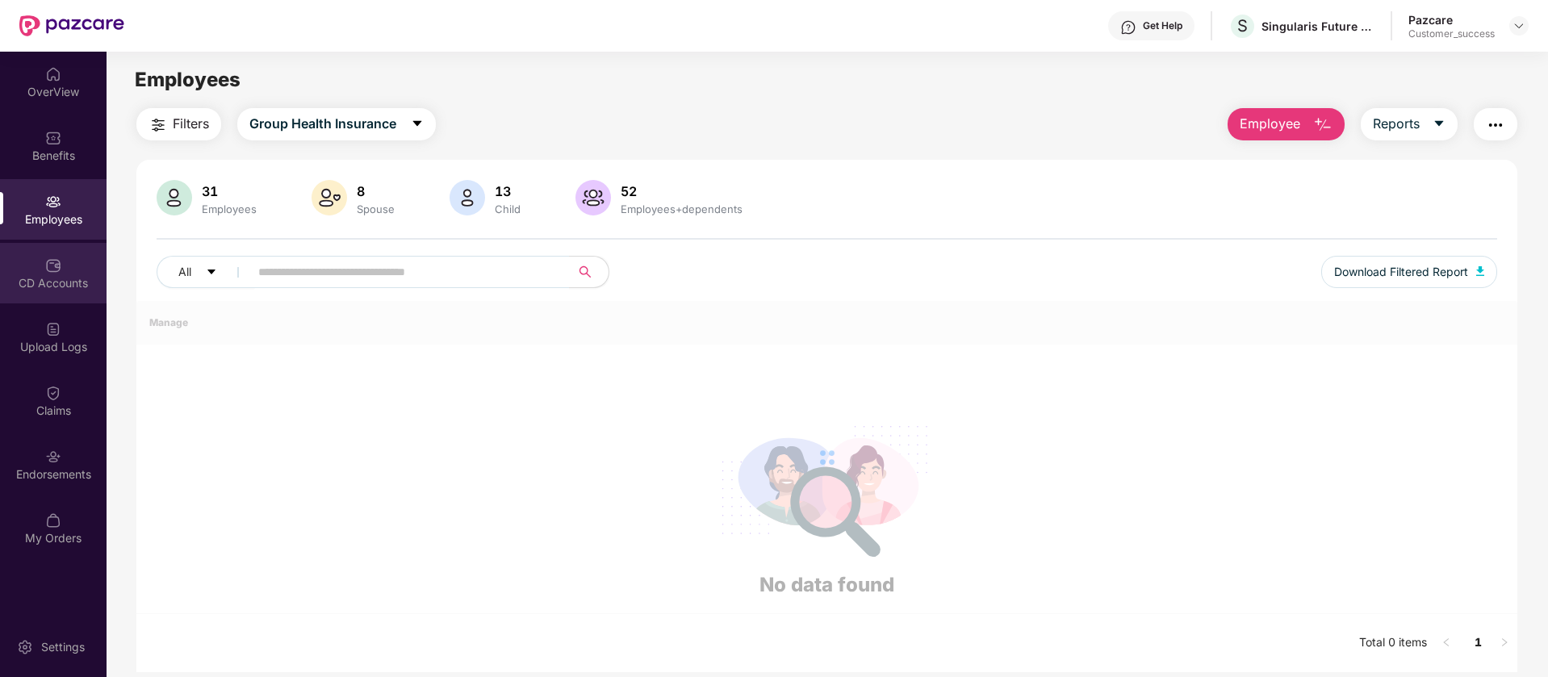
click at [54, 250] on div "CD Accounts" at bounding box center [53, 273] width 107 height 61
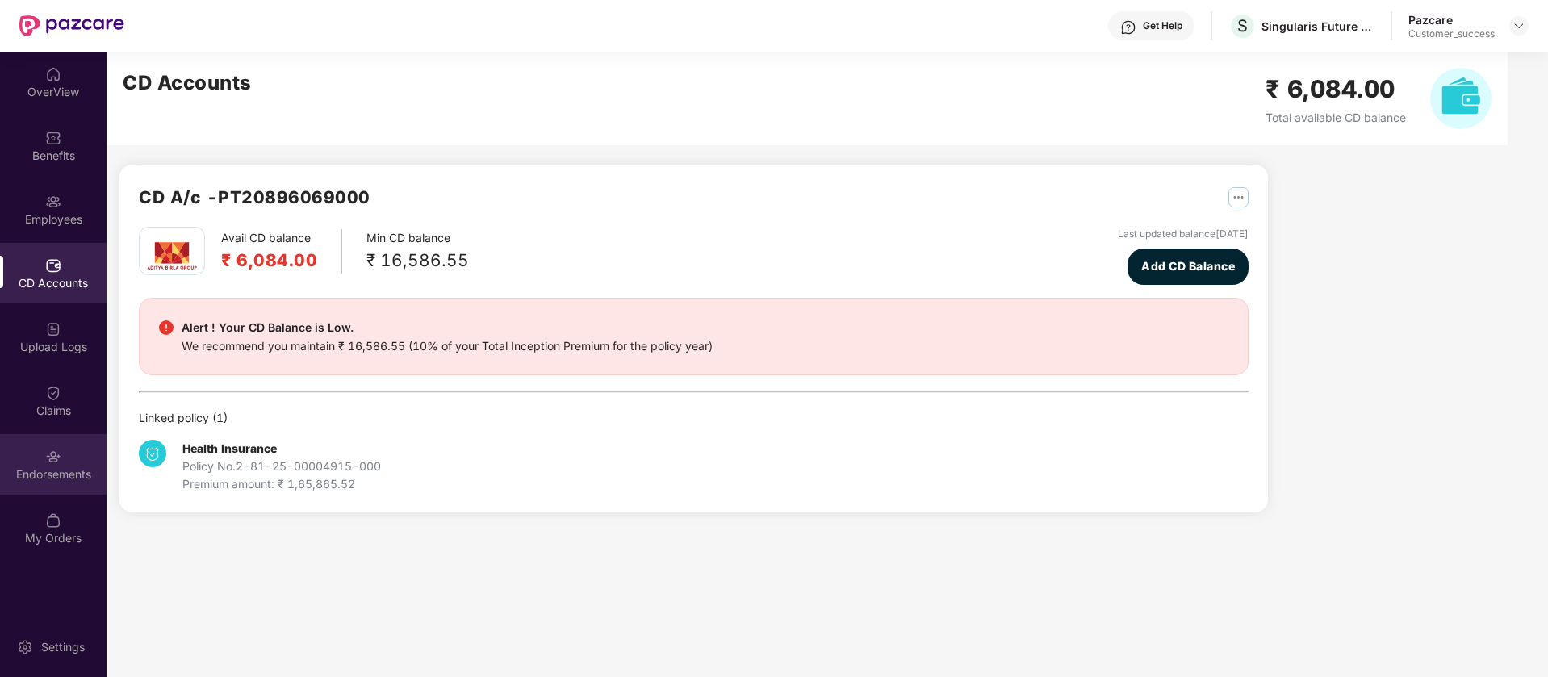
click at [81, 469] on div "Endorsements" at bounding box center [53, 474] width 107 height 16
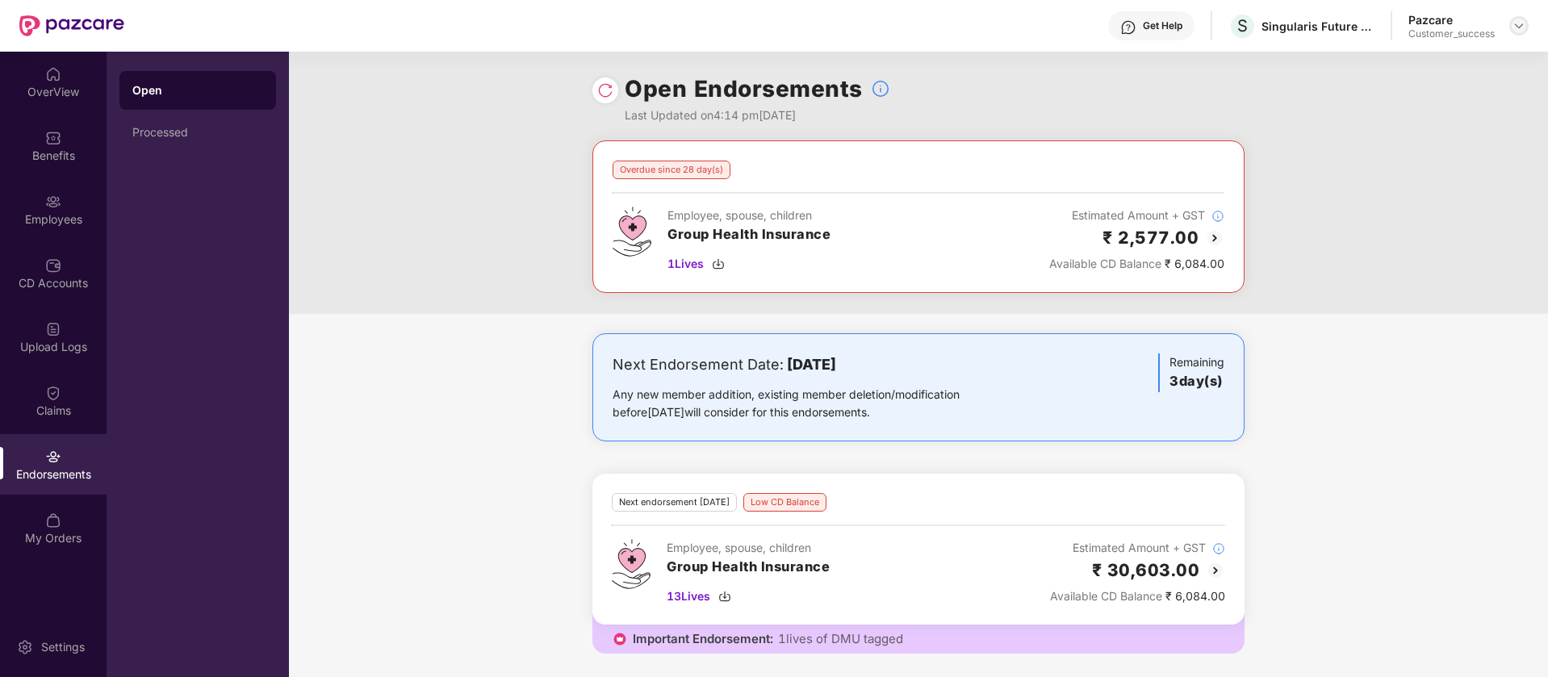
click at [1524, 29] on img at bounding box center [1518, 25] width 13 height 13
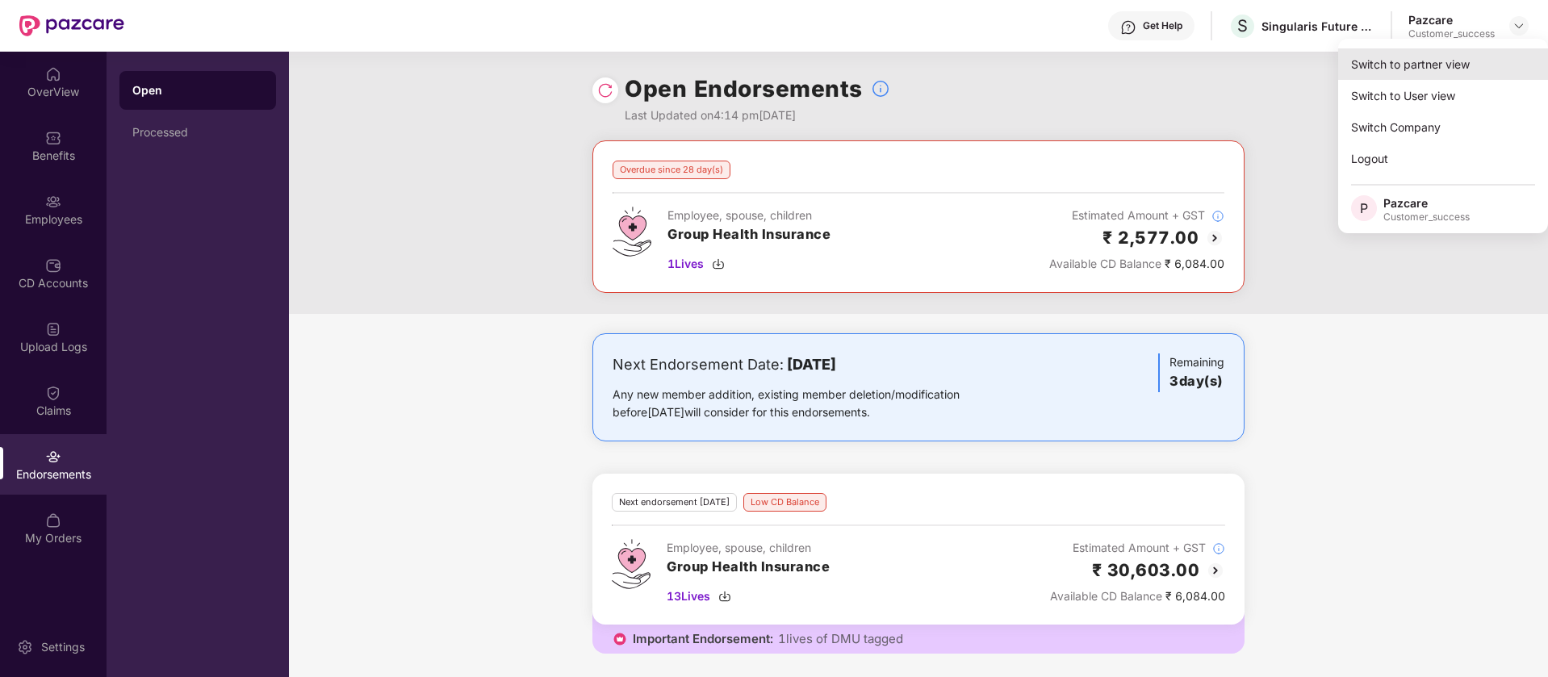
click at [1474, 63] on div "Switch to partner view" at bounding box center [1443, 63] width 210 height 31
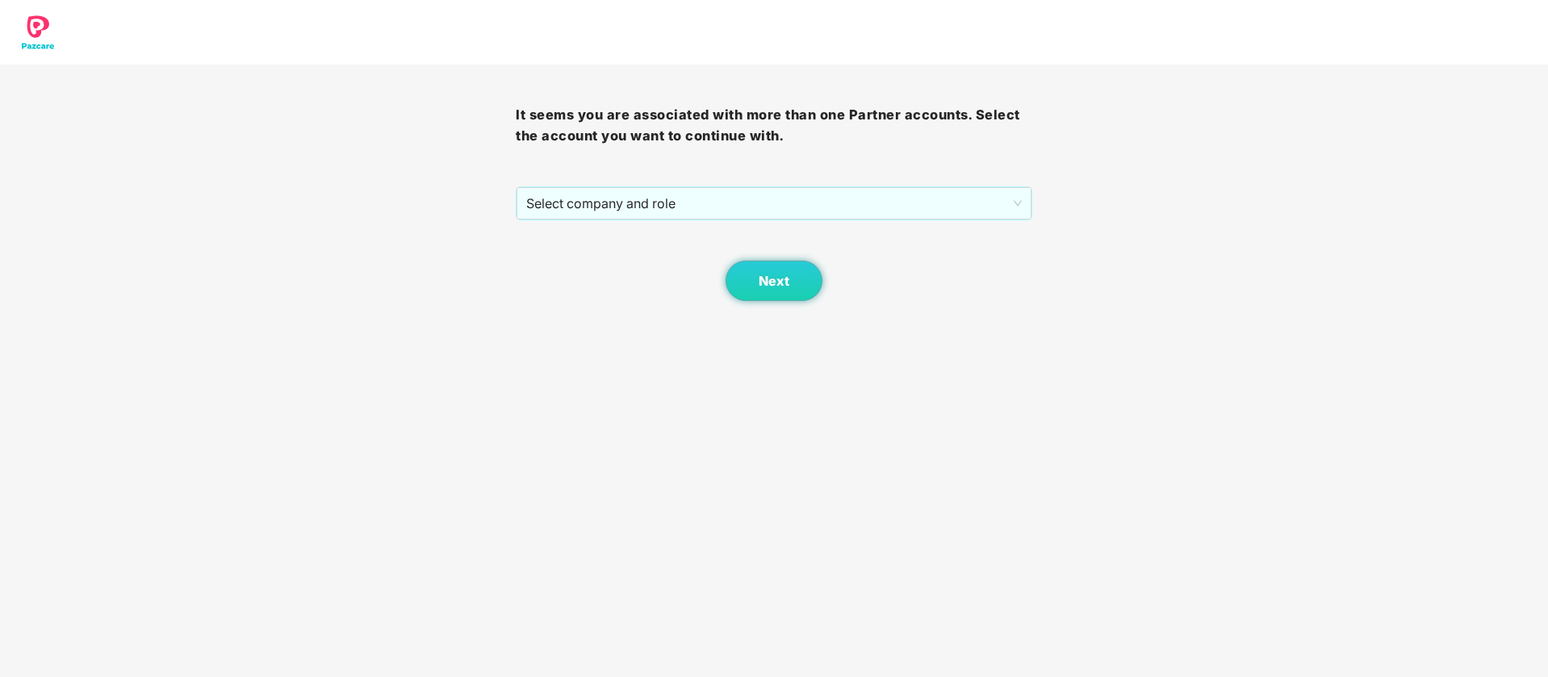
click at [891, 183] on div "It seems you are associated with more than one Partner accounts. Select the acc…" at bounding box center [774, 183] width 516 height 236
click at [796, 188] on span "Select company and role" at bounding box center [773, 203] width 495 height 31
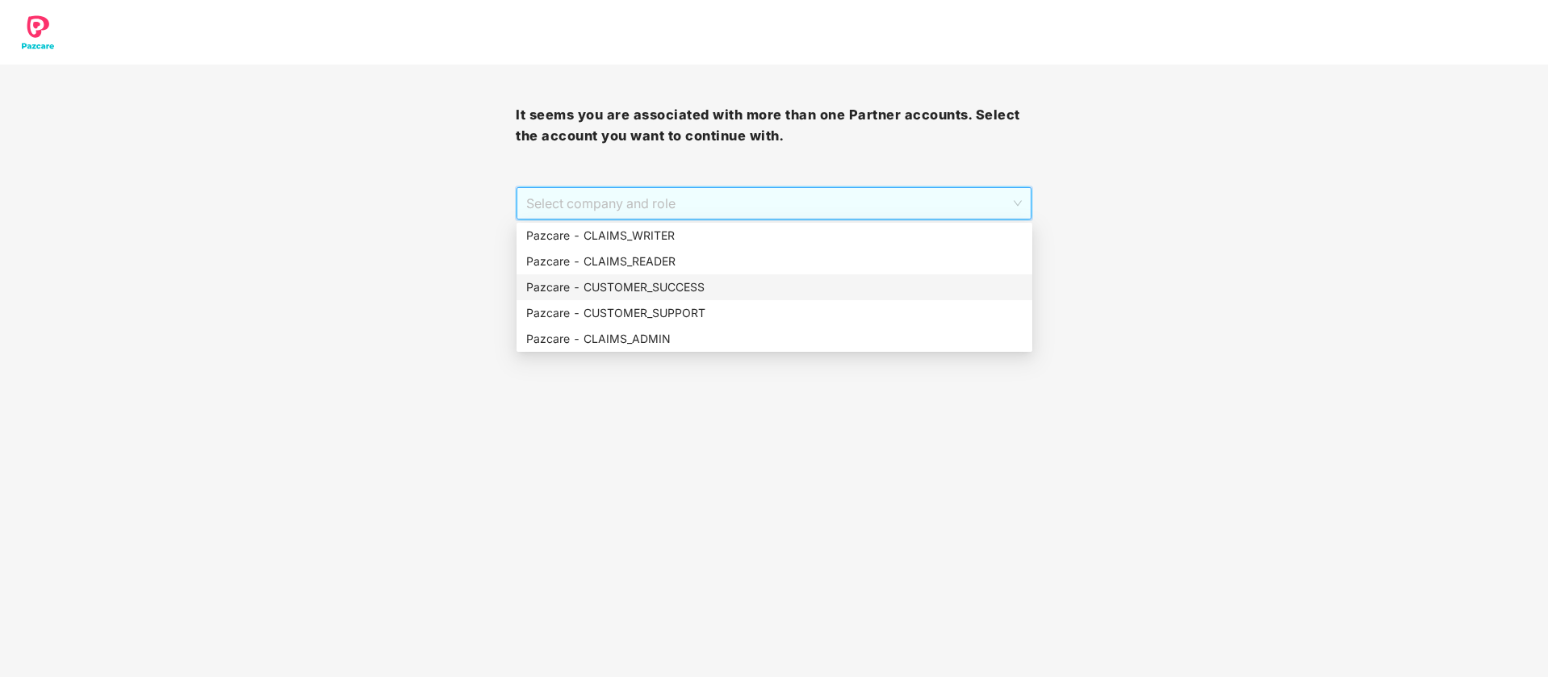
click at [708, 282] on div "Pazcare - CUSTOMER_SUCCESS" at bounding box center [774, 287] width 496 height 18
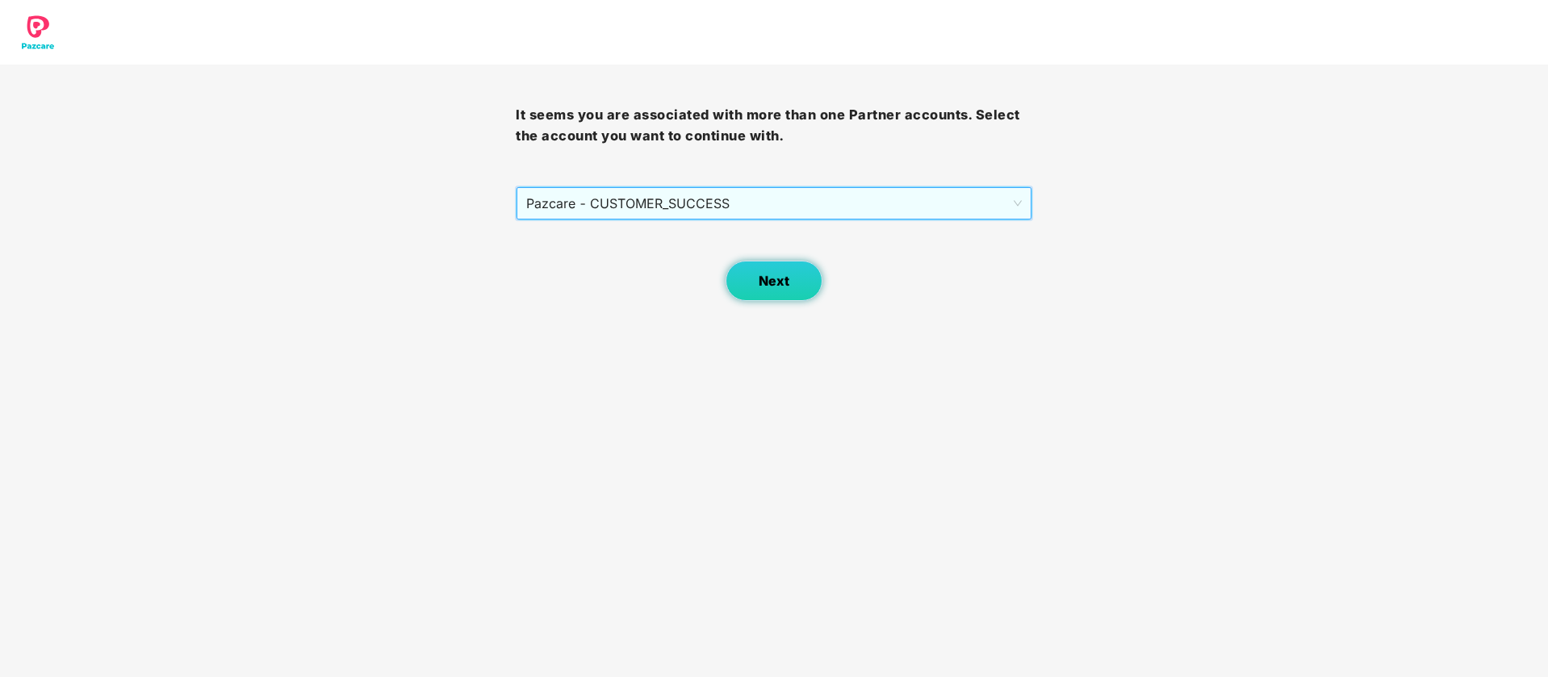
click at [782, 298] on button "Next" at bounding box center [774, 281] width 97 height 40
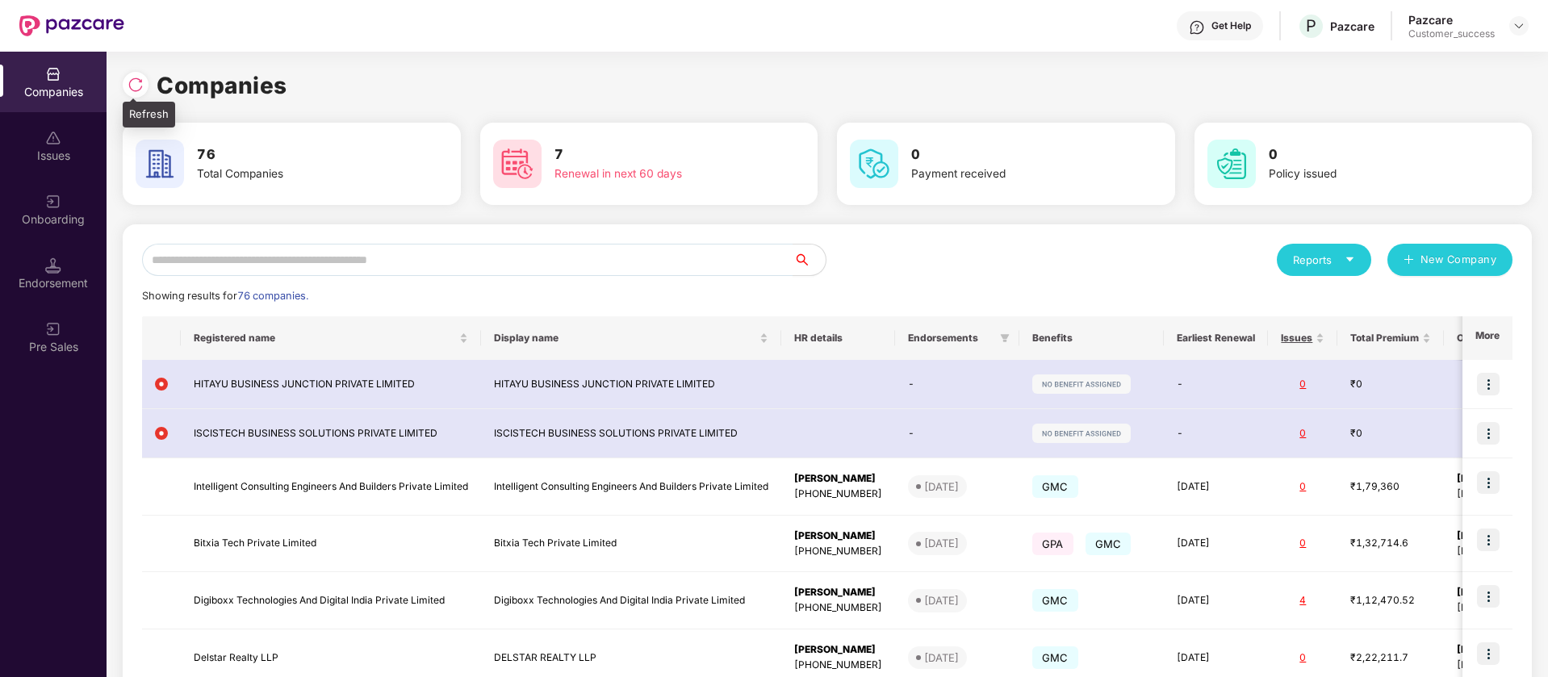
click at [136, 83] on img at bounding box center [136, 85] width 16 height 16
click at [386, 245] on input "text" at bounding box center [467, 260] width 651 height 32
click at [65, 197] on div "Onboarding" at bounding box center [53, 209] width 107 height 61
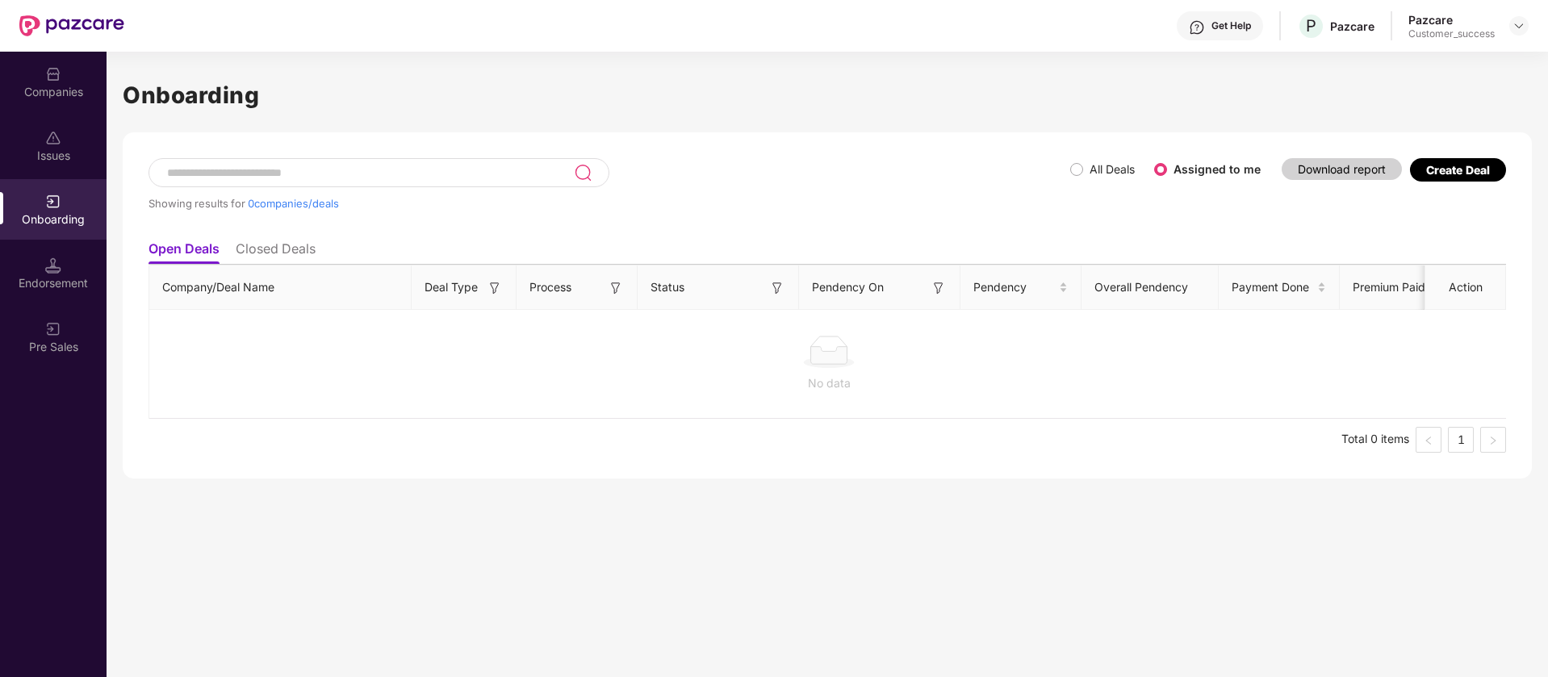
click at [1098, 173] on label "All Deals" at bounding box center [1111, 169] width 45 height 14
click at [1085, 170] on span "All Deals" at bounding box center [1112, 170] width 58 height 18
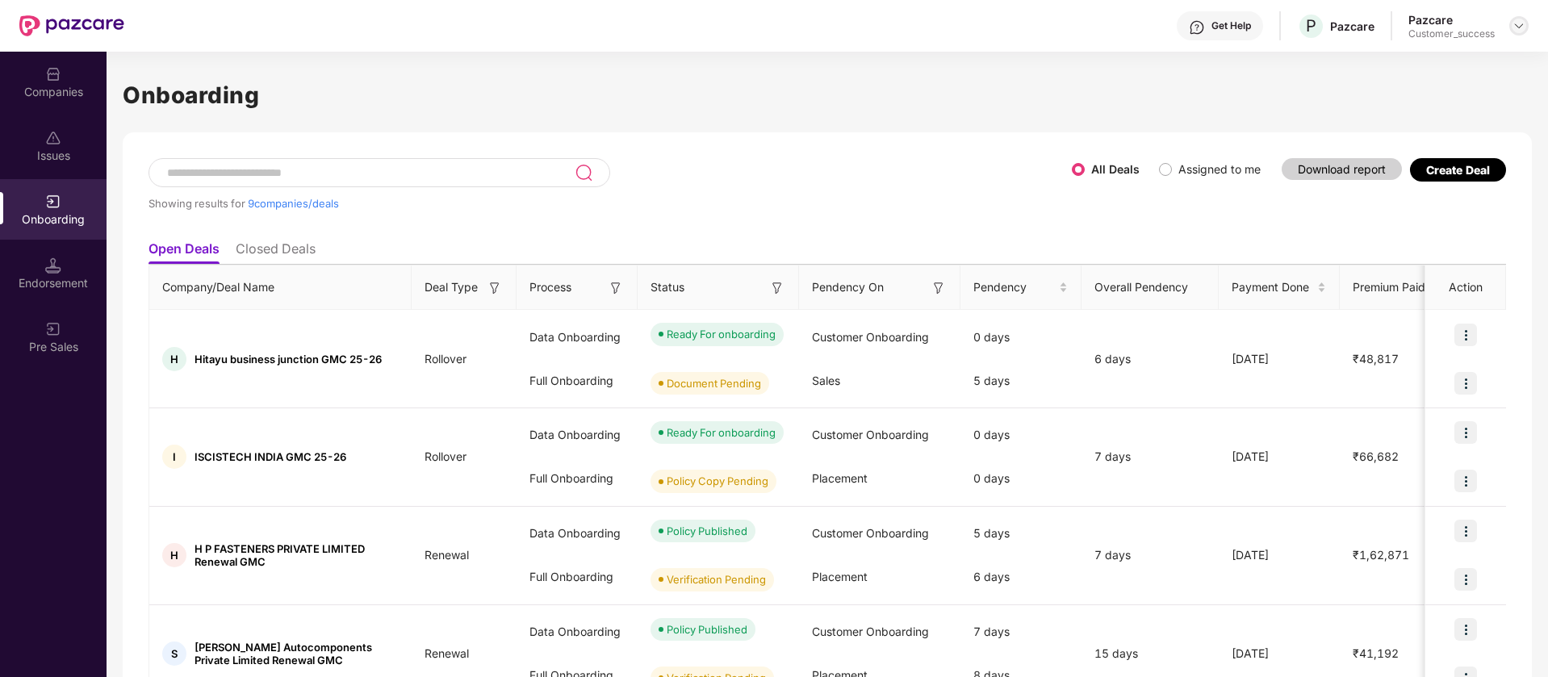
click at [1516, 24] on img at bounding box center [1518, 25] width 13 height 13
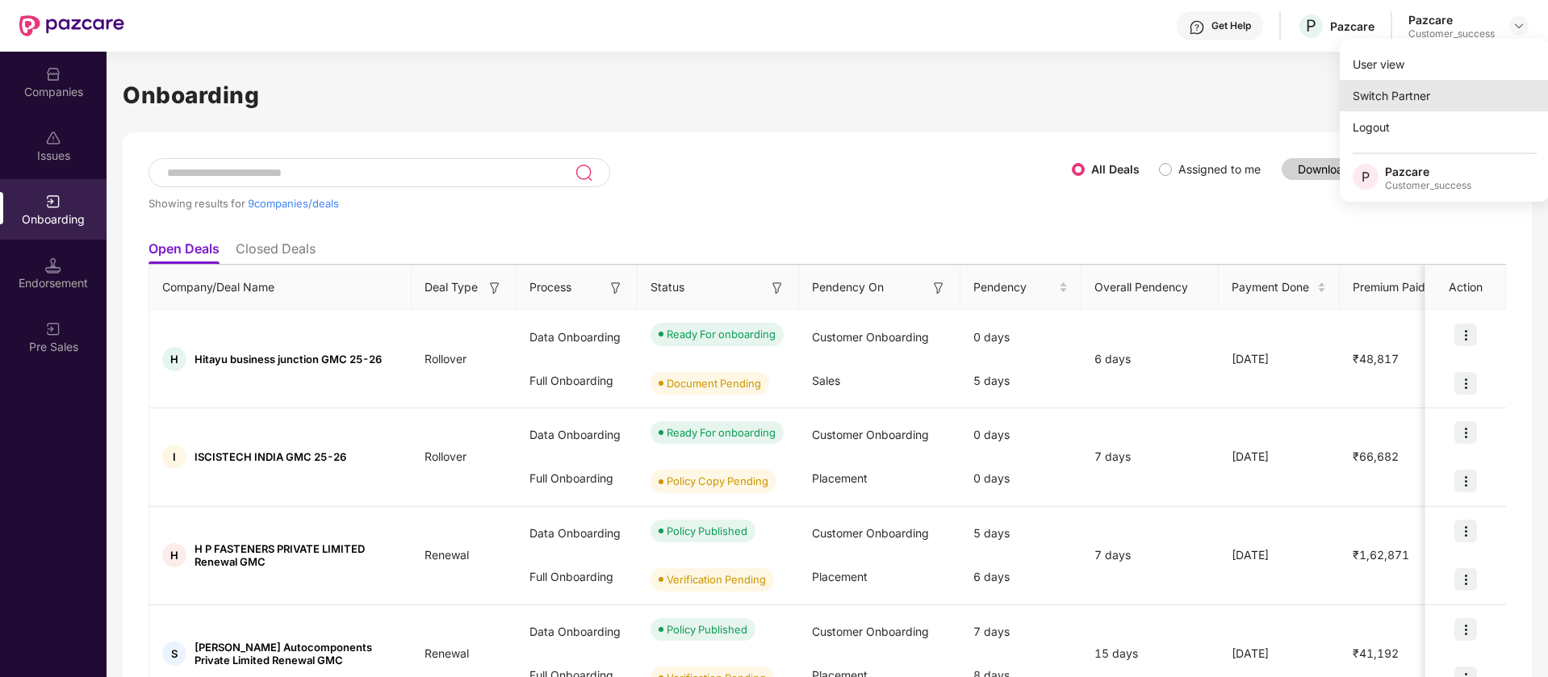
click at [1415, 86] on div "Switch Partner" at bounding box center [1445, 95] width 210 height 31
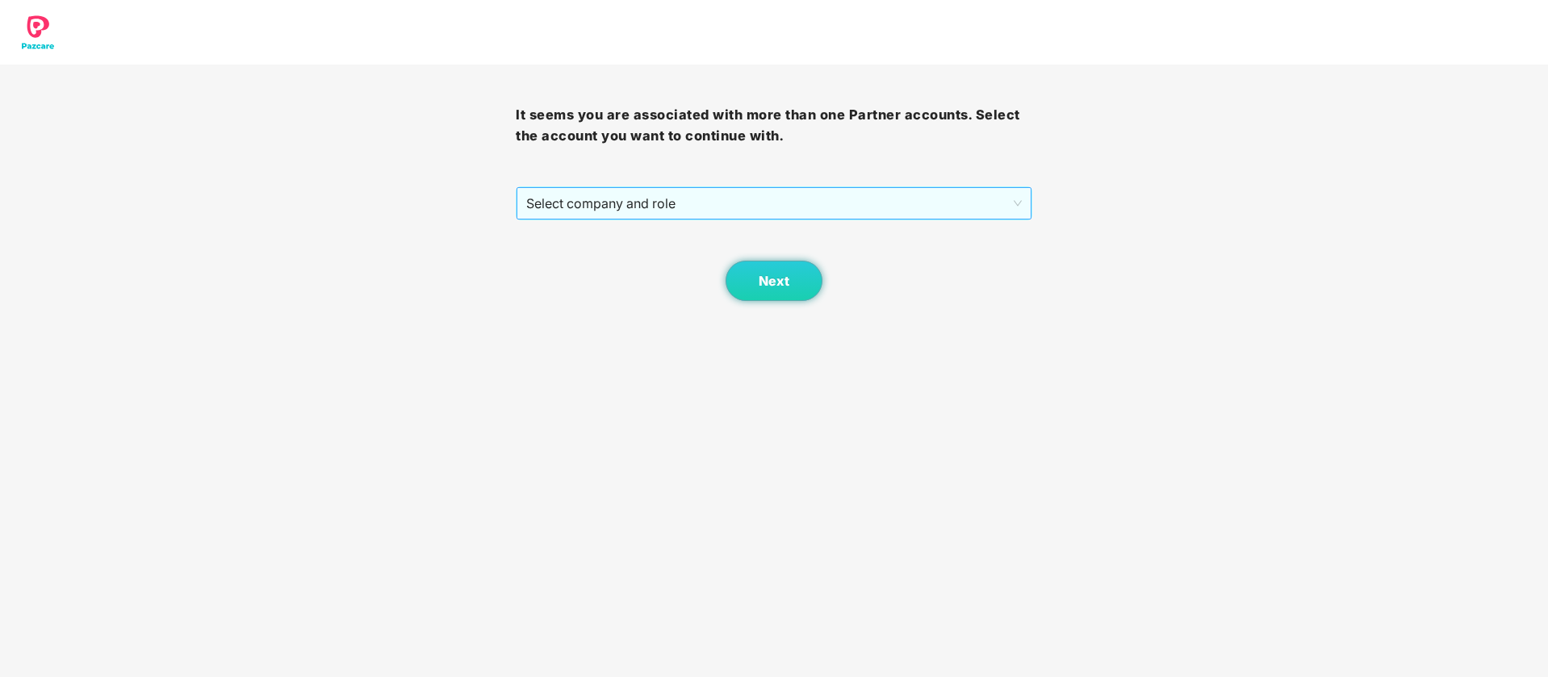
click at [771, 213] on span "Select company and role" at bounding box center [773, 203] width 495 height 31
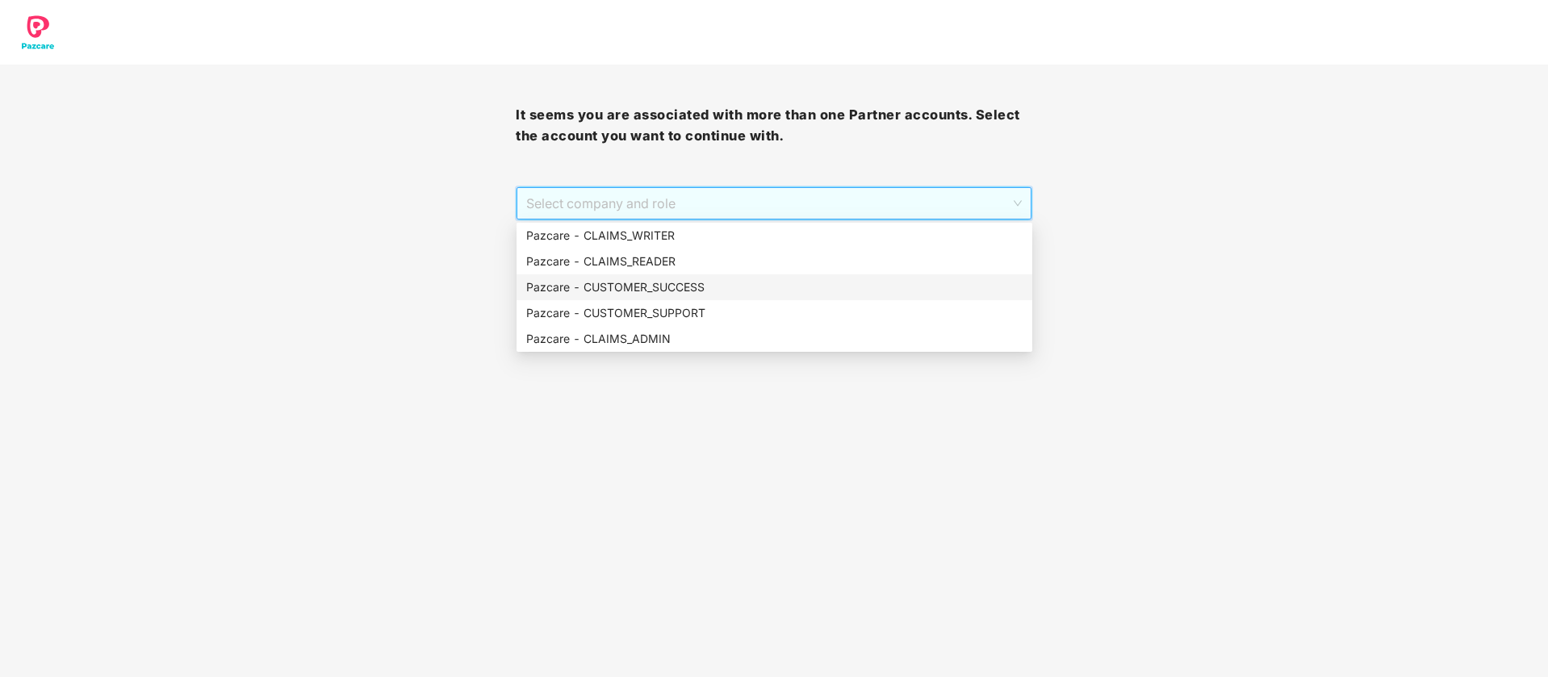
click at [723, 284] on div "Pazcare - CUSTOMER_SUCCESS" at bounding box center [774, 287] width 496 height 18
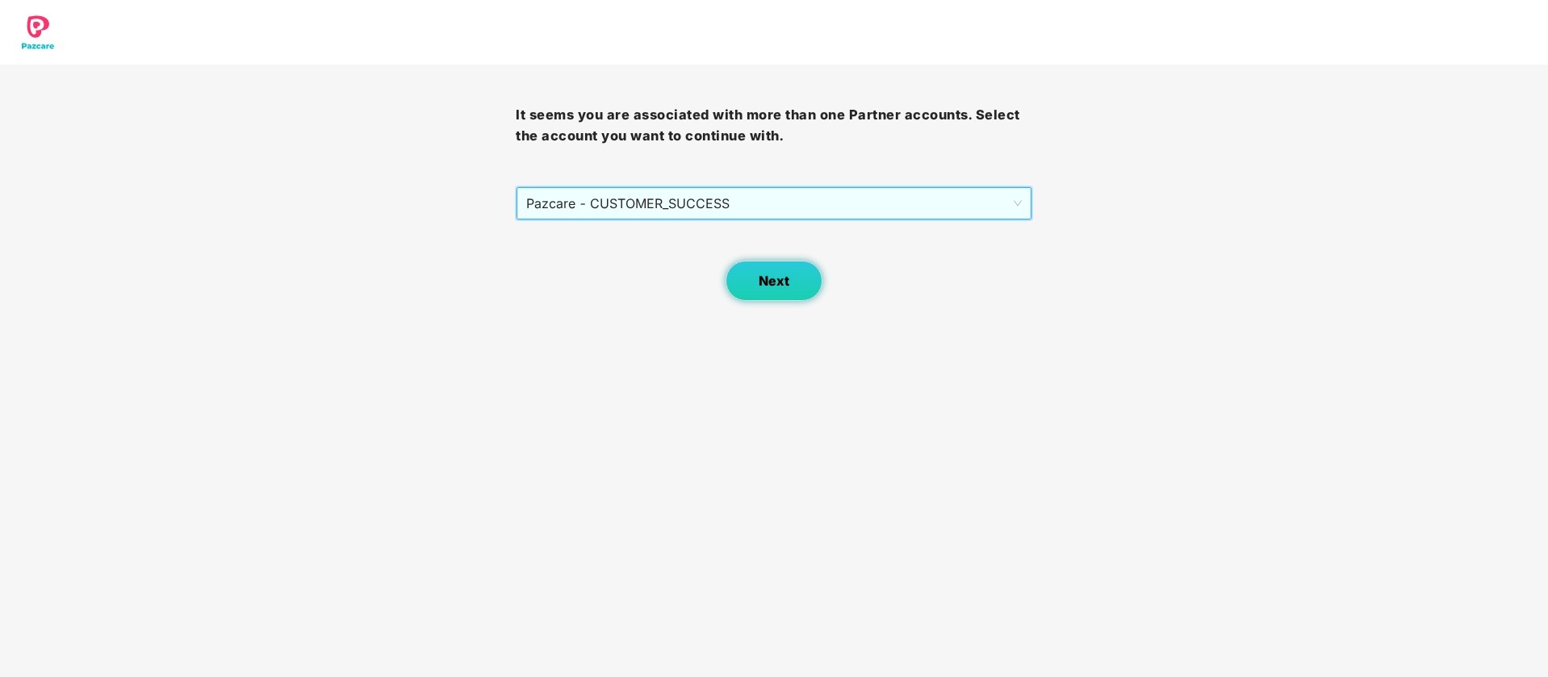
click at [772, 284] on span "Next" at bounding box center [774, 281] width 31 height 15
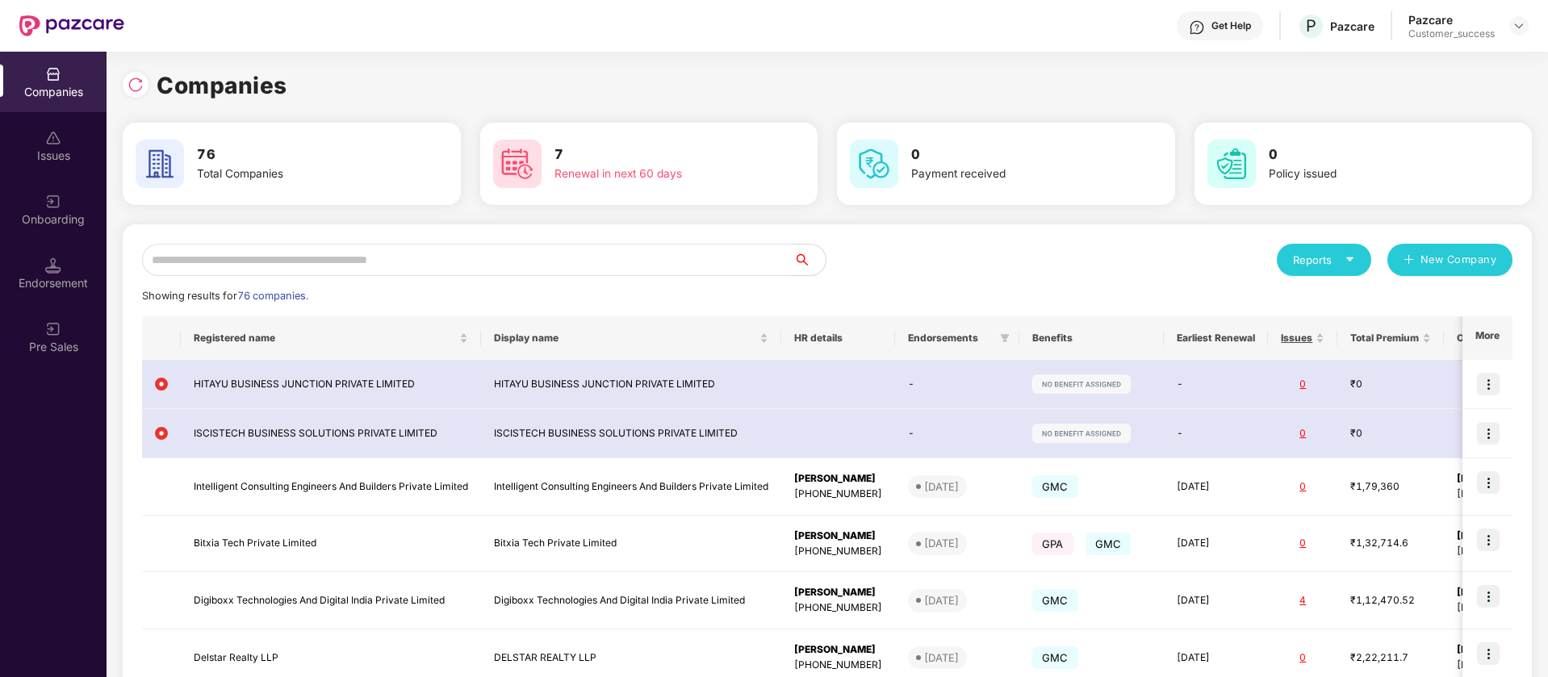
click at [366, 266] on input "text" at bounding box center [467, 260] width 651 height 32
type input "*"
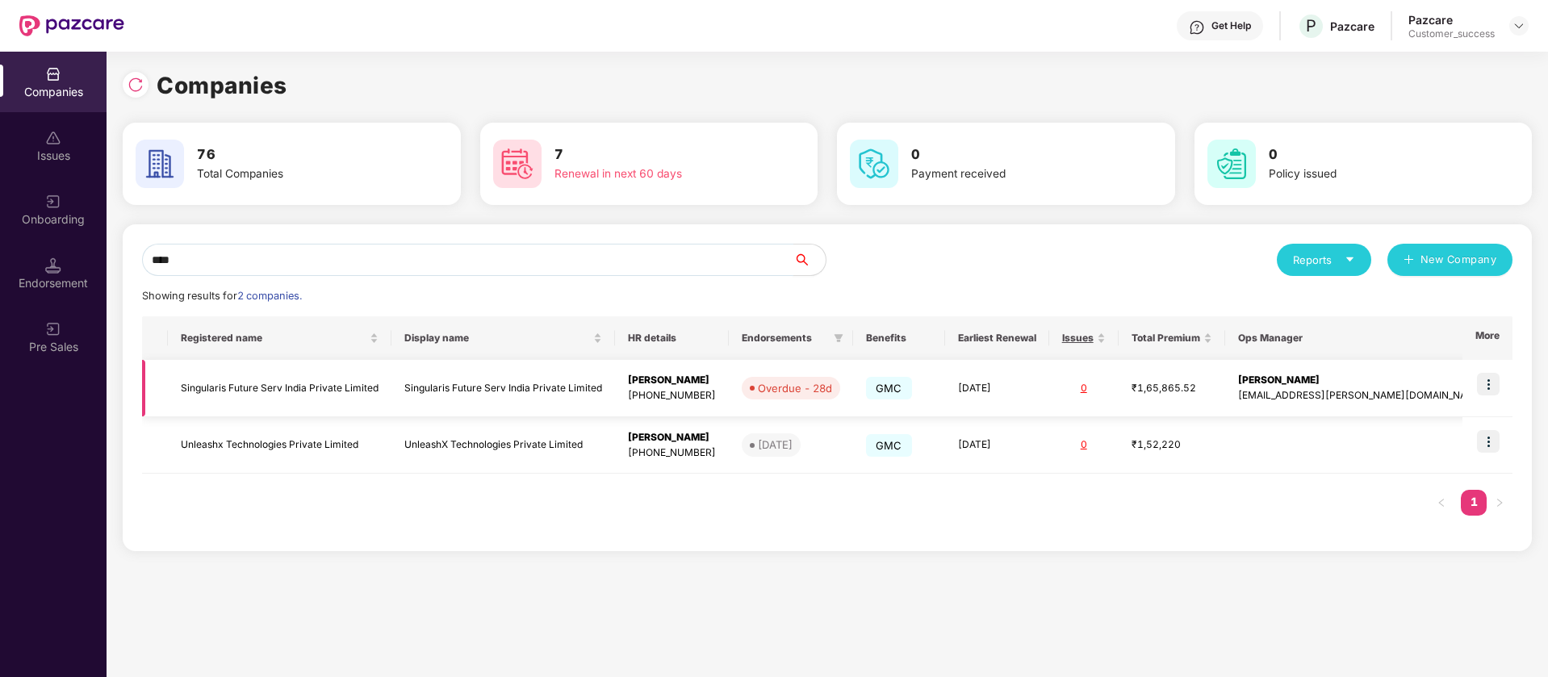
type input "****"
click at [1498, 382] on img at bounding box center [1488, 384] width 23 height 23
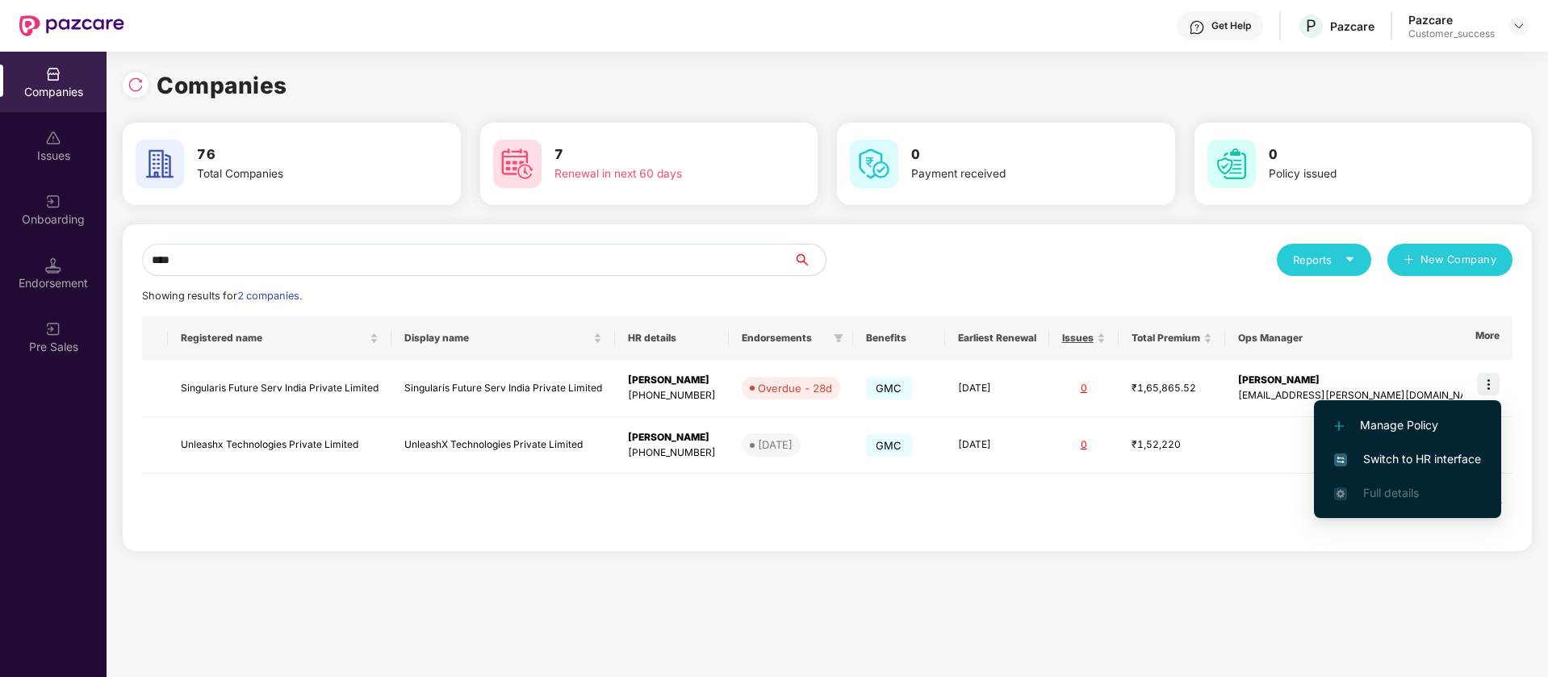
click at [1428, 466] on span "Switch to HR interface" at bounding box center [1407, 459] width 147 height 18
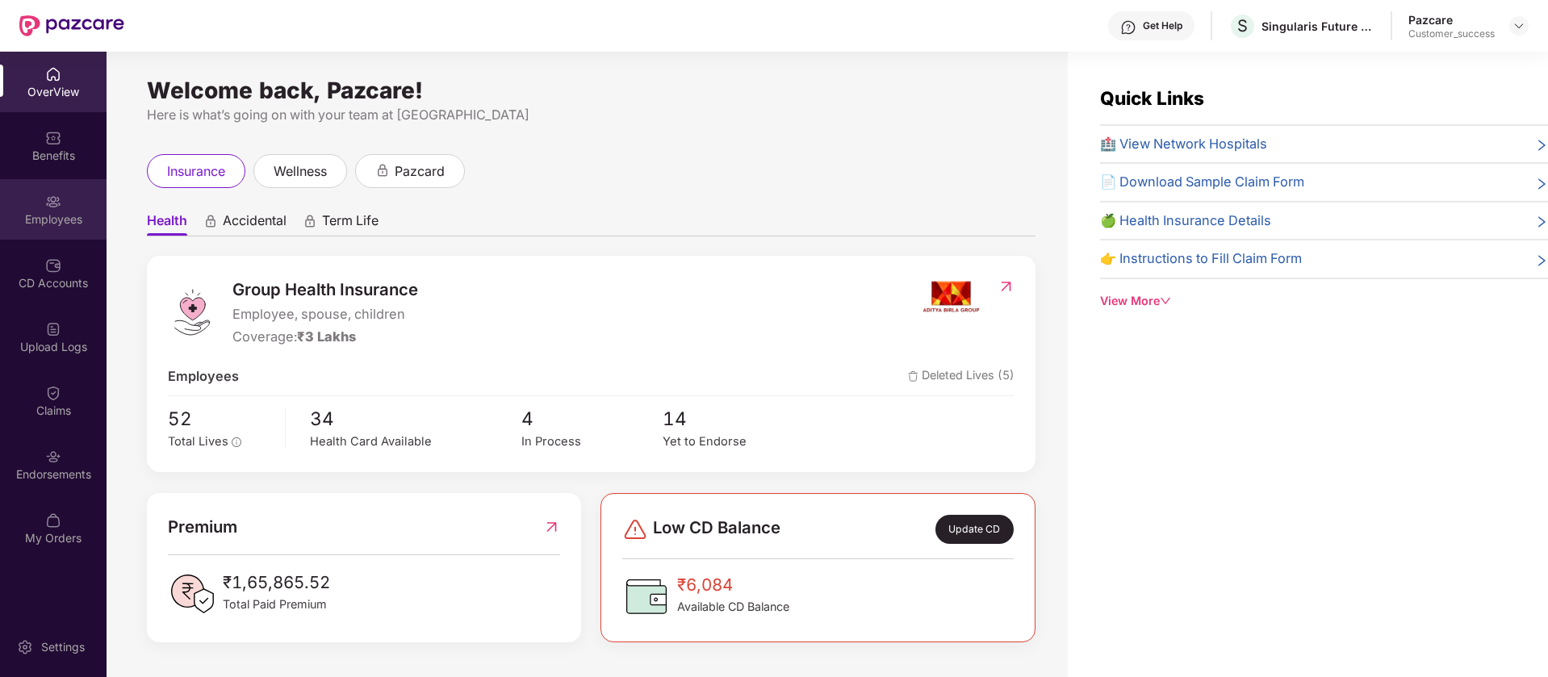
click at [44, 203] on div "Employees" at bounding box center [53, 209] width 107 height 61
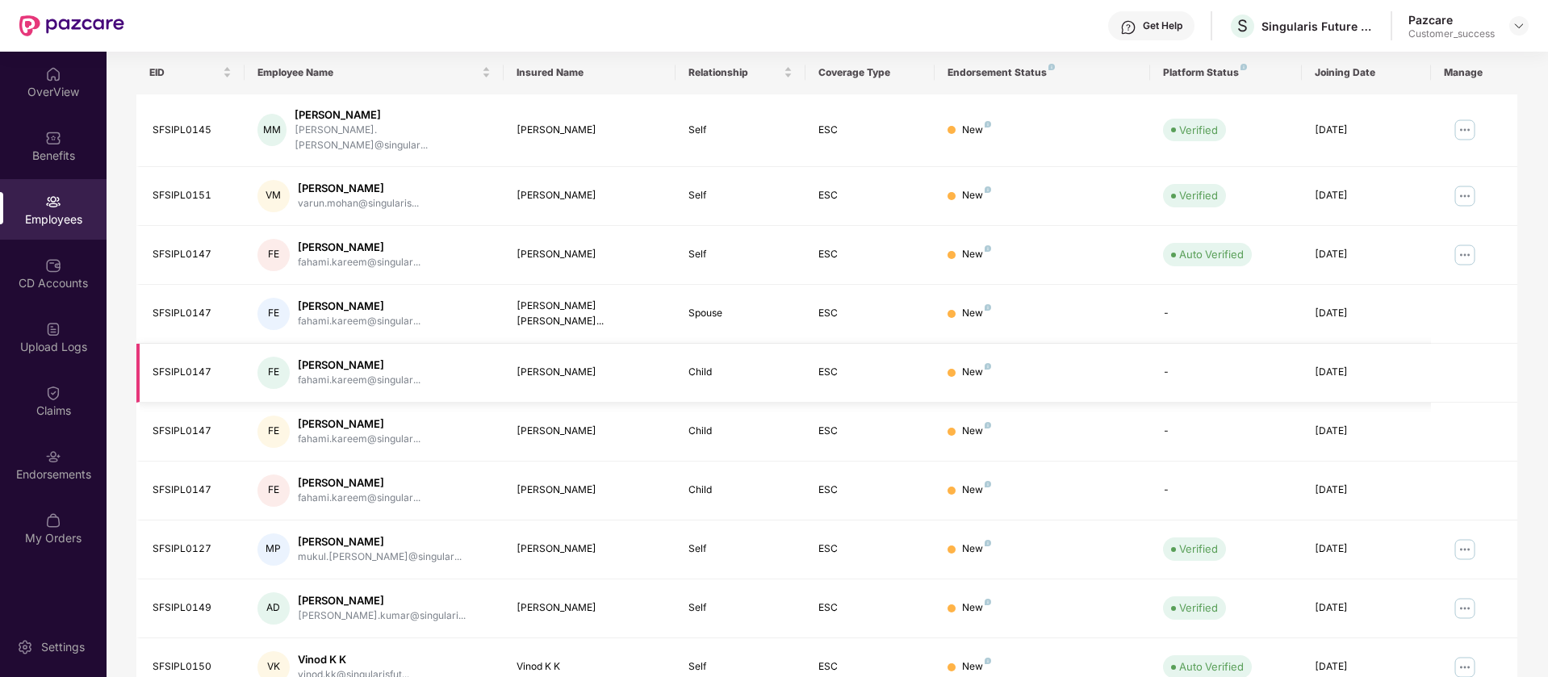
scroll to position [315, 0]
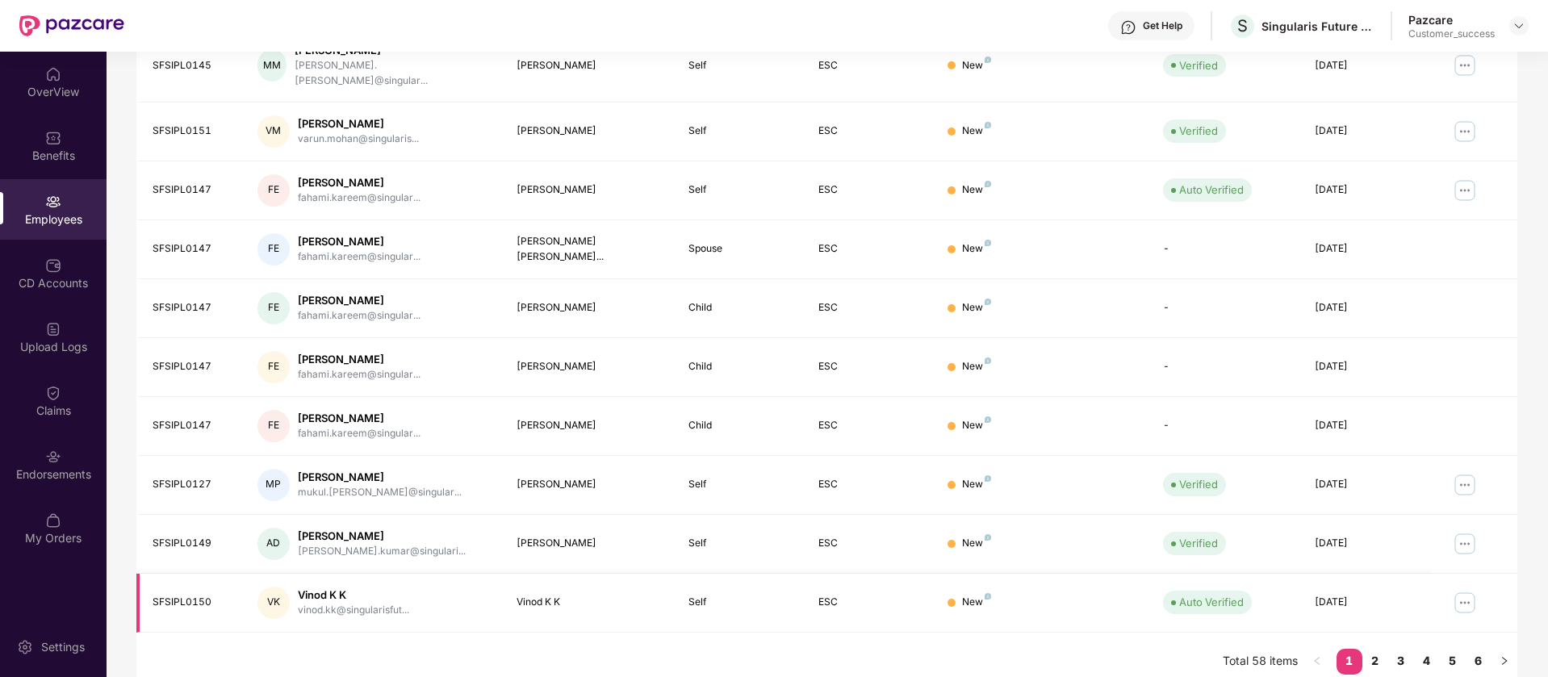
click at [1467, 590] on img at bounding box center [1465, 603] width 26 height 26
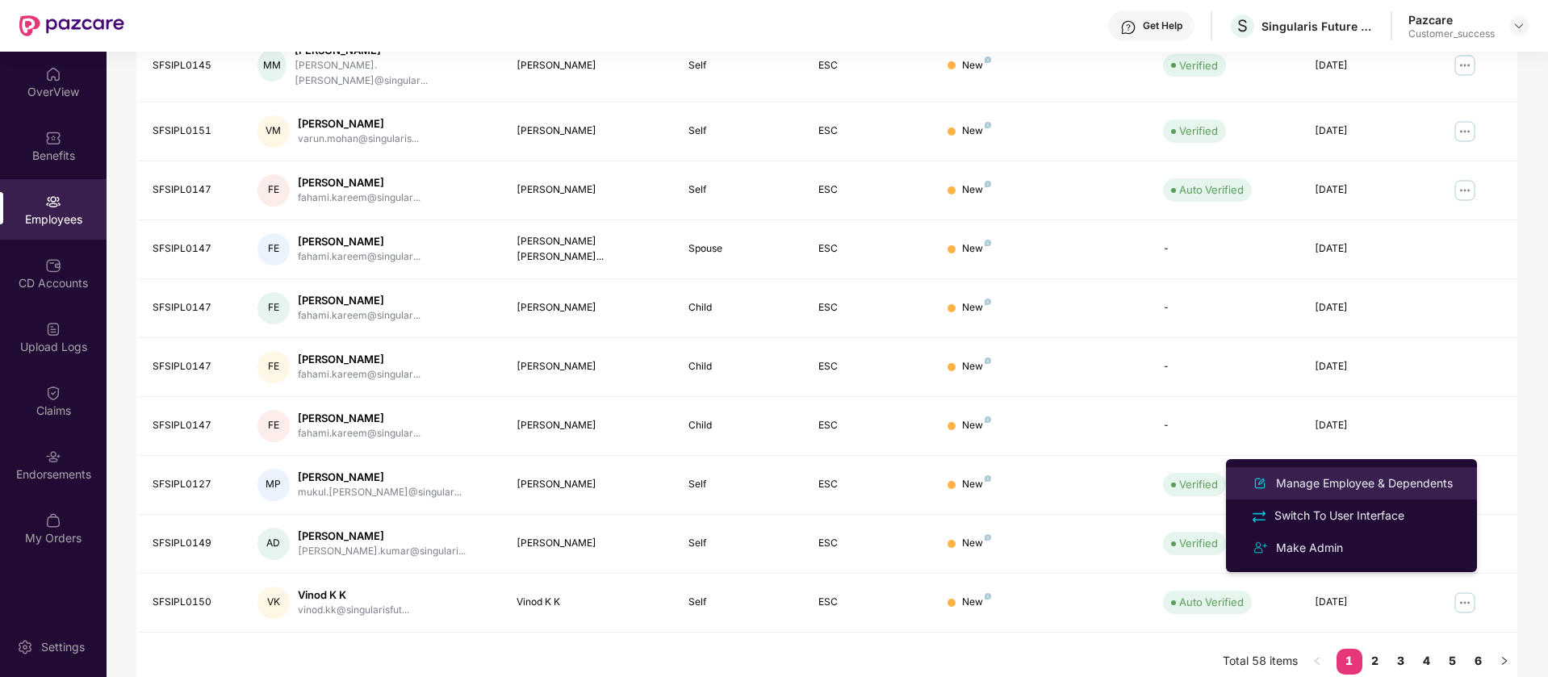
click at [1393, 485] on div "Manage Employee & Dependents" at bounding box center [1364, 484] width 183 height 18
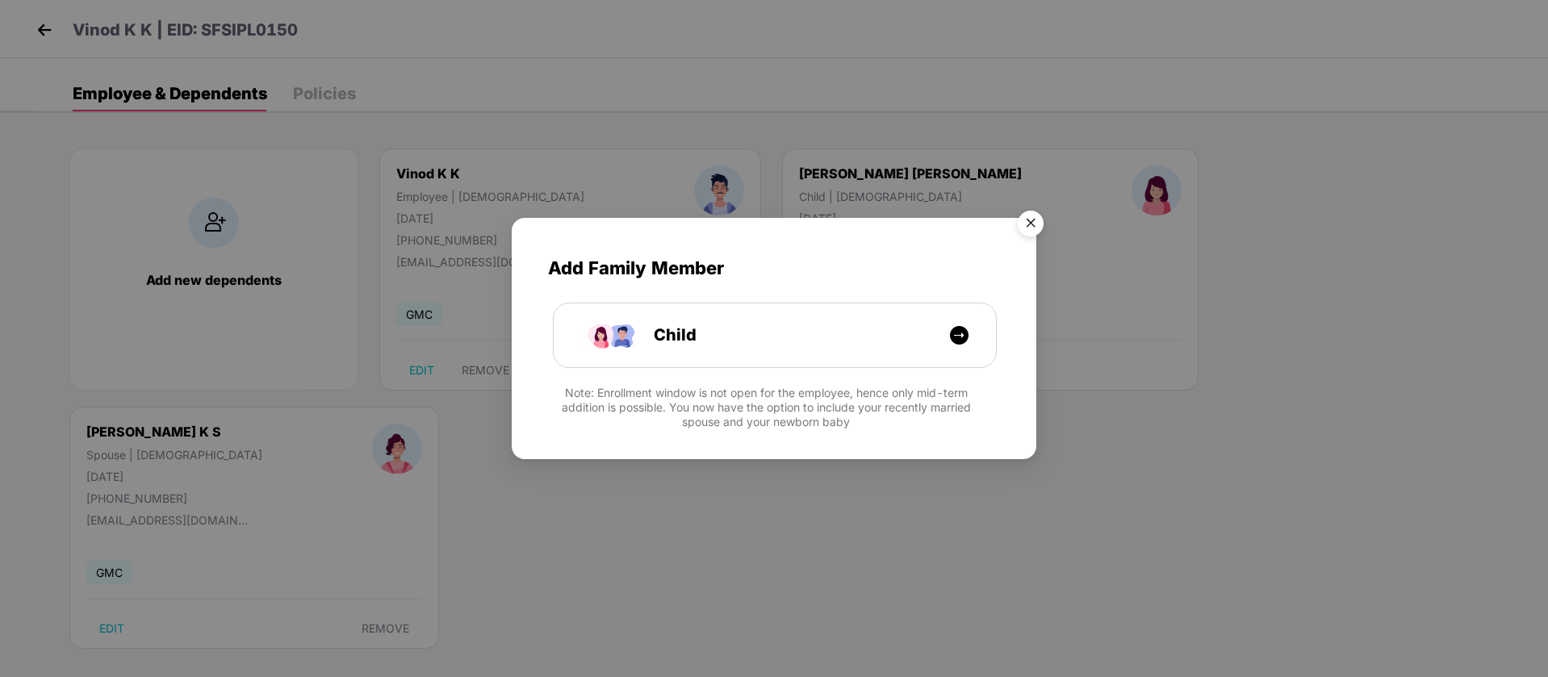
click at [1027, 215] on img "Close" at bounding box center [1030, 225] width 45 height 45
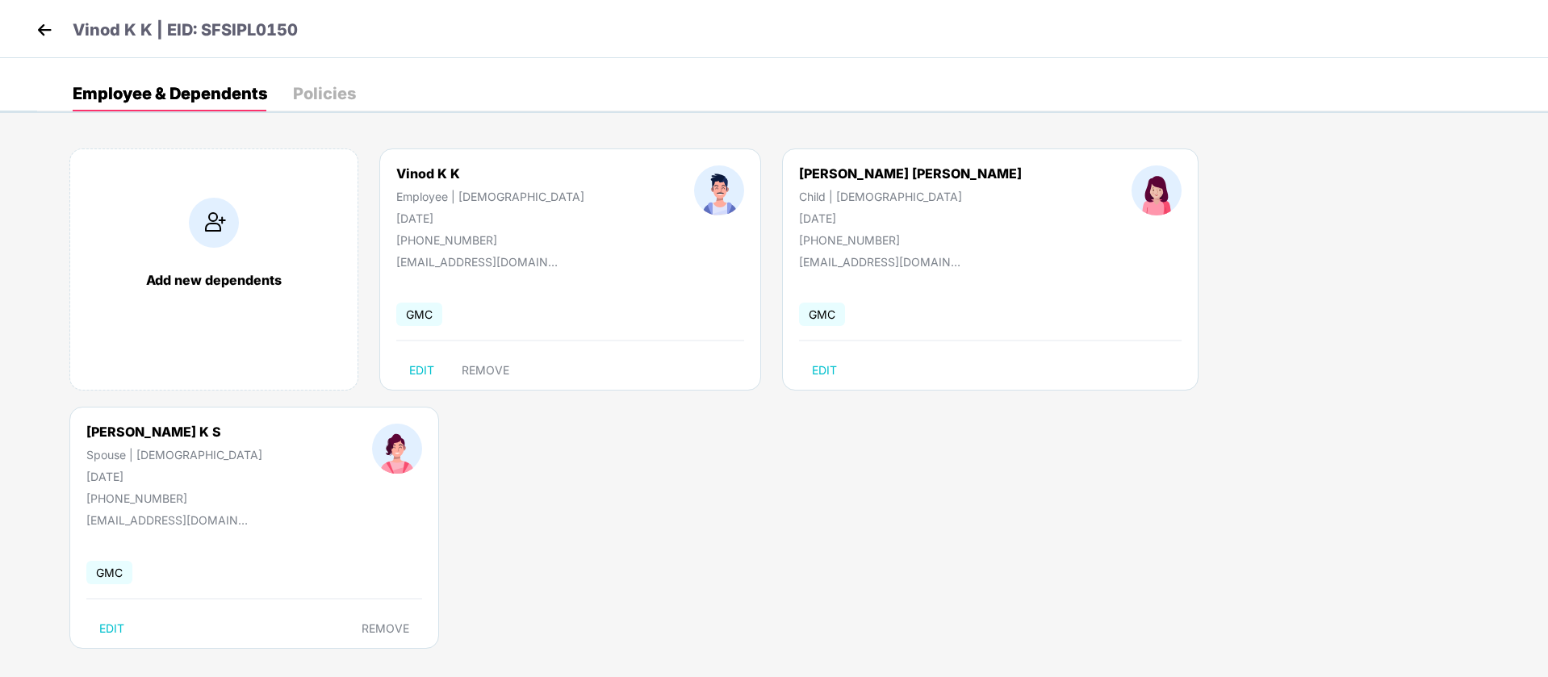
click at [32, 18] on img at bounding box center [44, 30] width 24 height 24
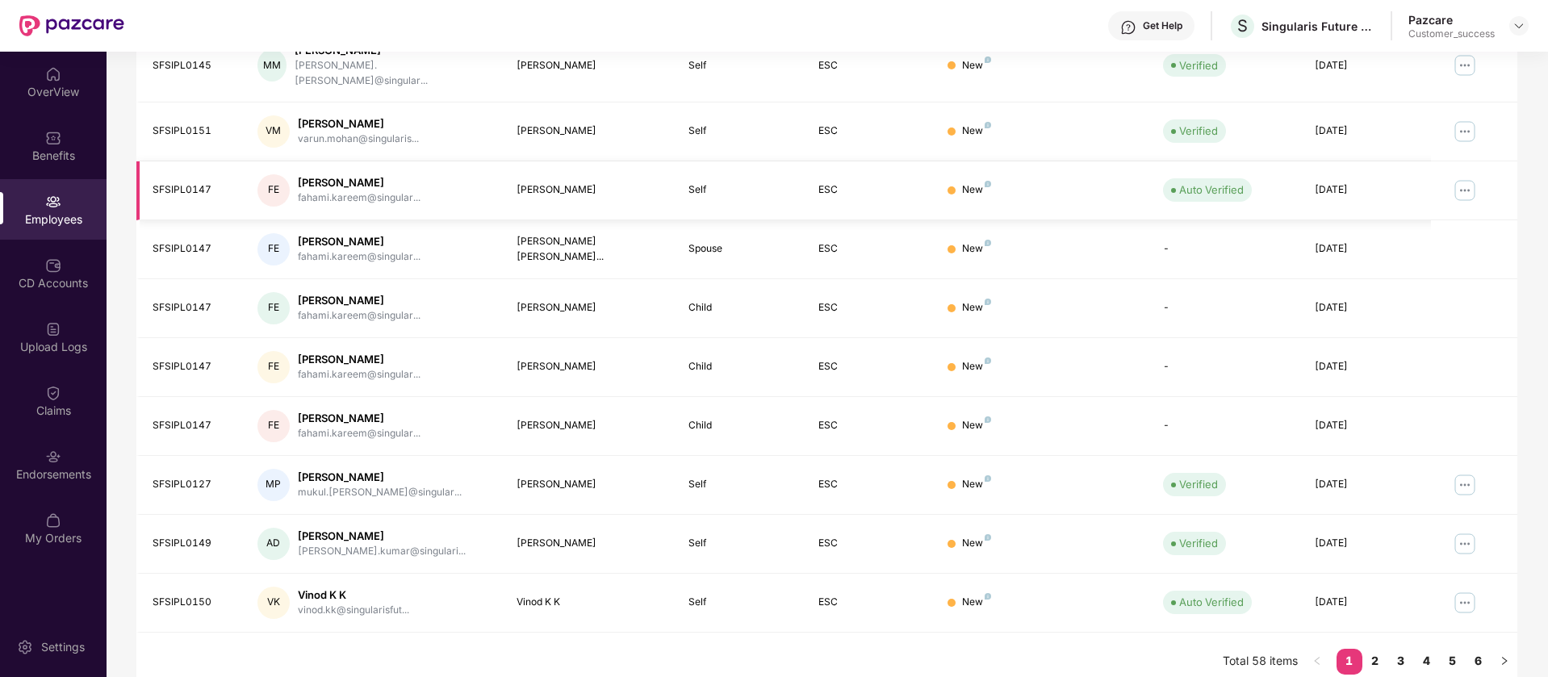
click at [1460, 179] on img at bounding box center [1465, 191] width 26 height 26
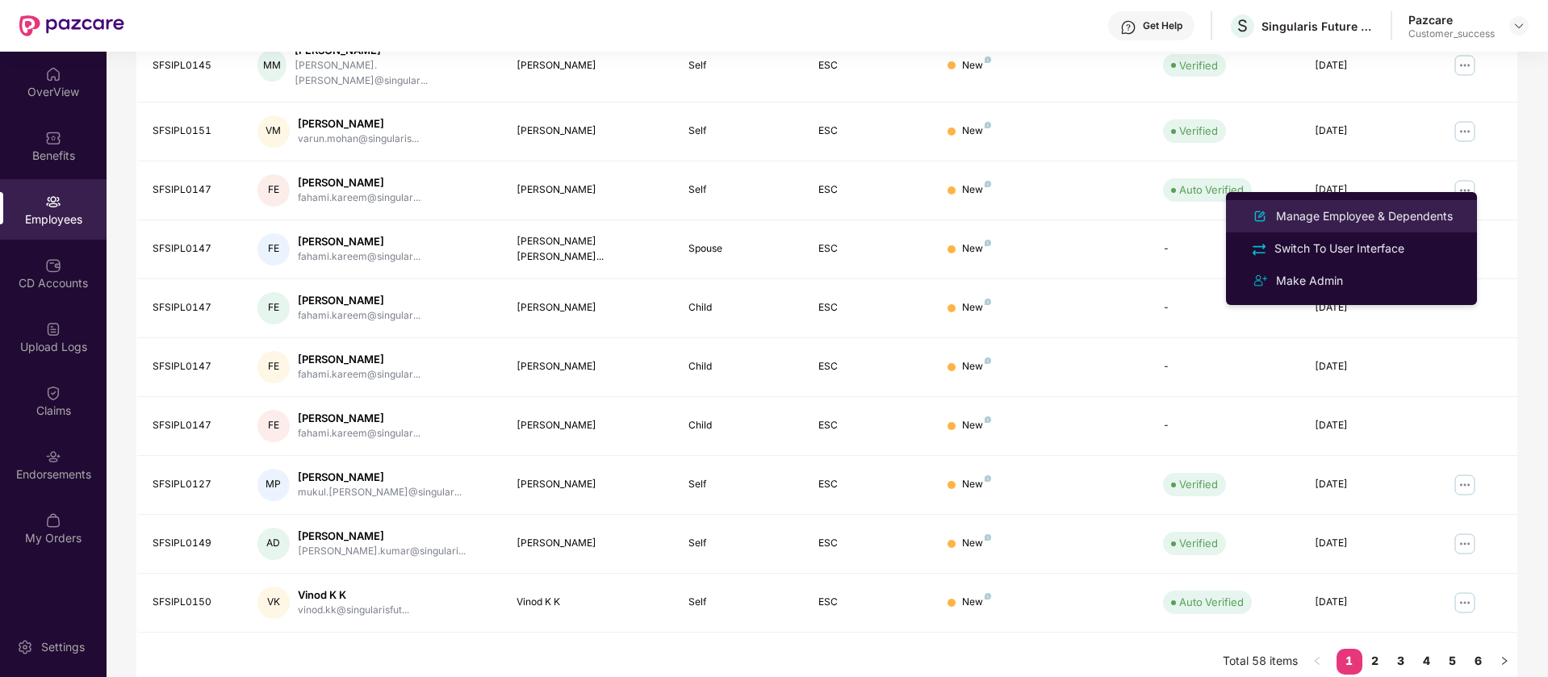
click at [1385, 220] on div "Manage Employee & Dependents" at bounding box center [1364, 216] width 183 height 18
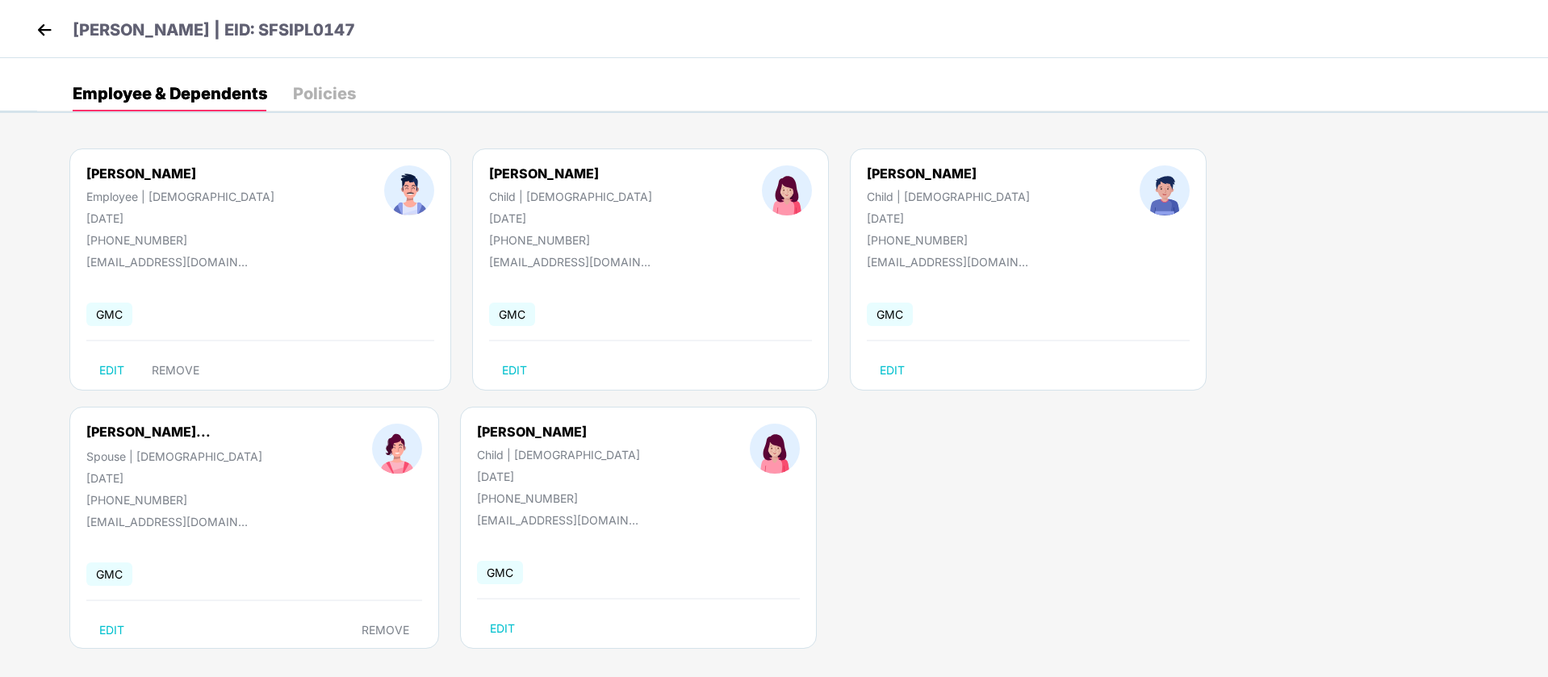
click at [38, 26] on img at bounding box center [44, 30] width 24 height 24
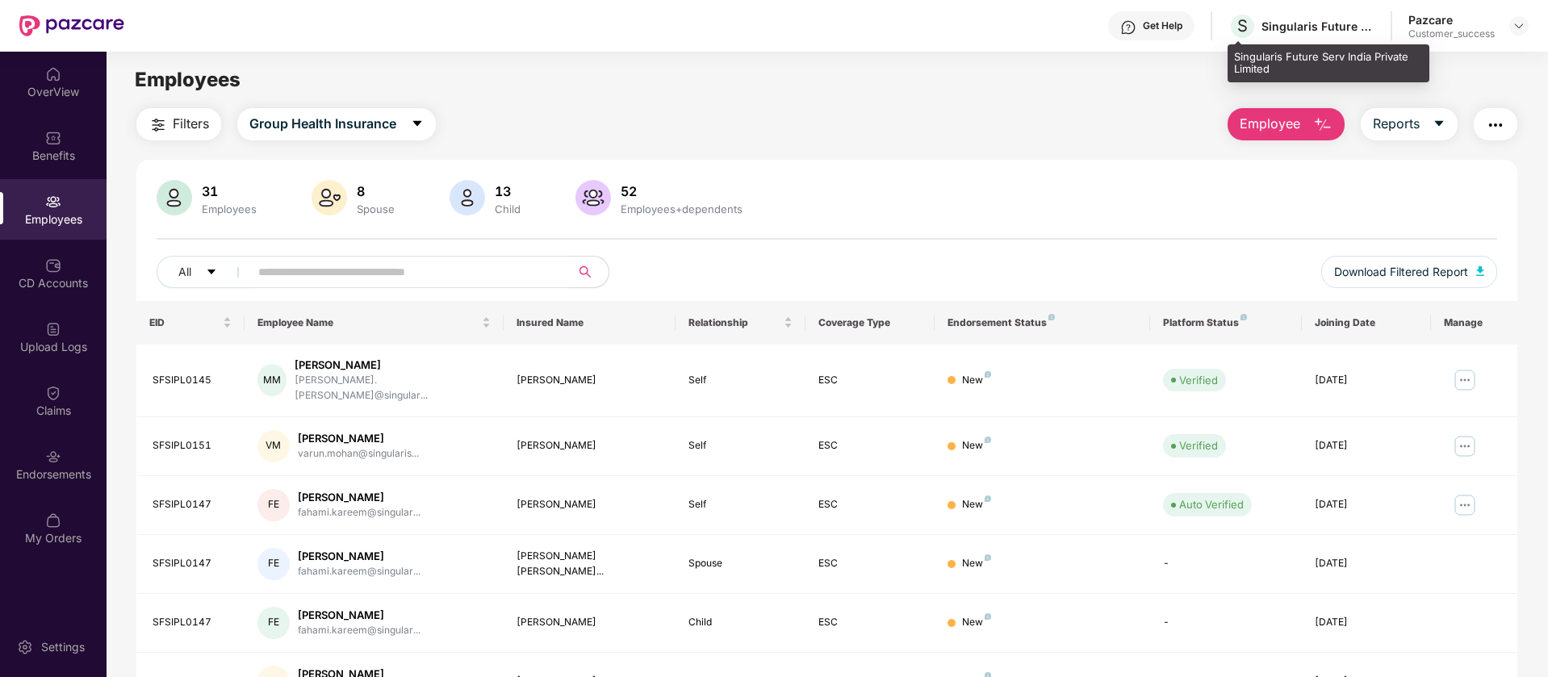
click at [1244, 74] on div "Singularis Future Serv India Private Limited" at bounding box center [1328, 63] width 202 height 38
copy div "Singularis Future Serv India Private Limited"
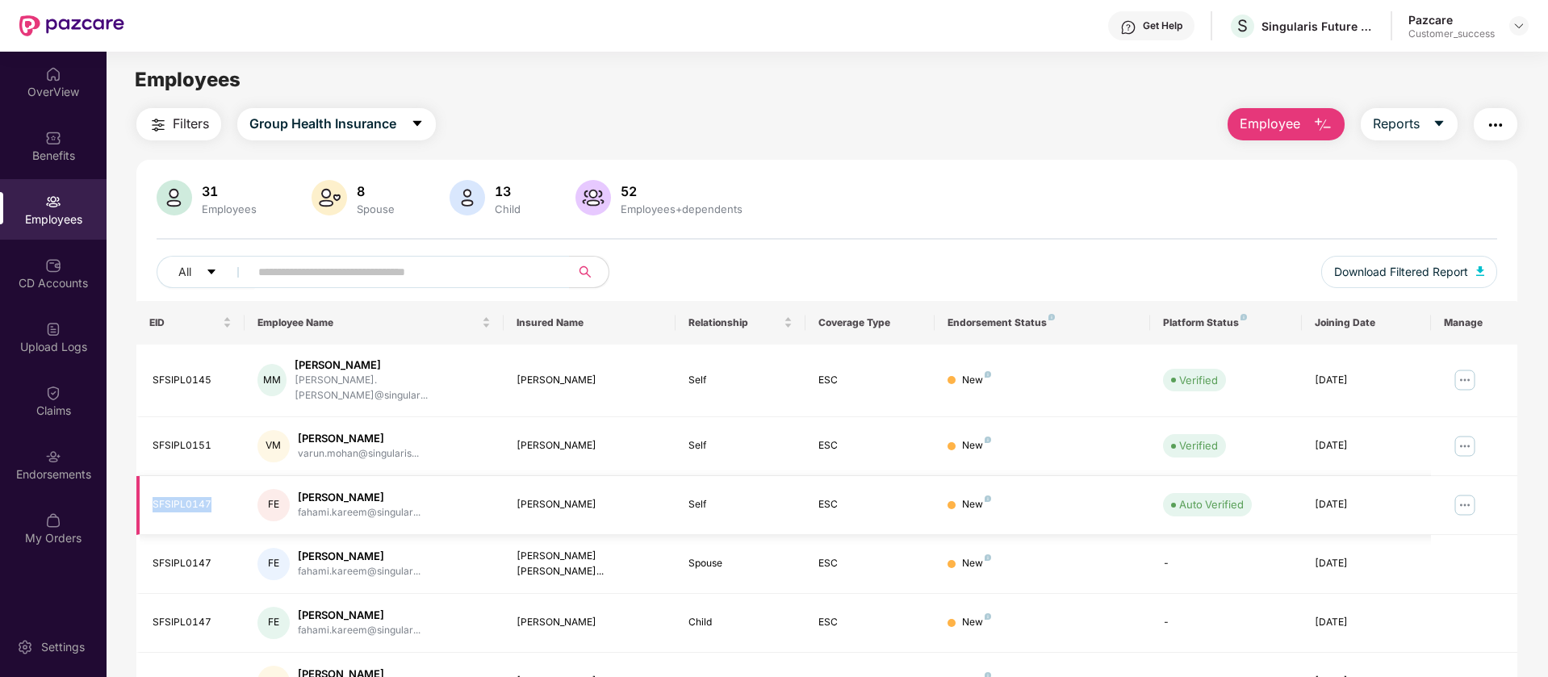
drag, startPoint x: 211, startPoint y: 491, endPoint x: 155, endPoint y: 491, distance: 55.7
click at [155, 497] on div "SFSIPL0147" at bounding box center [192, 504] width 79 height 15
copy div "SFSIPL0147"
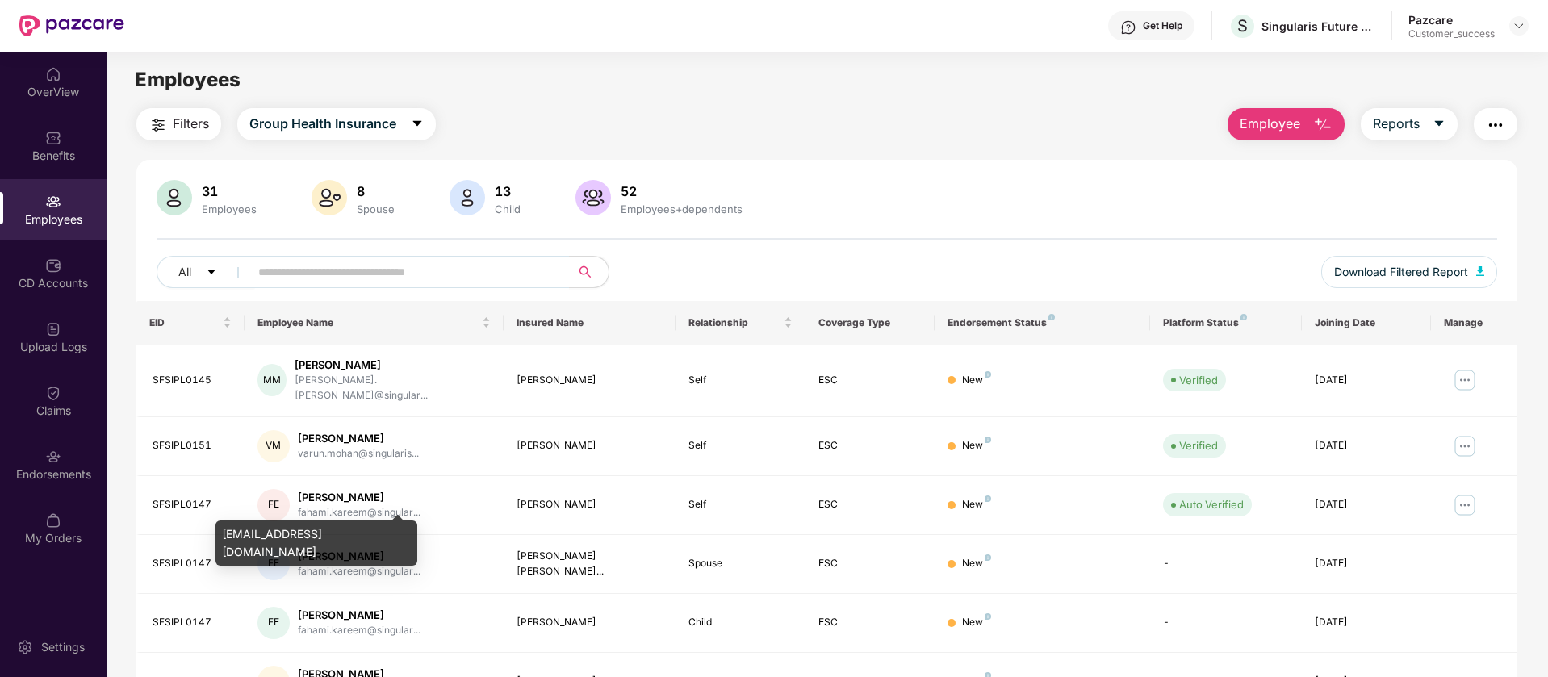
click at [331, 532] on div "[EMAIL_ADDRESS][DOMAIN_NAME]" at bounding box center [316, 543] width 202 height 45
copy div "[EMAIL_ADDRESS][DOMAIN_NAME]"
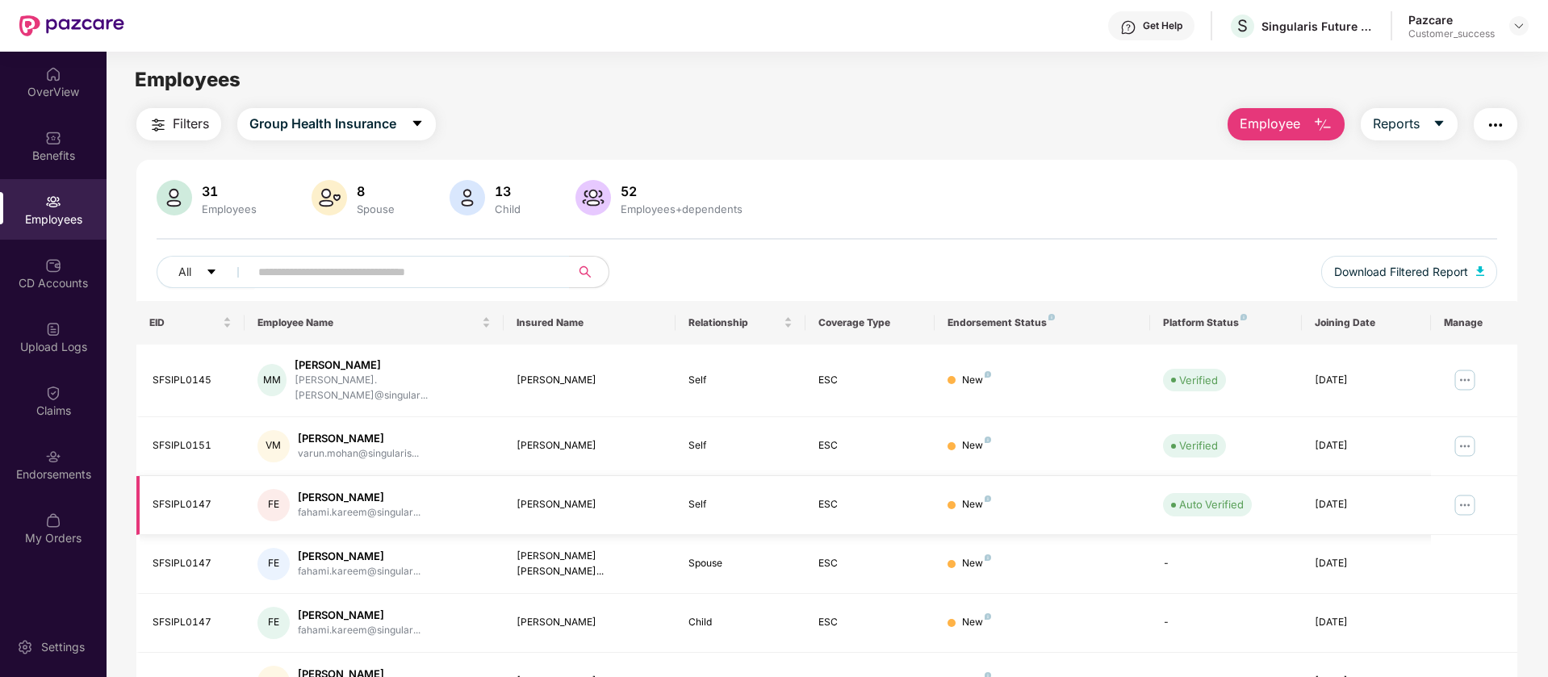
scroll to position [202, 0]
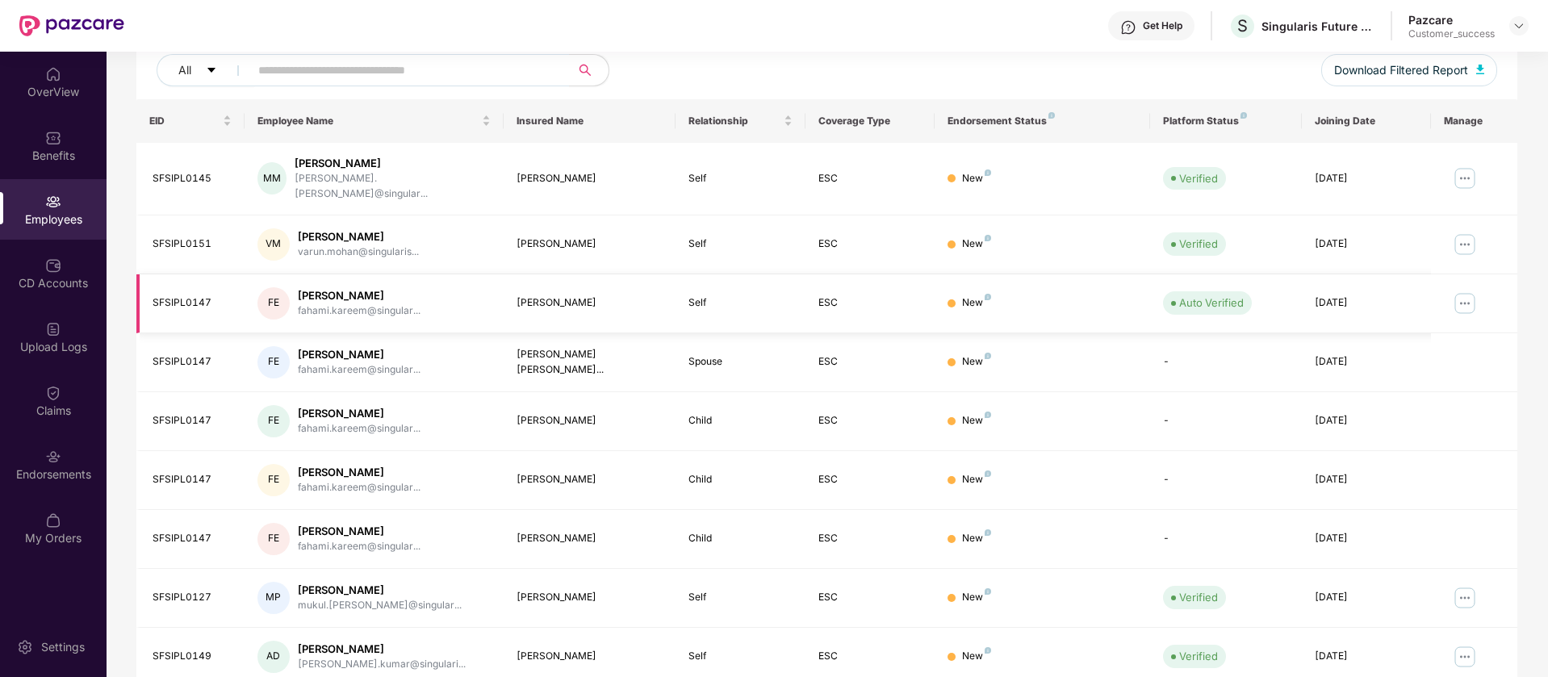
drag, startPoint x: 378, startPoint y: 273, endPoint x: 292, endPoint y: 279, distance: 86.6
click at [292, 287] on div "[PERSON_NAME] [PERSON_NAME].[PERSON_NAME]@singular..." at bounding box center [373, 303] width 233 height 32
copy div "[PERSON_NAME]"
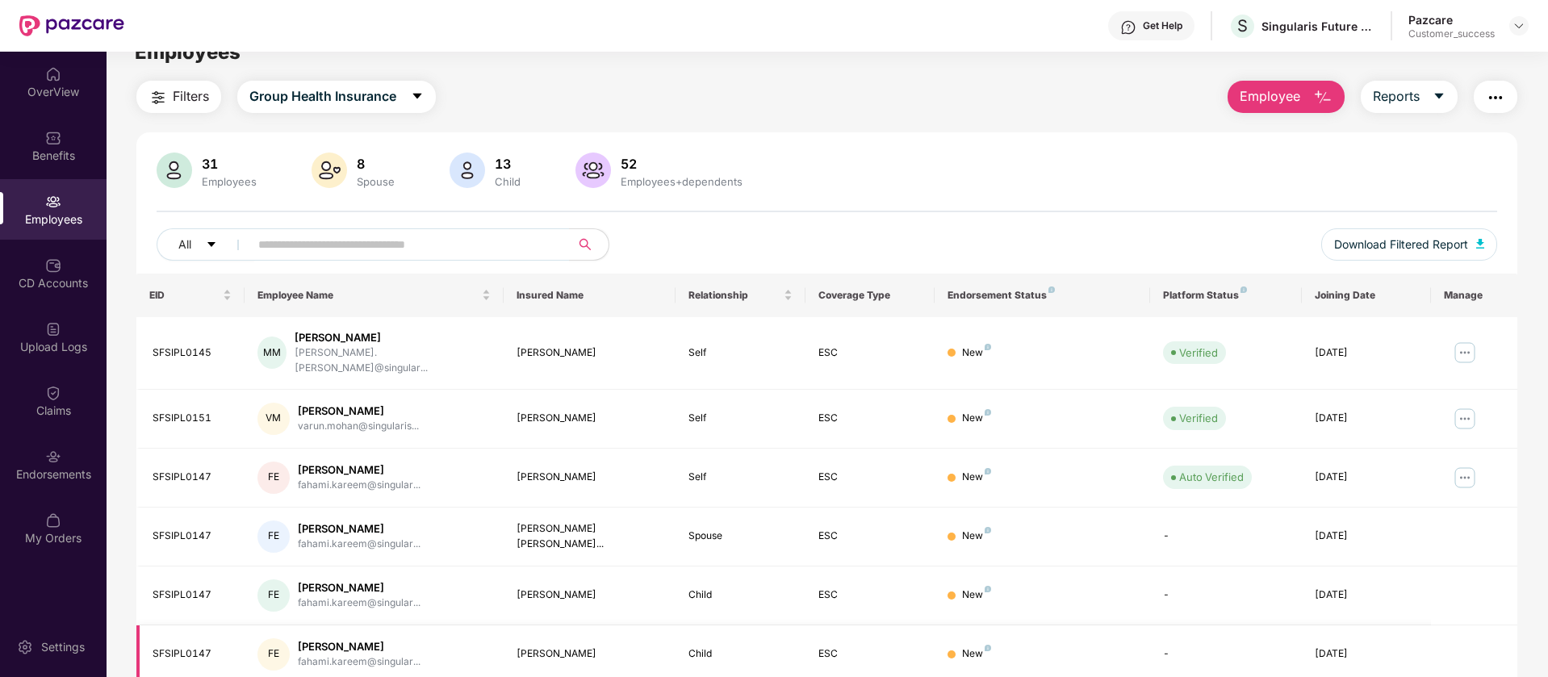
scroll to position [0, 0]
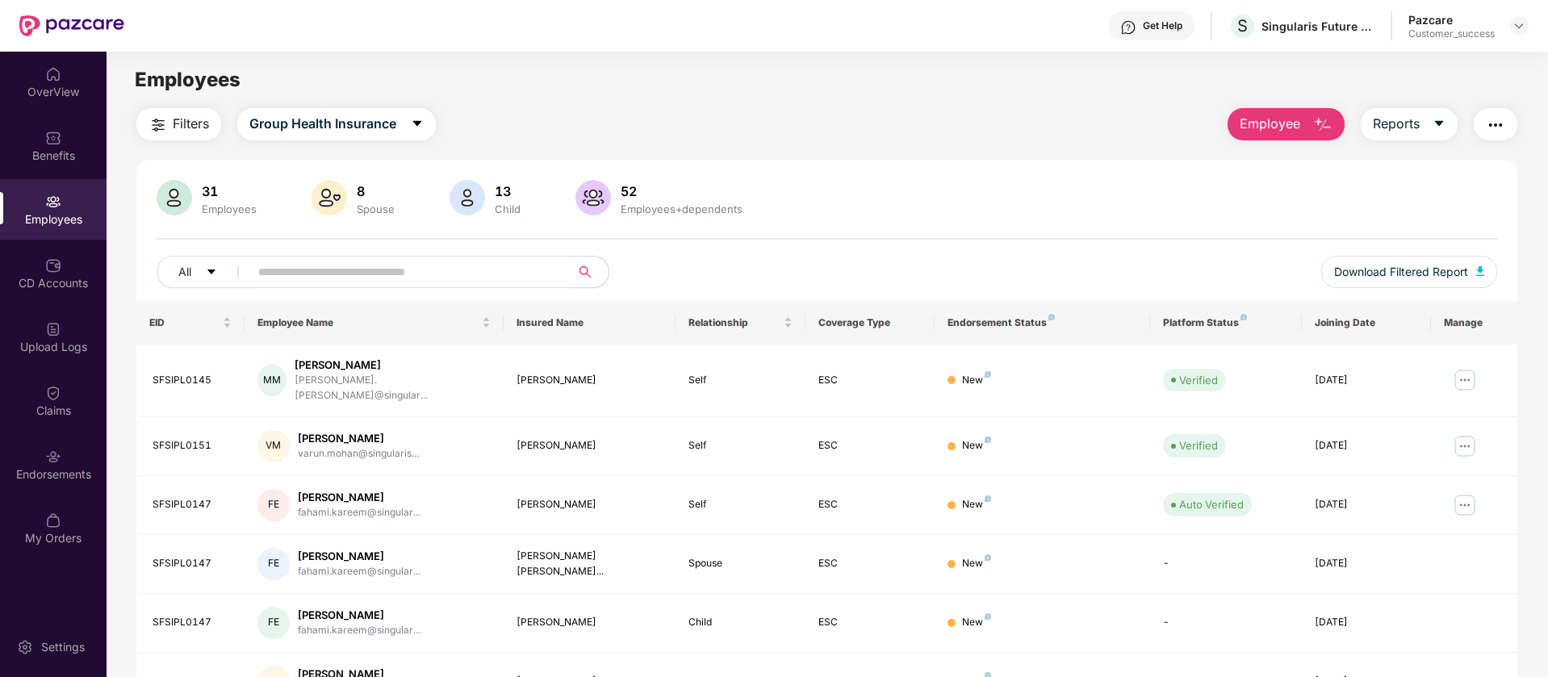
click at [1005, 213] on div "31 Employees 8 Spouse 13 Child [DEMOGRAPHIC_DATA] Employees+dependents" at bounding box center [827, 199] width 1340 height 39
click at [1035, 115] on div "Filters Group Health Insurance Employee Reports" at bounding box center [826, 124] width 1381 height 32
click at [1516, 19] on img at bounding box center [1518, 25] width 13 height 13
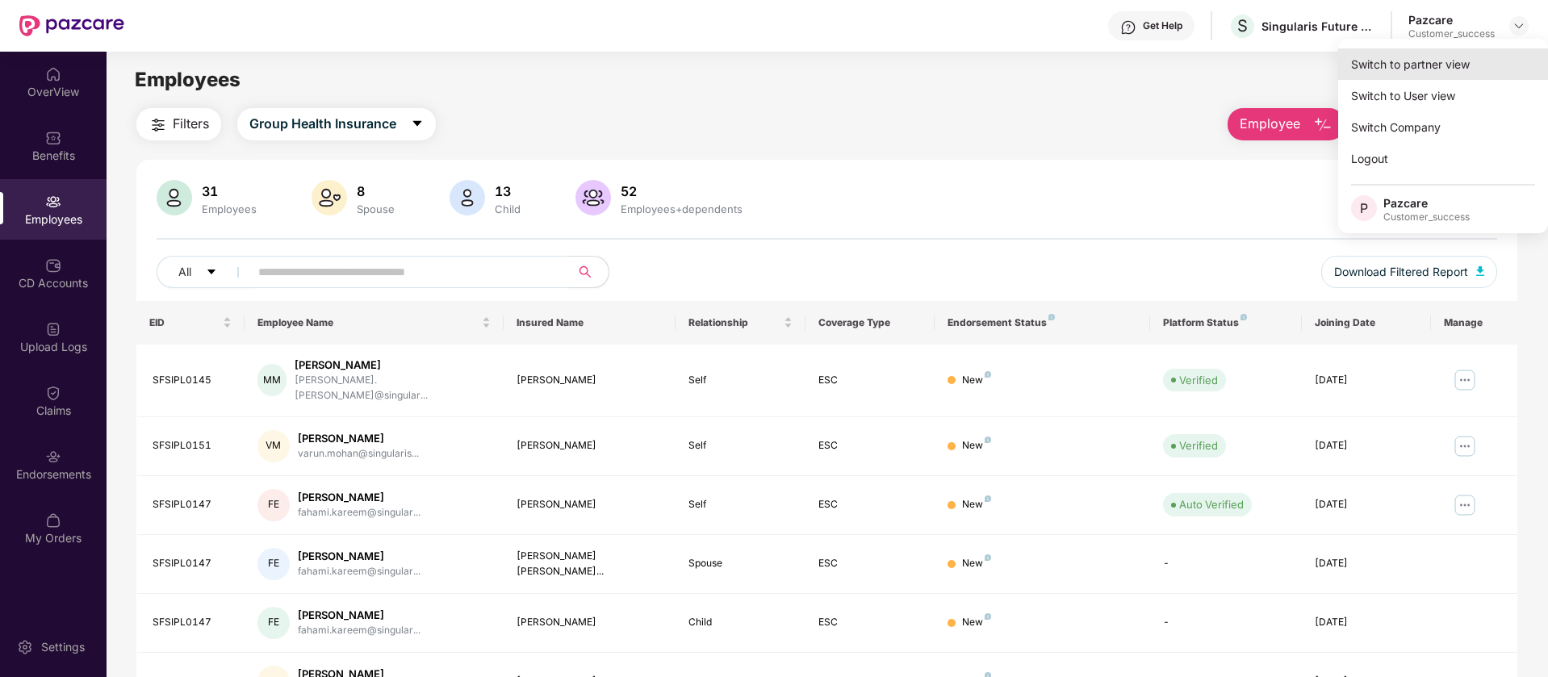
click at [1448, 64] on div "Switch to partner view" at bounding box center [1443, 63] width 210 height 31
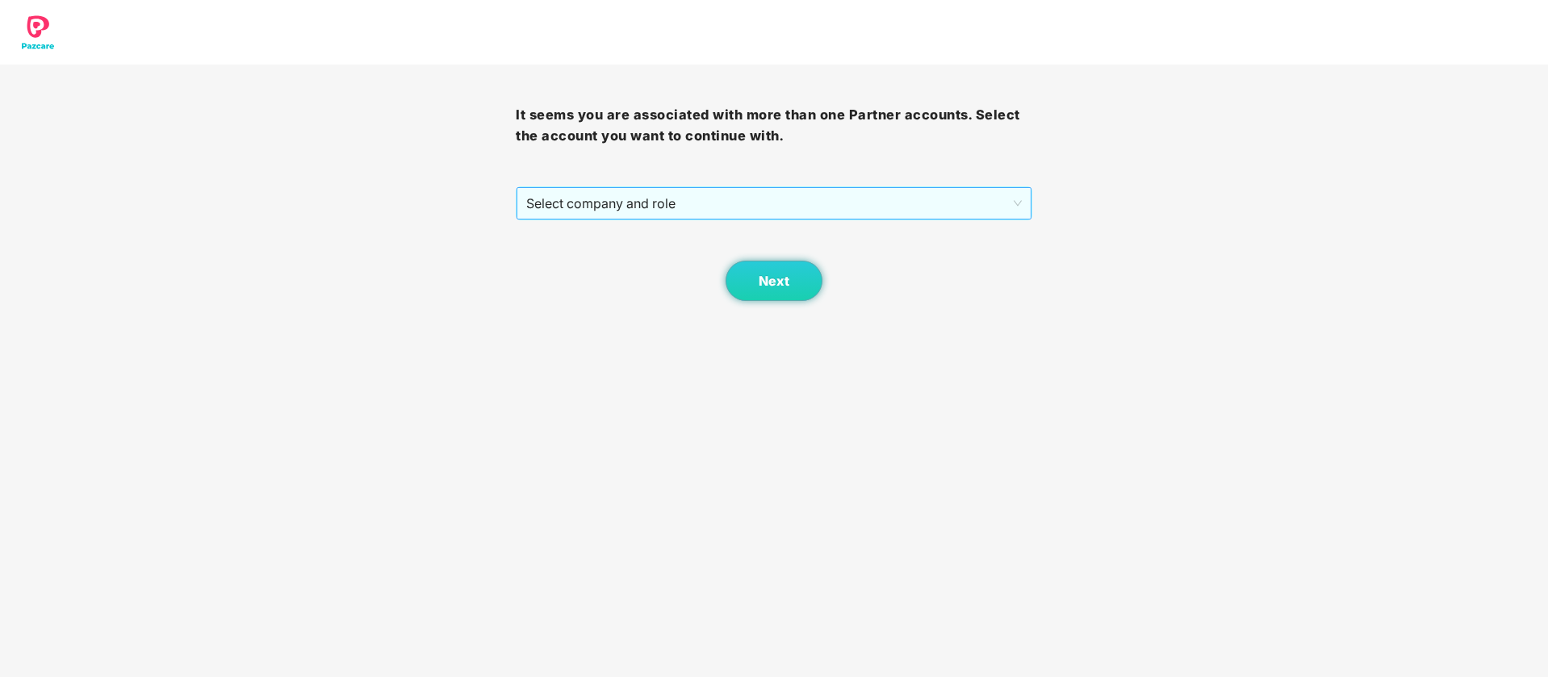
click at [913, 199] on span "Select company and role" at bounding box center [773, 203] width 495 height 31
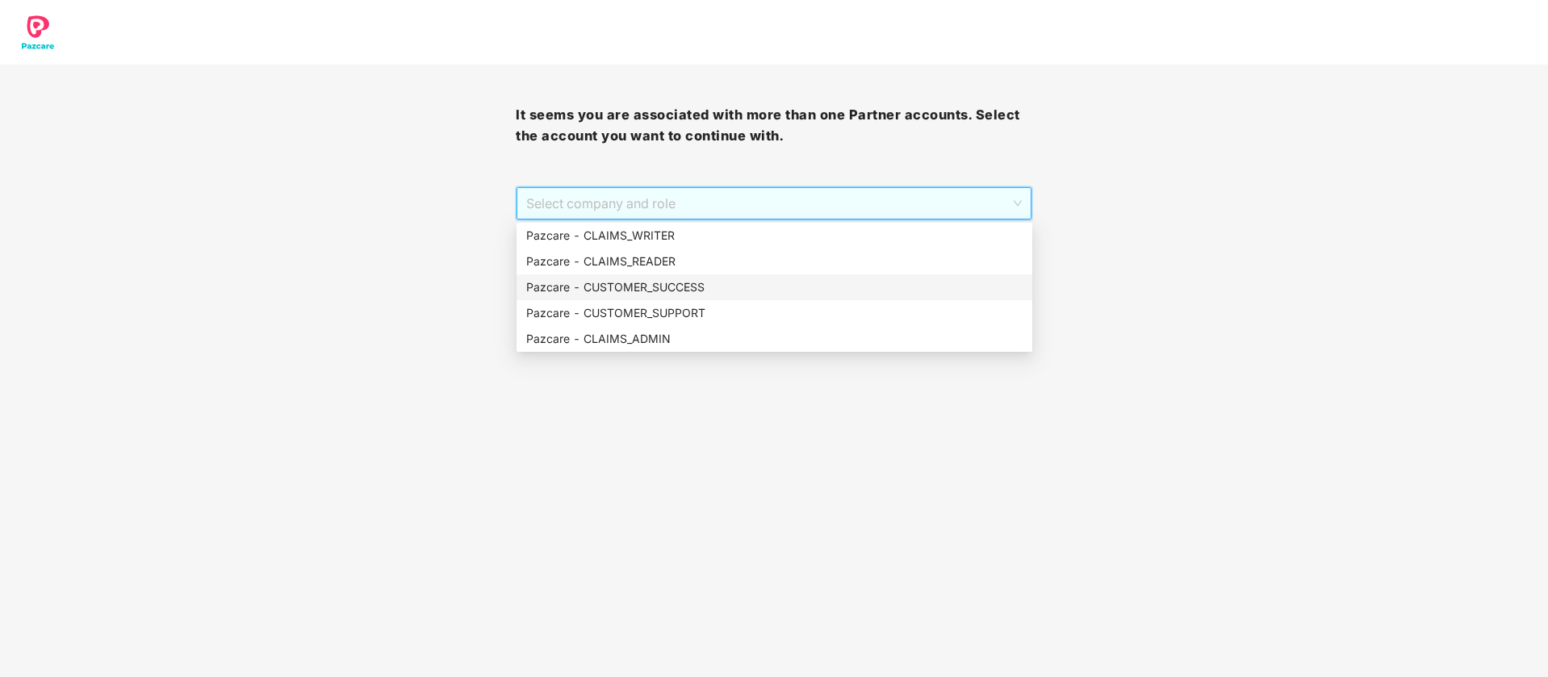
click at [703, 282] on div "Pazcare - CUSTOMER_SUCCESS" at bounding box center [774, 287] width 496 height 18
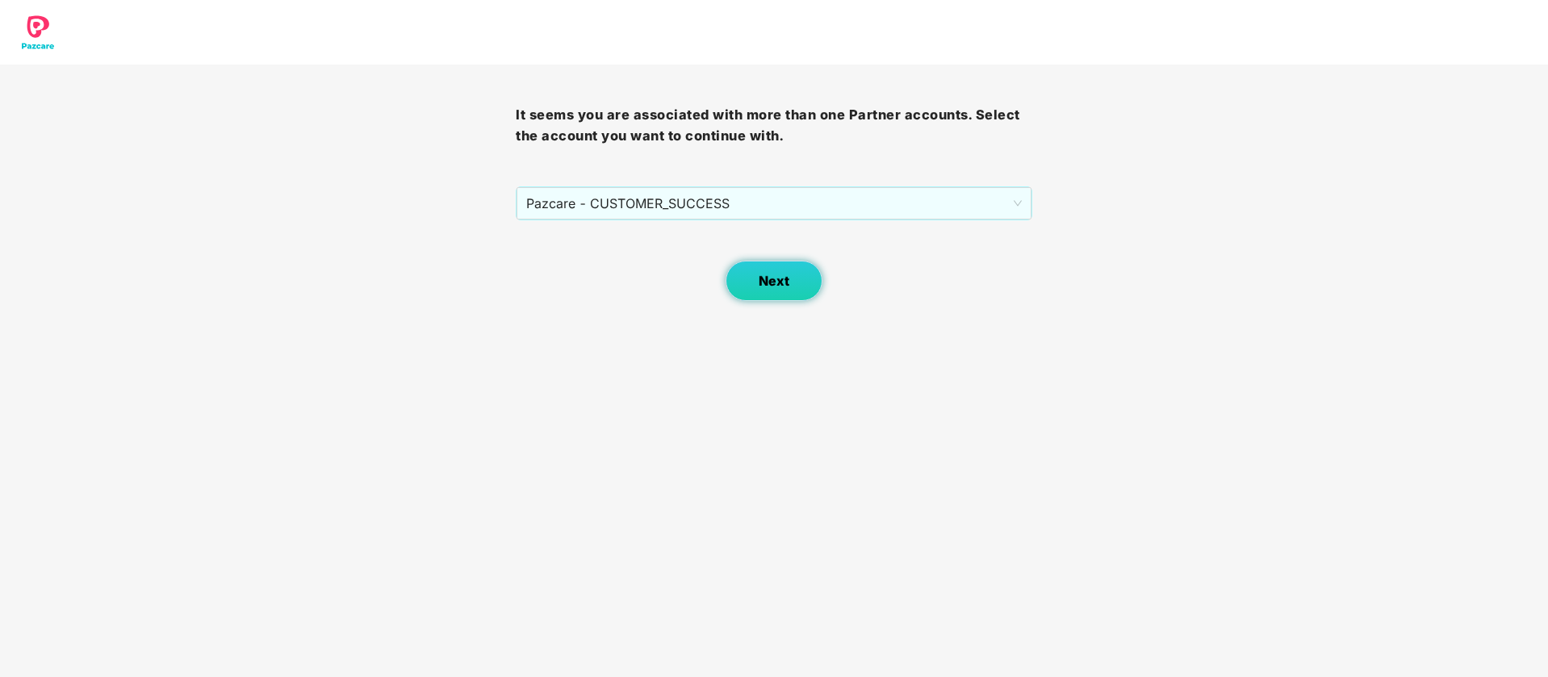
click at [761, 278] on span "Next" at bounding box center [774, 281] width 31 height 15
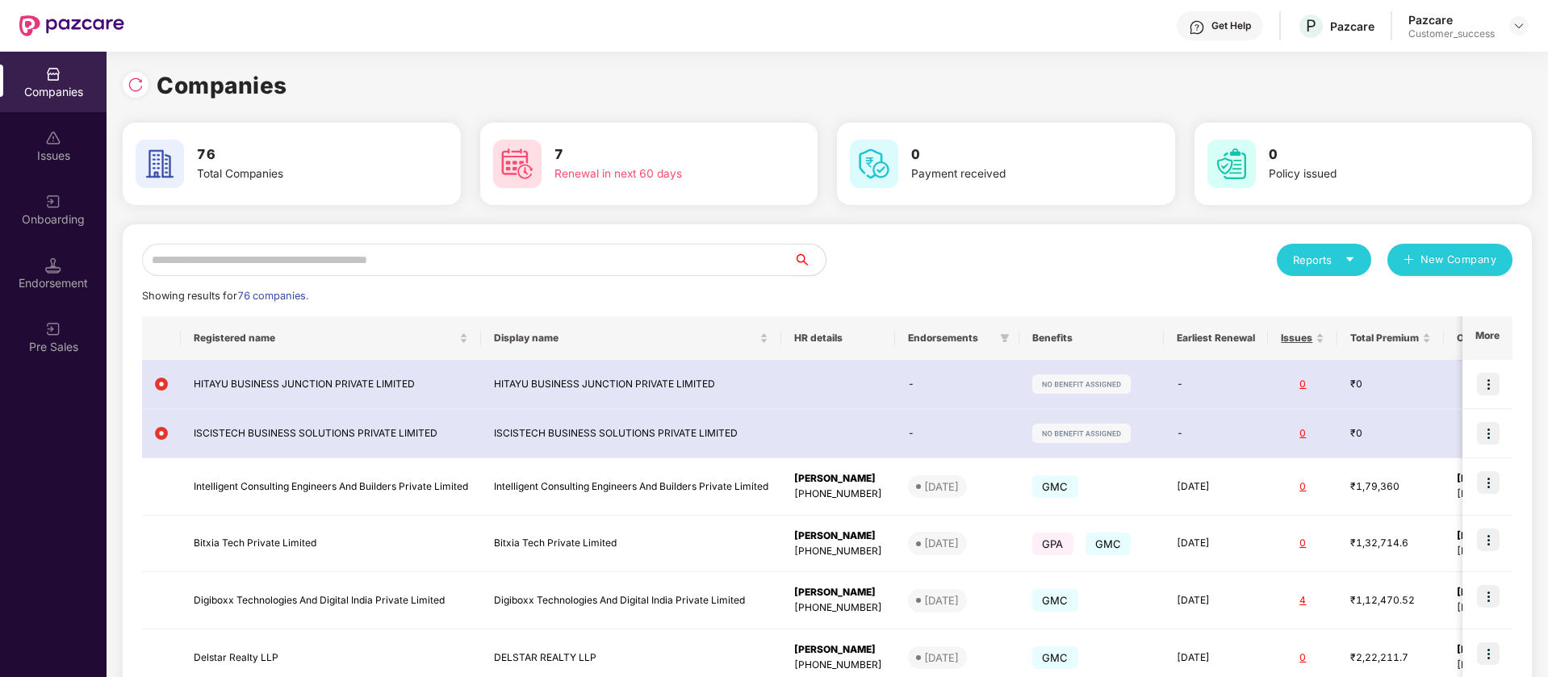
click at [406, 268] on input "text" at bounding box center [467, 260] width 651 height 32
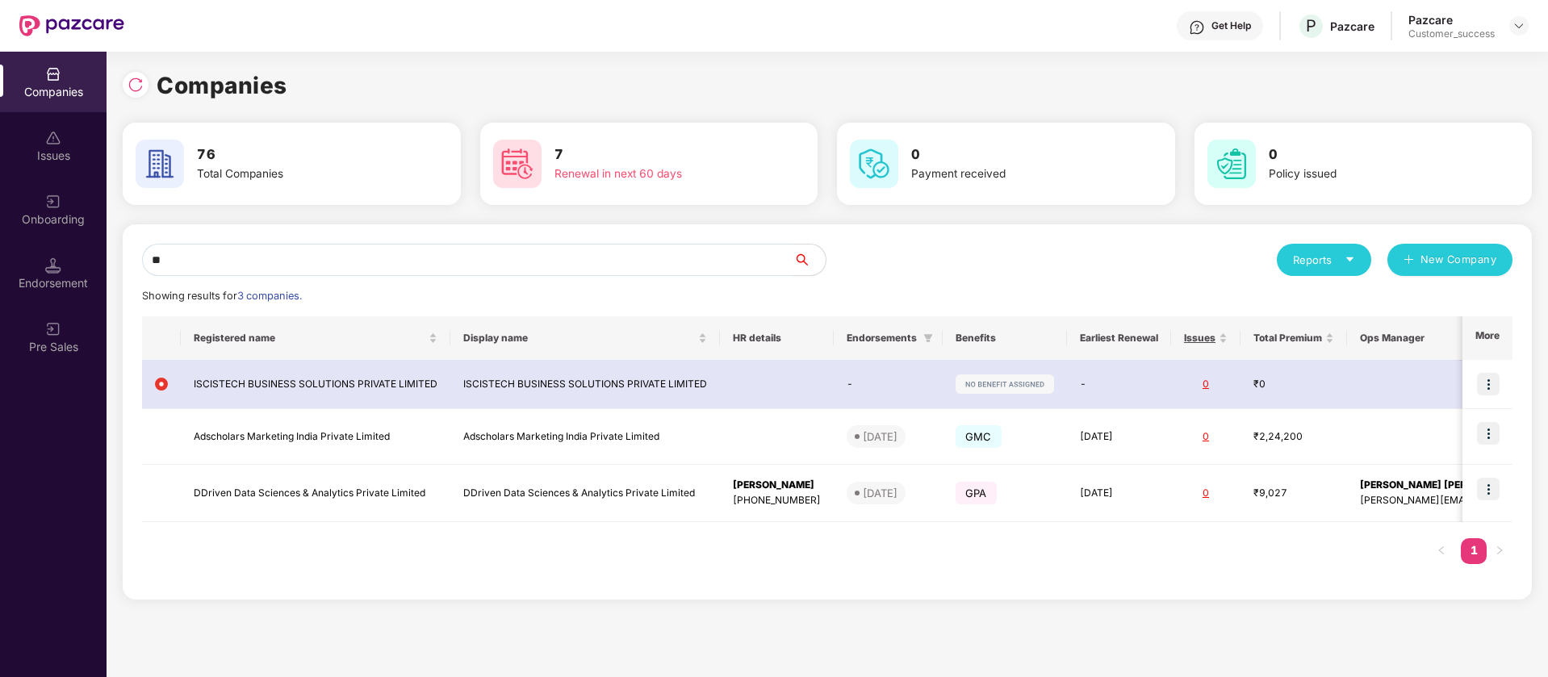
type input "*"
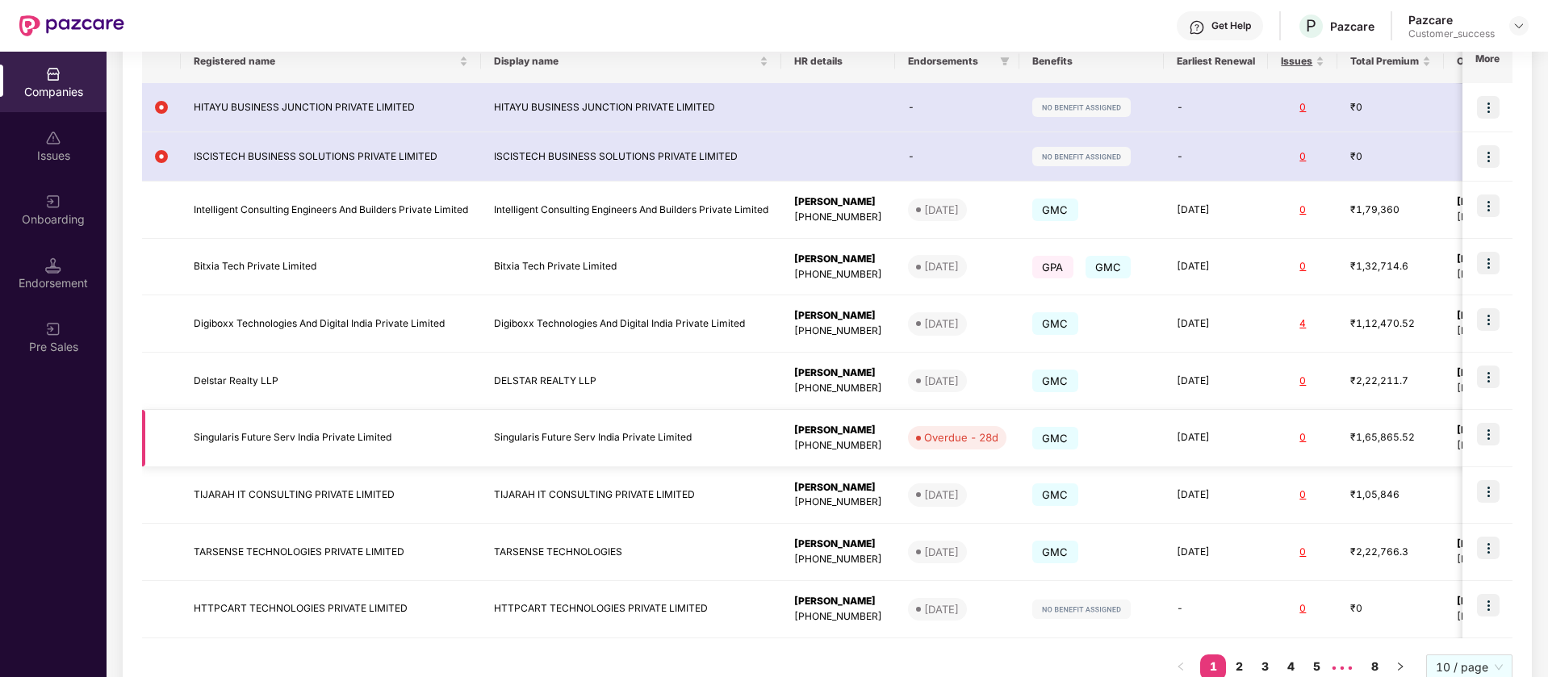
scroll to position [328, 0]
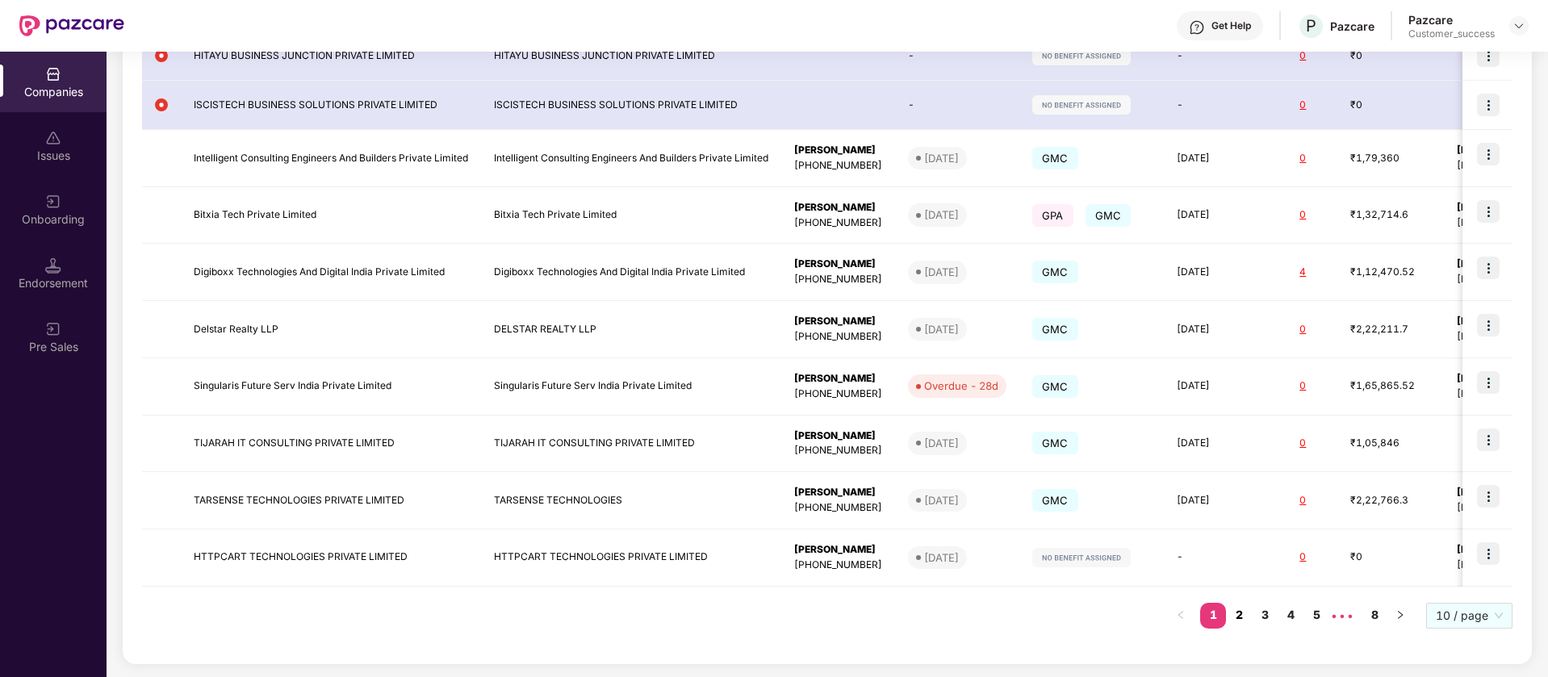
click at [1232, 615] on link "2" at bounding box center [1239, 615] width 26 height 24
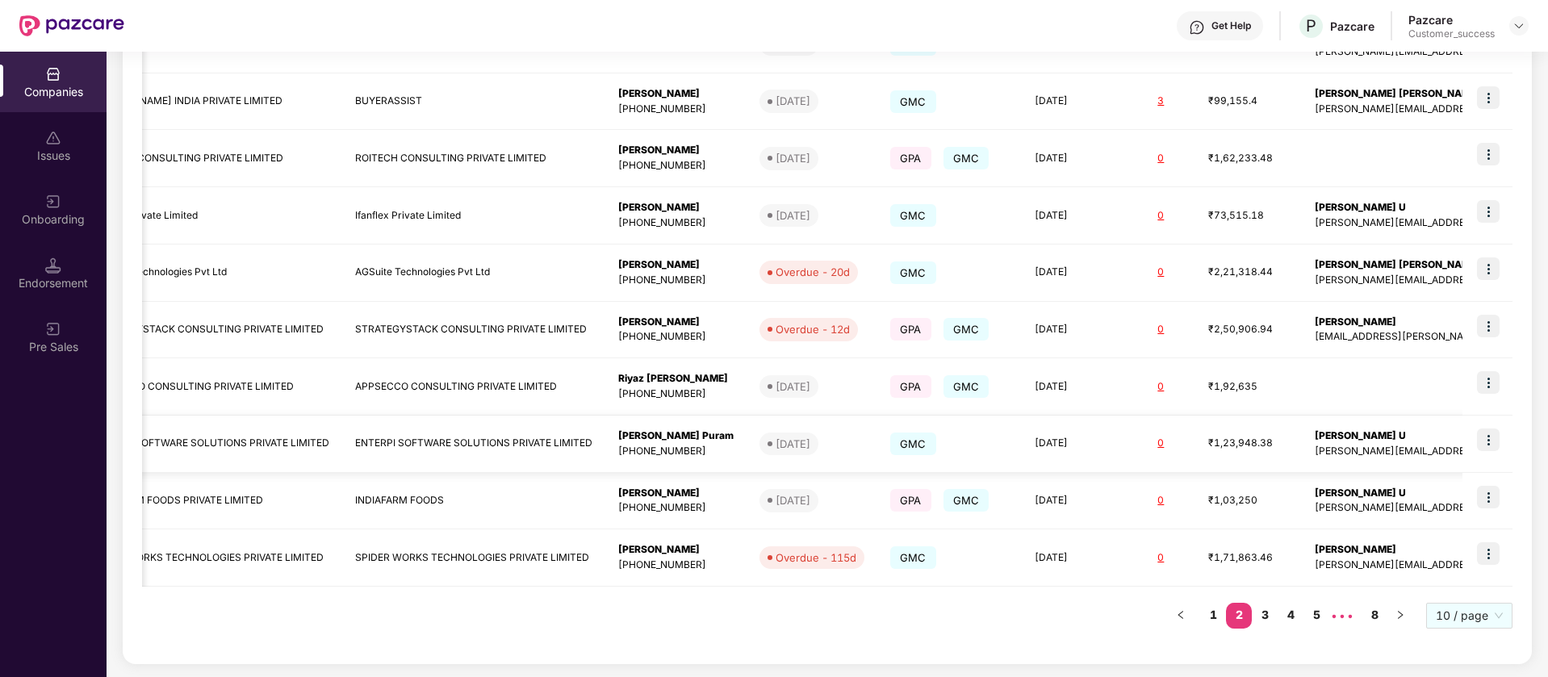
scroll to position [0, 94]
click at [500, 166] on td "ROITECH CONSULTING PRIVATE LIMITED" at bounding box center [468, 158] width 263 height 57
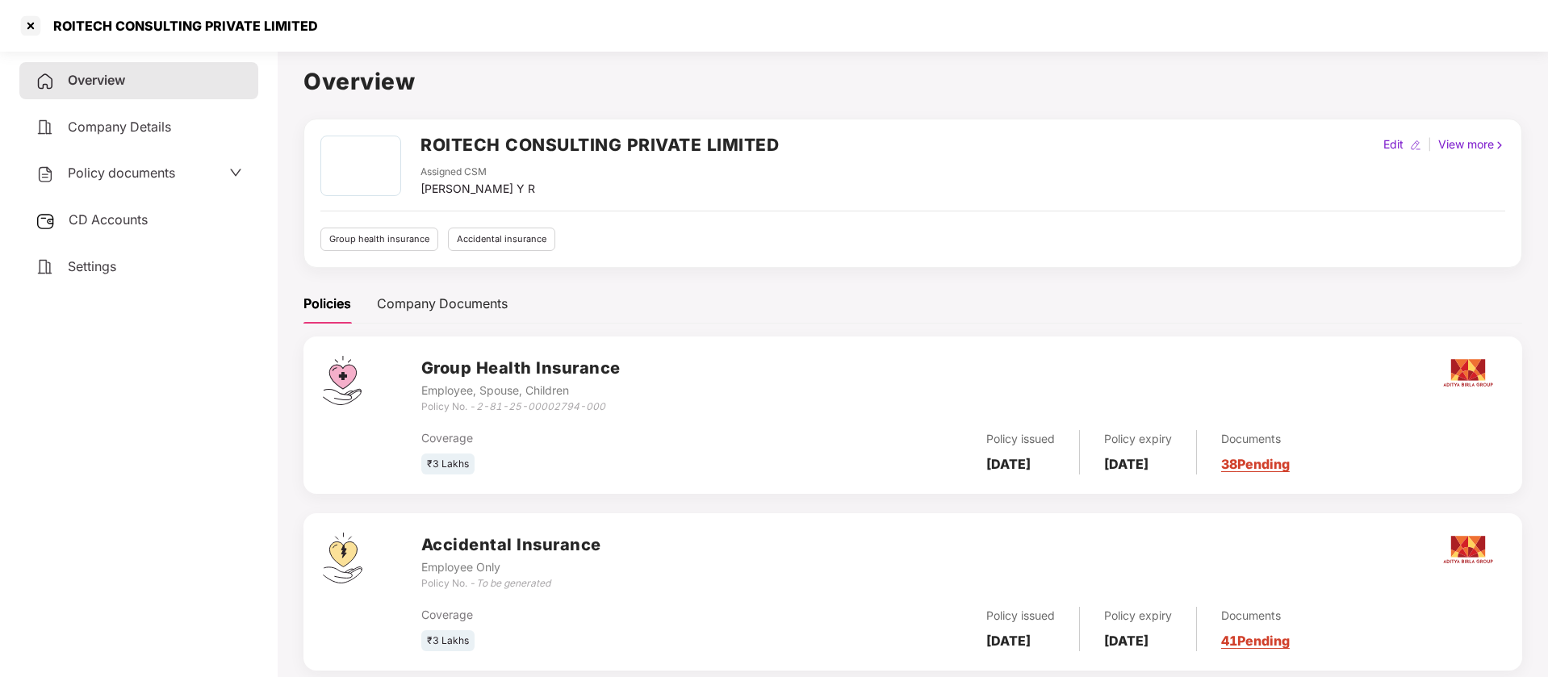
click at [100, 173] on span "Policy documents" at bounding box center [121, 173] width 107 height 16
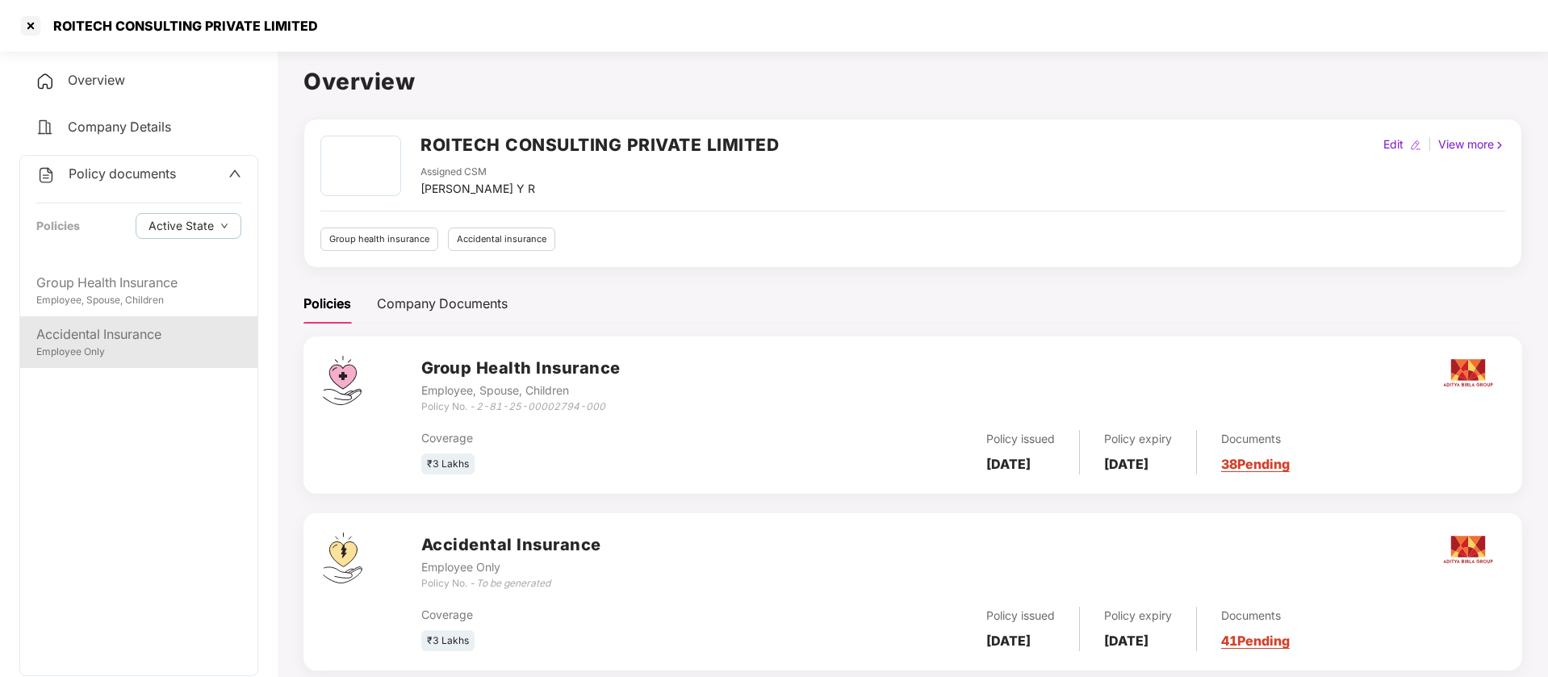
click at [104, 334] on div "Accidental Insurance" at bounding box center [138, 334] width 205 height 20
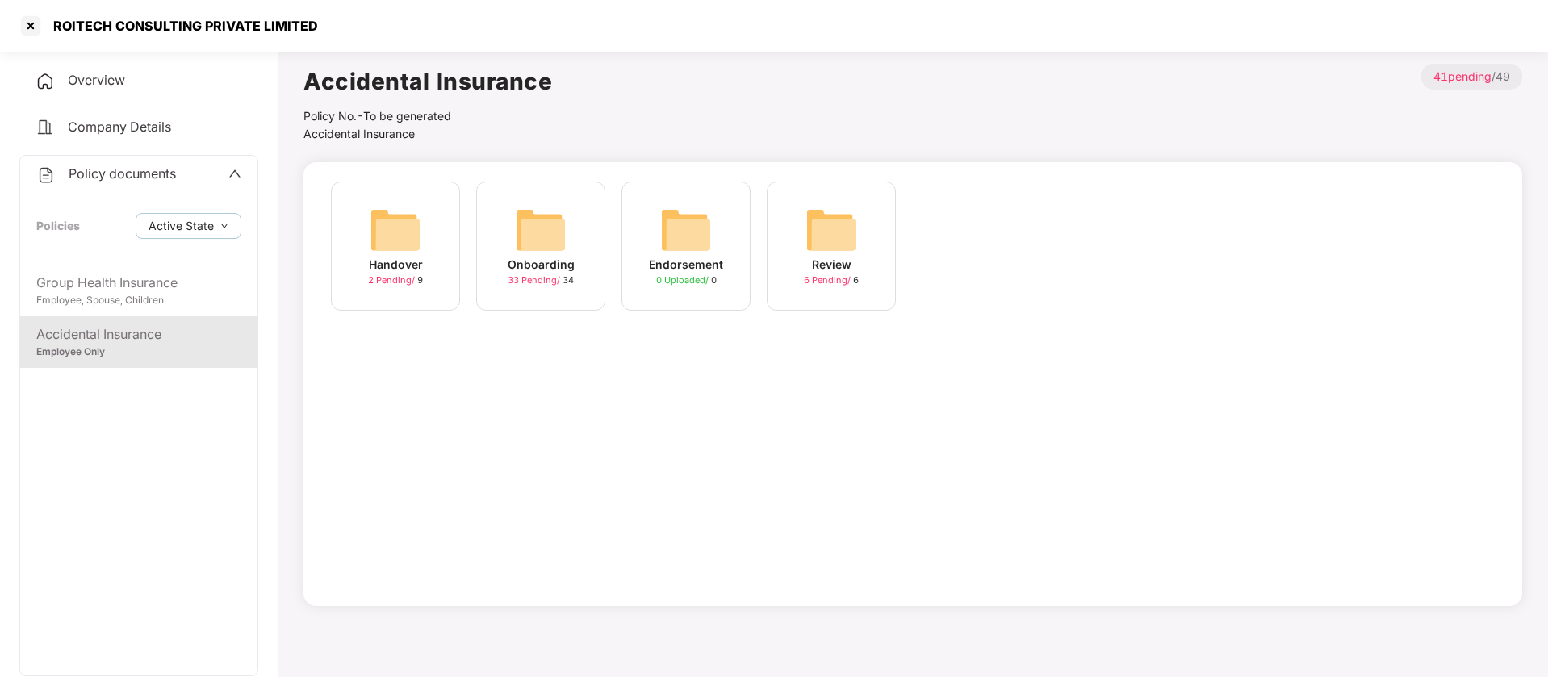
click at [503, 232] on div "Onboarding 33 Pending / 34" at bounding box center [540, 246] width 129 height 129
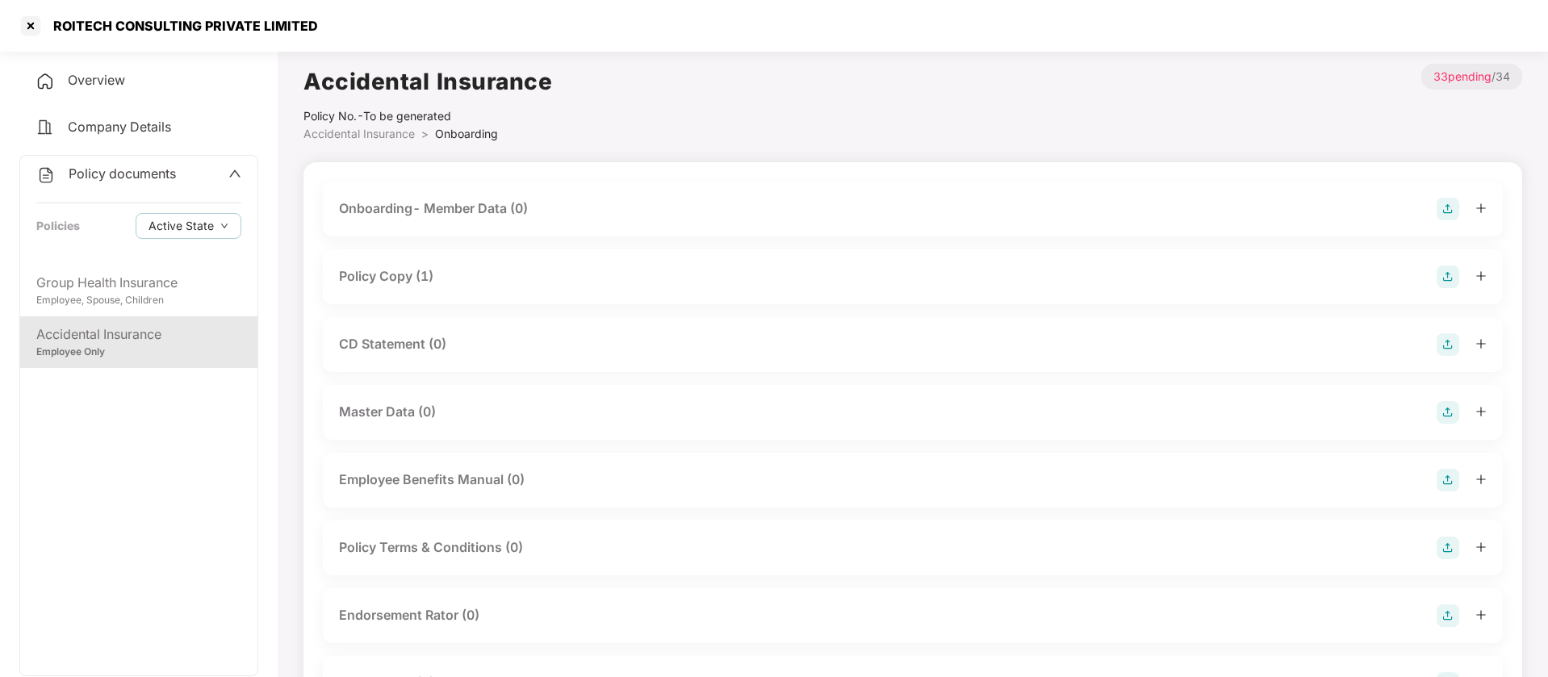
click at [365, 279] on div "Policy Copy (1)" at bounding box center [386, 276] width 94 height 20
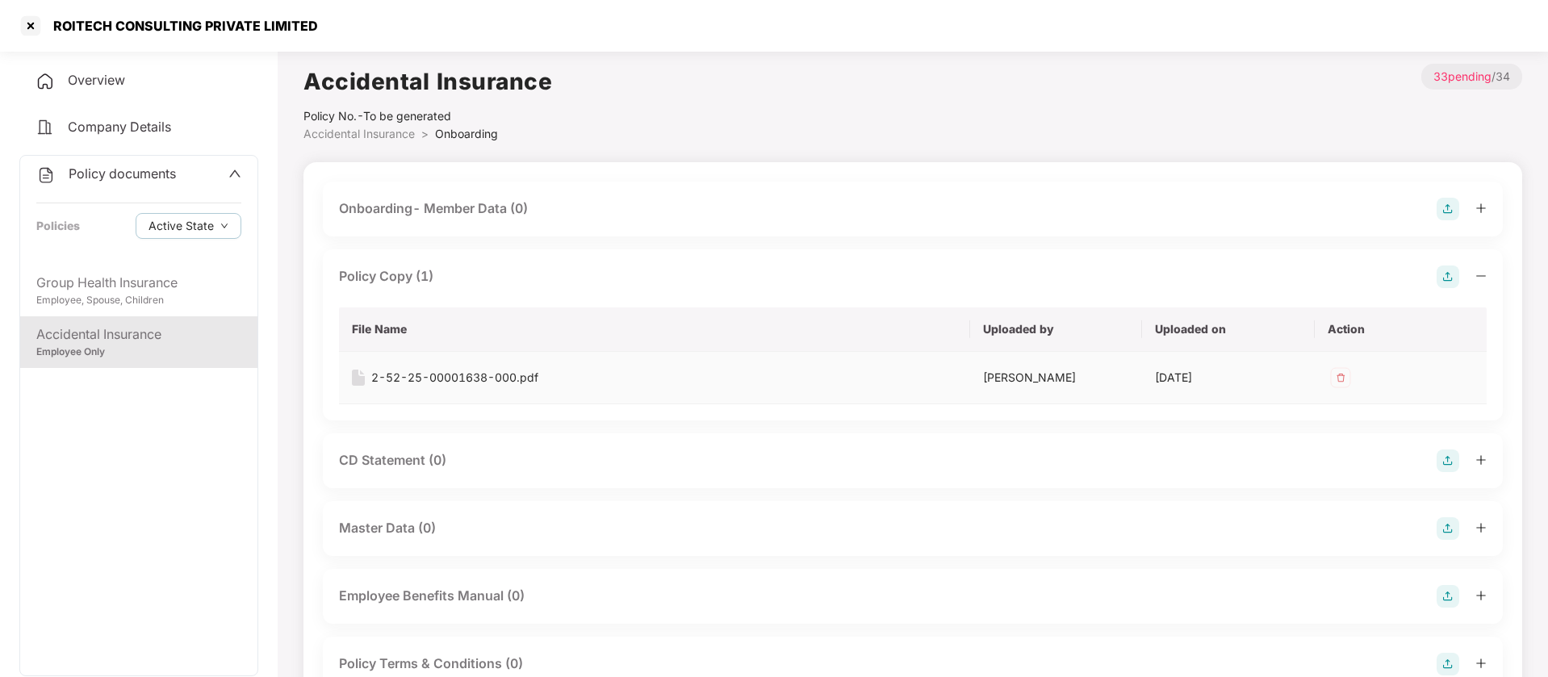
click at [468, 376] on div "2-52-25-00001638-000.pdf" at bounding box center [454, 378] width 167 height 18
